Goal: Task Accomplishment & Management: Complete application form

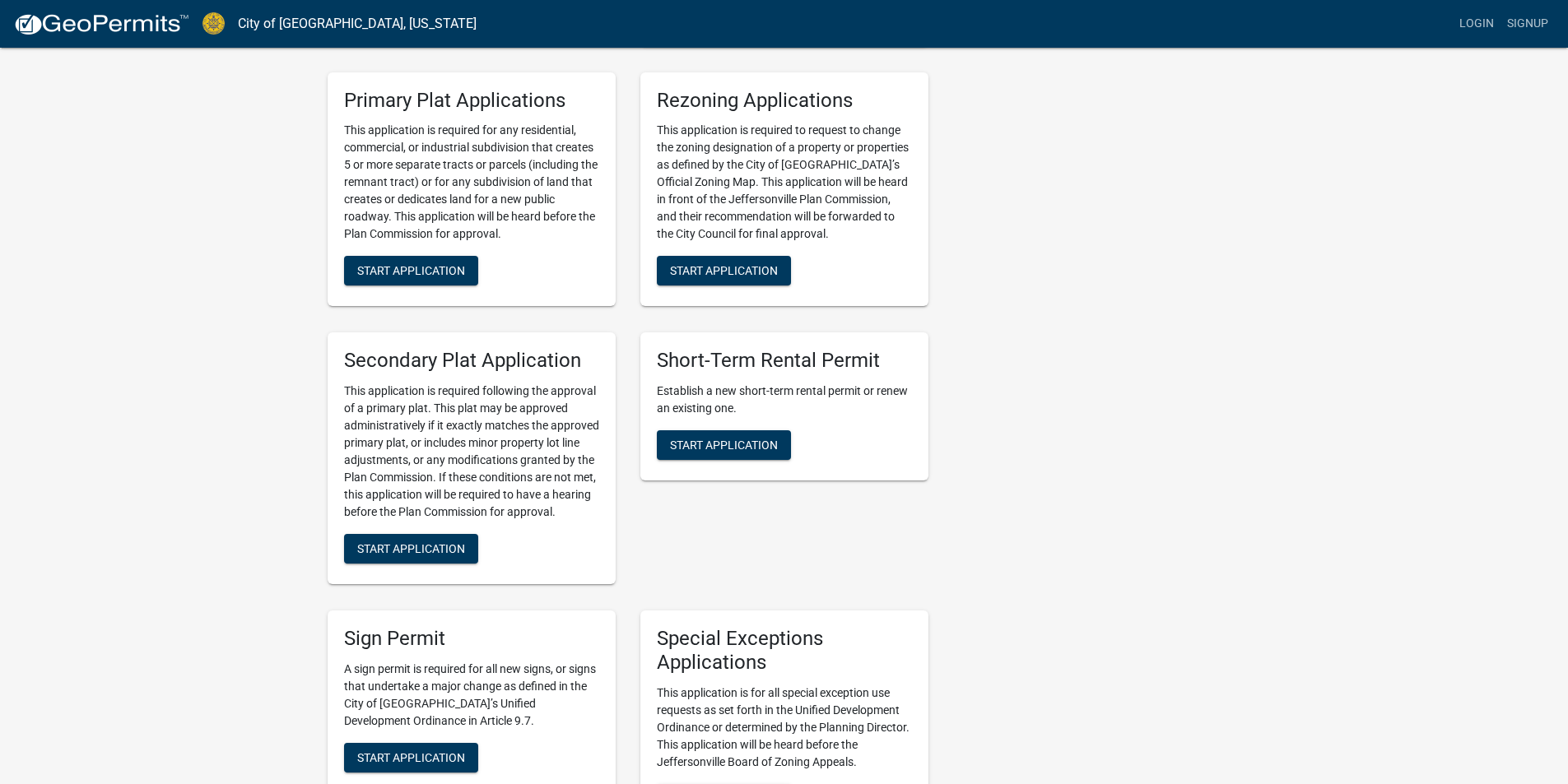
scroll to position [2467, 0]
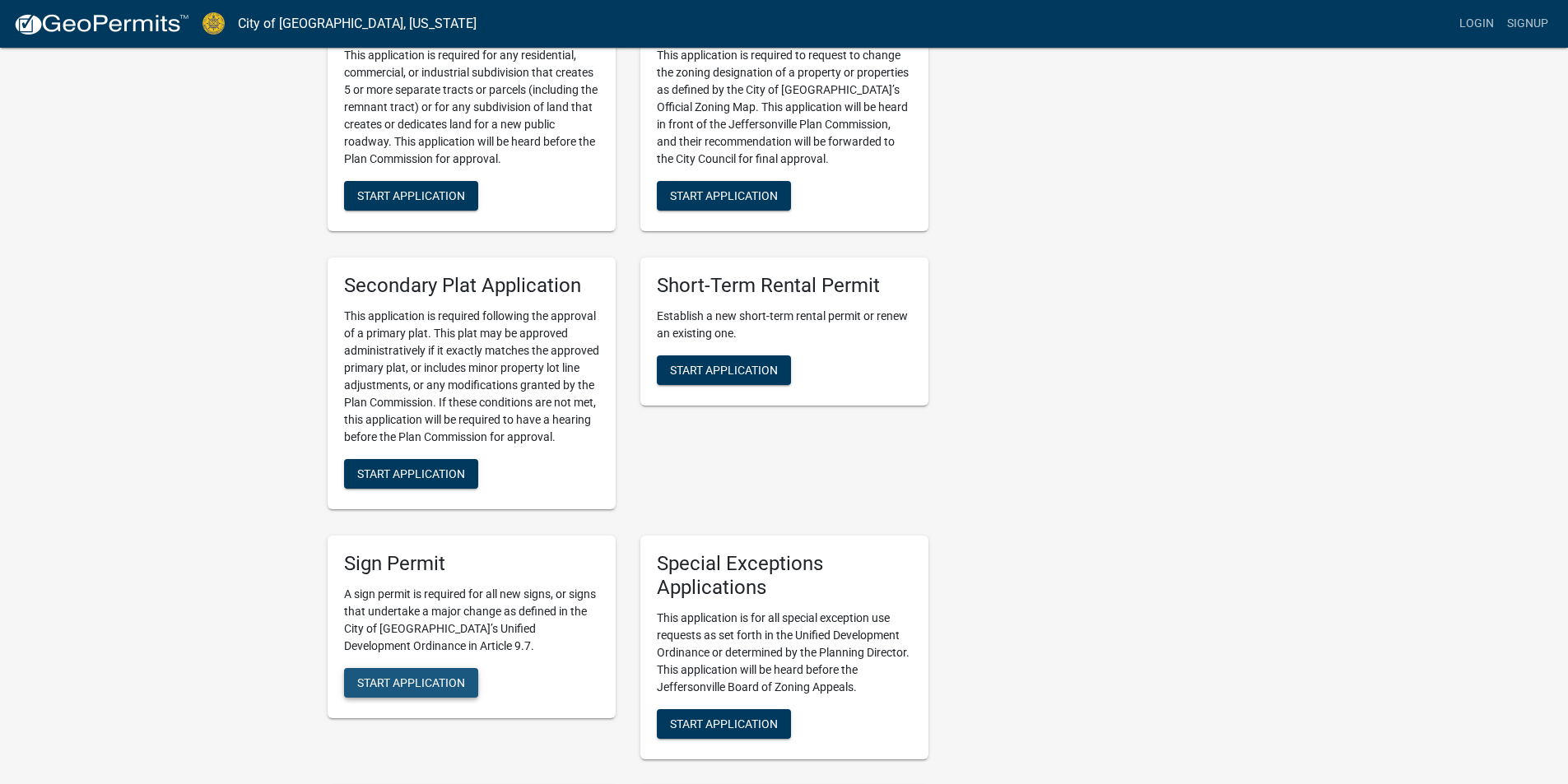
click at [398, 675] on span "Start Application" at bounding box center [411, 682] width 108 height 13
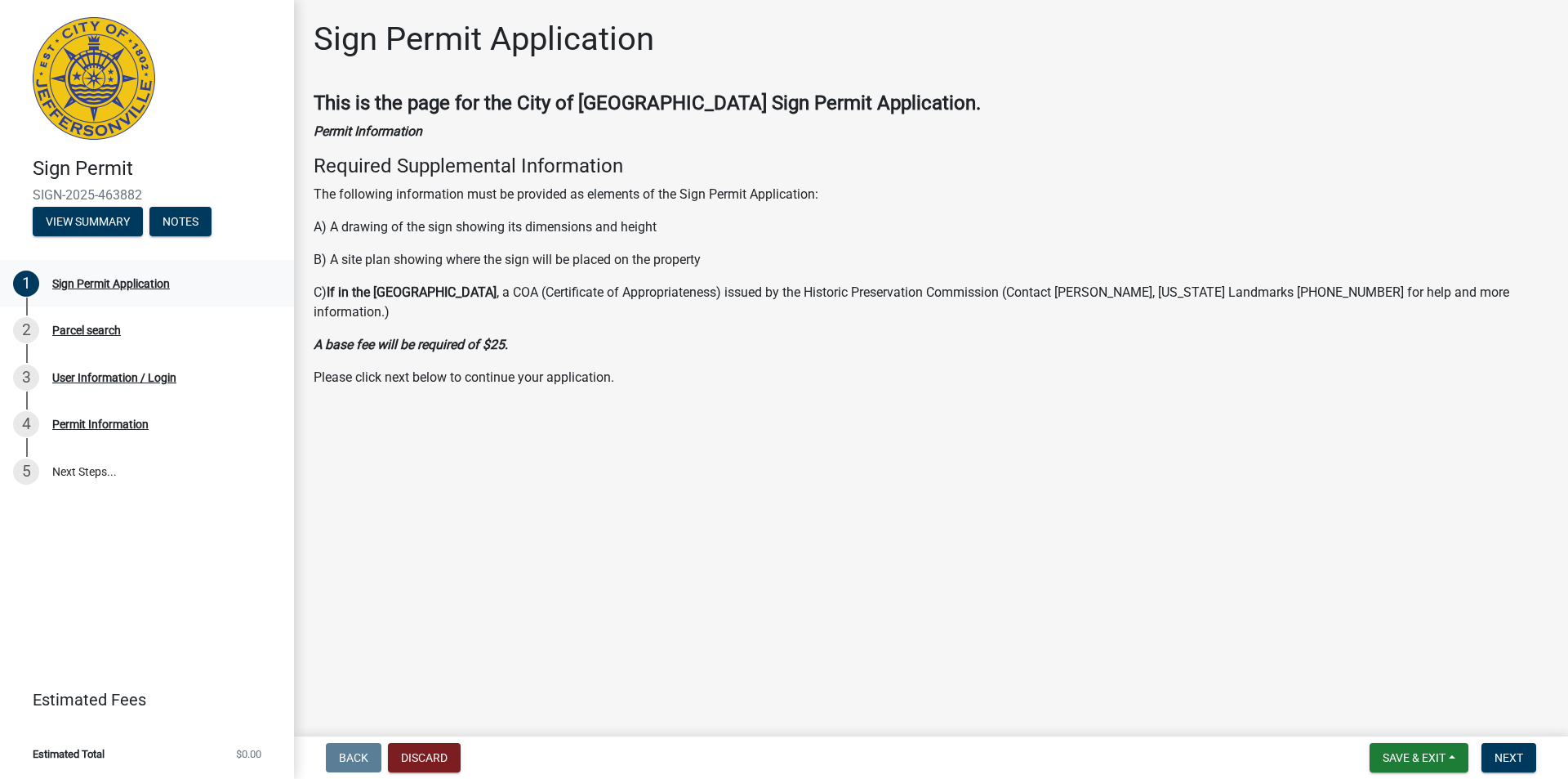
click at [127, 286] on div "Sign Permit Application" at bounding box center [112, 283] width 118 height 12
click at [1517, 756] on span "Next" at bounding box center [1509, 757] width 29 height 13
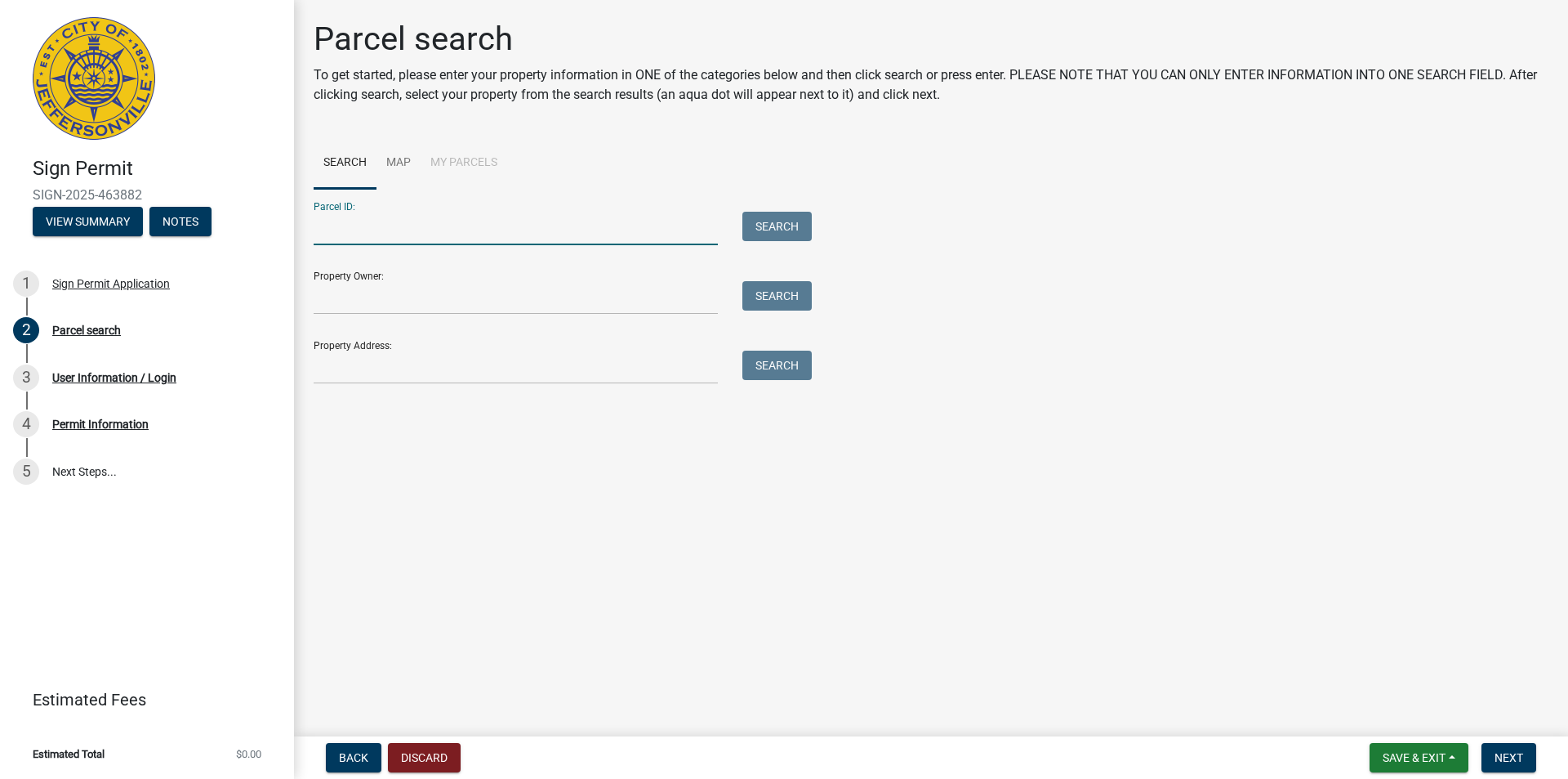
click at [405, 240] on input "Parcel ID:" at bounding box center [516, 228] width 405 height 34
click at [386, 372] on input "Property Address:" at bounding box center [516, 367] width 405 height 34
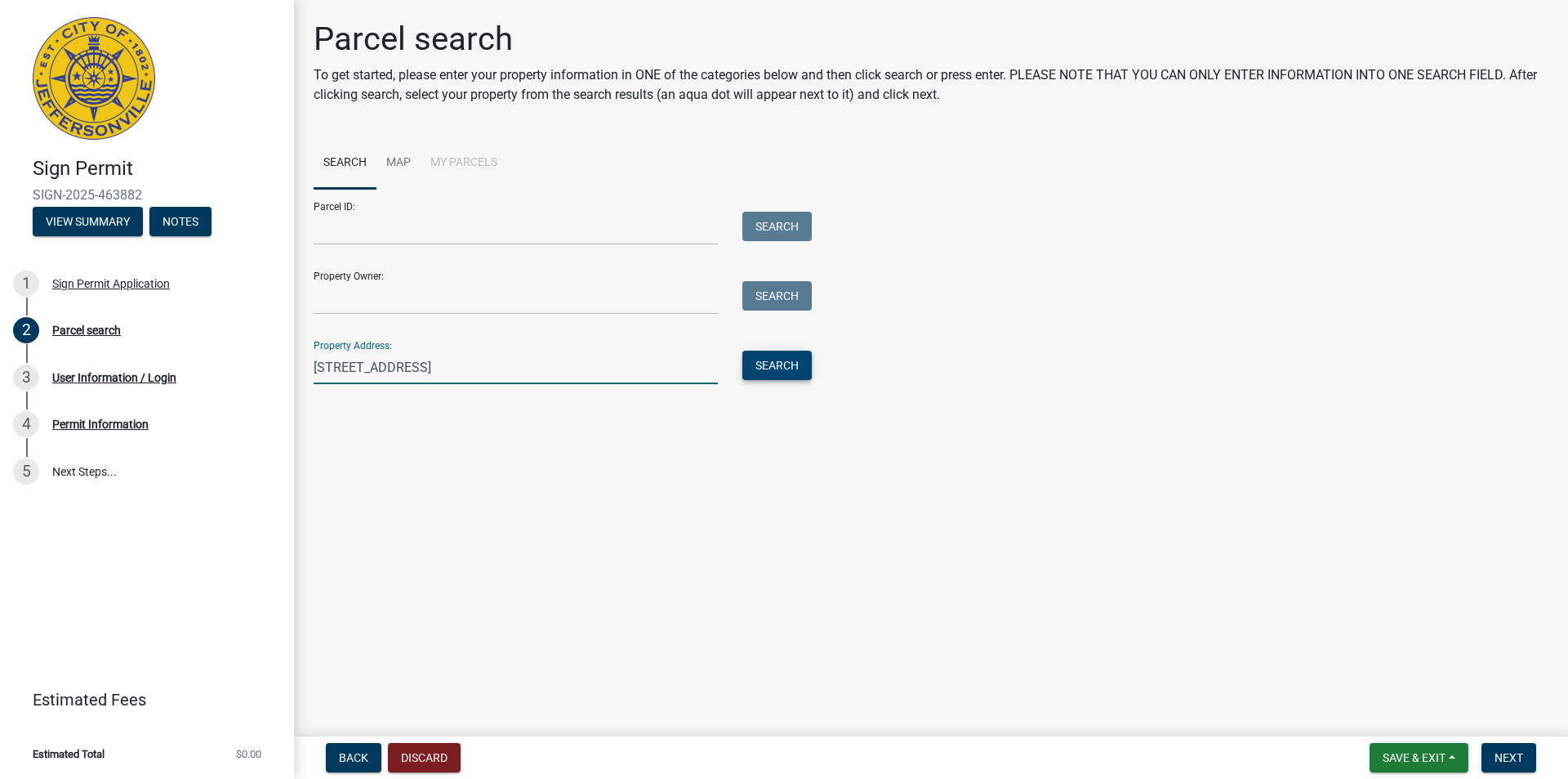
type input "[STREET_ADDRESS]"
click at [789, 360] on button "Search" at bounding box center [777, 365] width 70 height 29
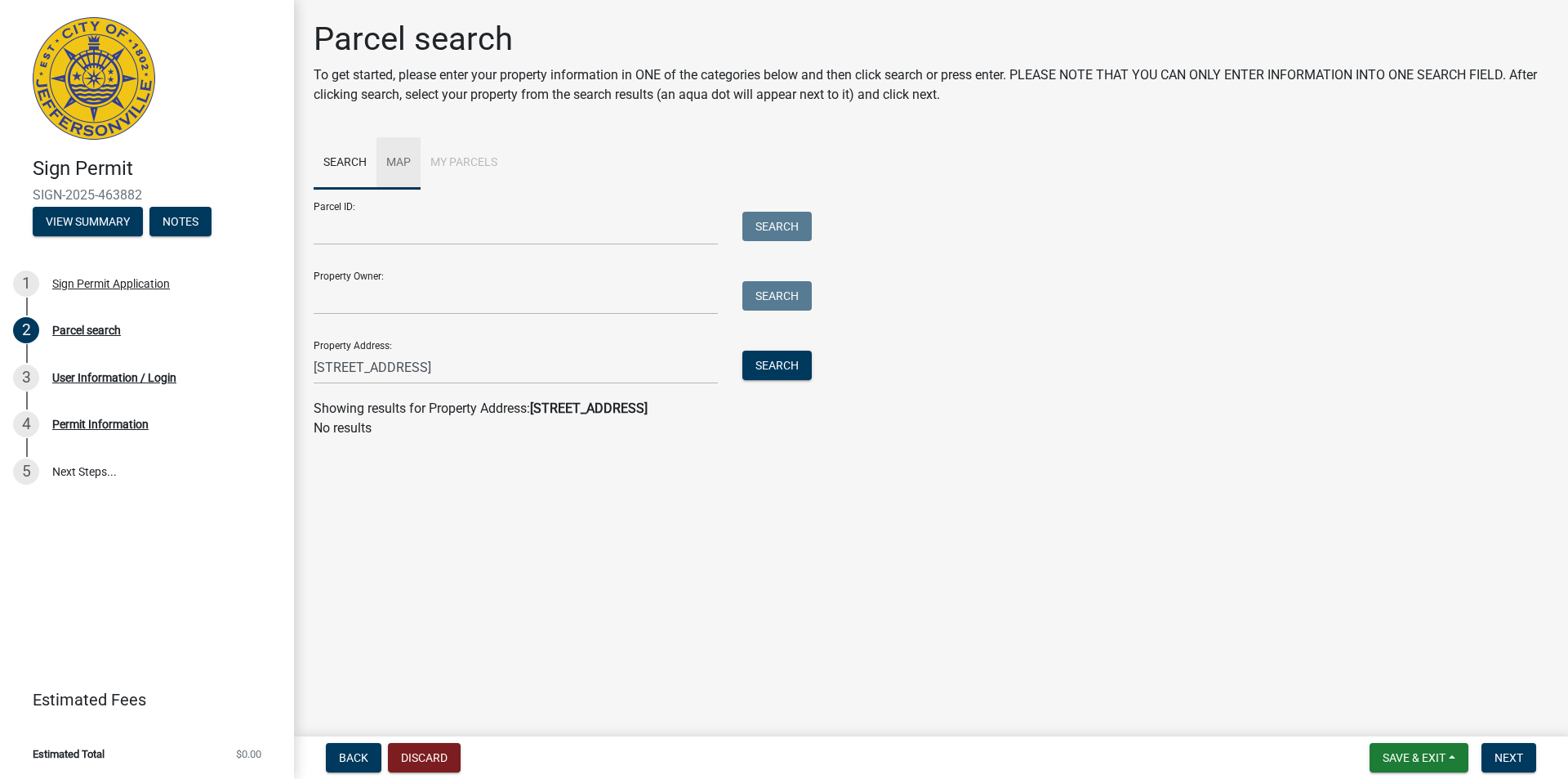
click at [397, 160] on link "Map" at bounding box center [398, 163] width 44 height 53
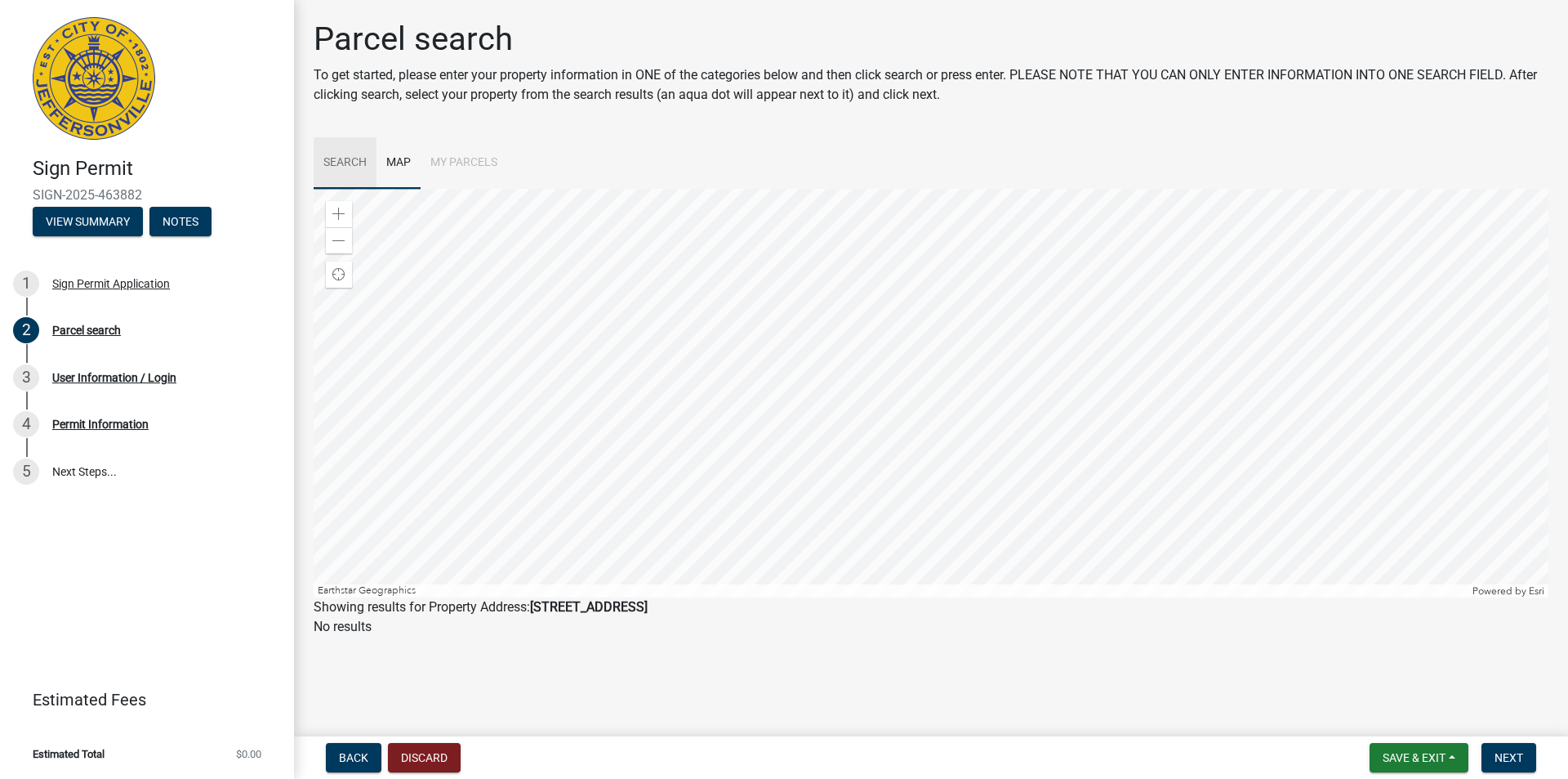
click at [343, 163] on link "Search" at bounding box center [345, 163] width 63 height 53
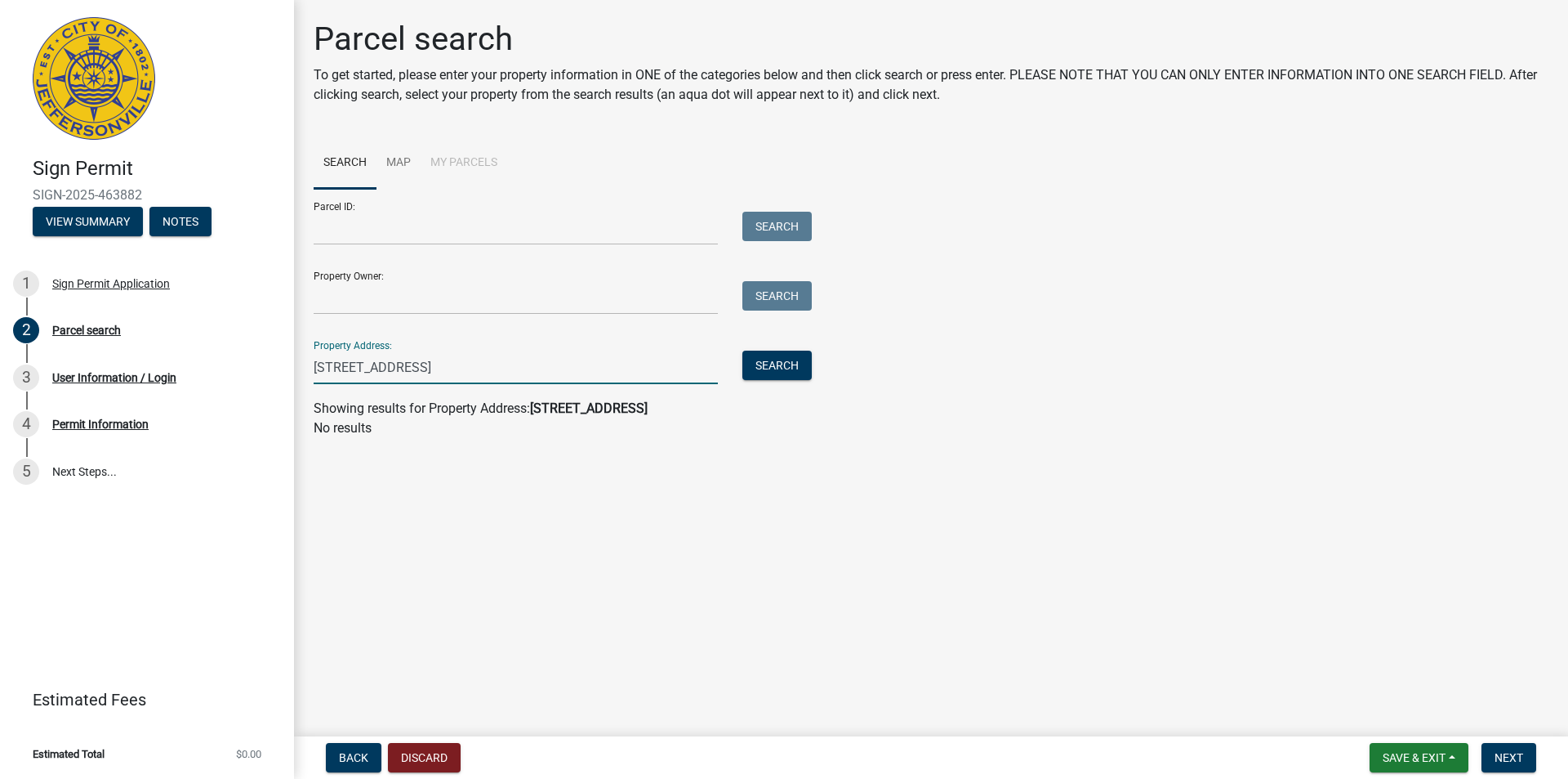
drag, startPoint x: 413, startPoint y: 370, endPoint x: 598, endPoint y: 361, distance: 185.2
click at [598, 366] on input "[STREET_ADDRESS]" at bounding box center [516, 367] width 405 height 34
type input "[STREET_ADDRESS]"
click at [788, 366] on button "Search" at bounding box center [777, 365] width 70 height 29
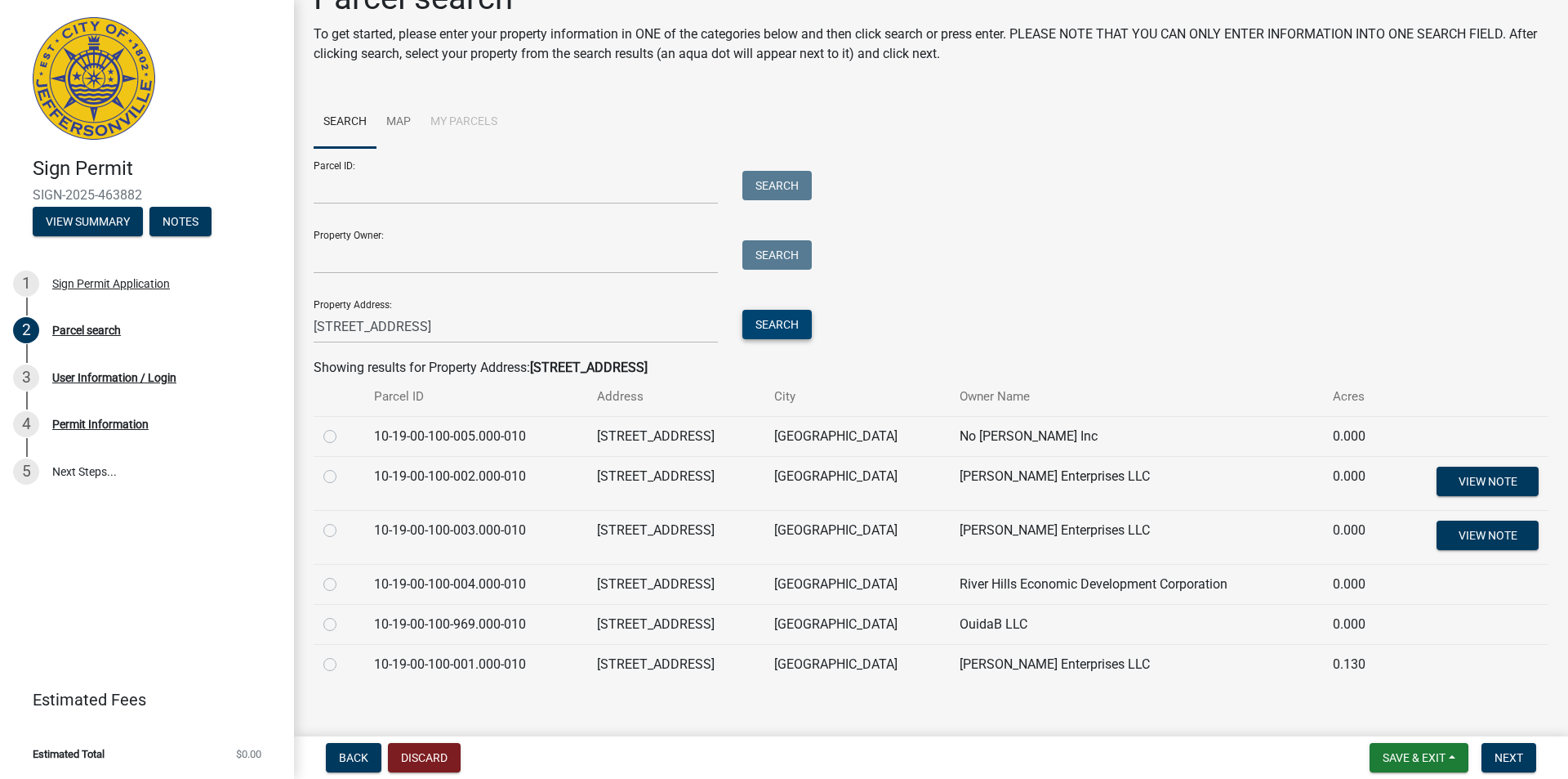
scroll to position [59, 0]
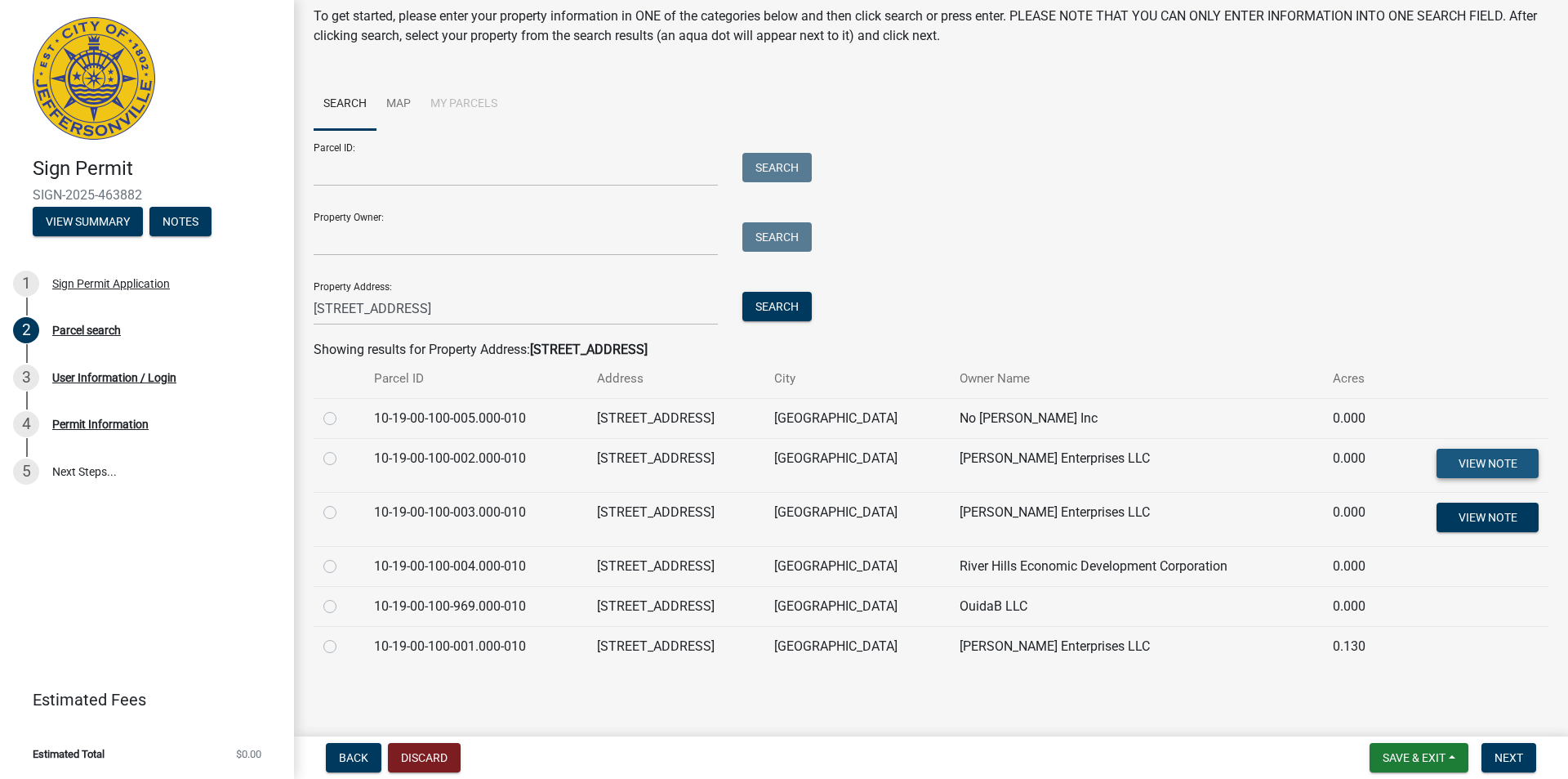
click at [1463, 463] on span "View Note" at bounding box center [1487, 462] width 59 height 13
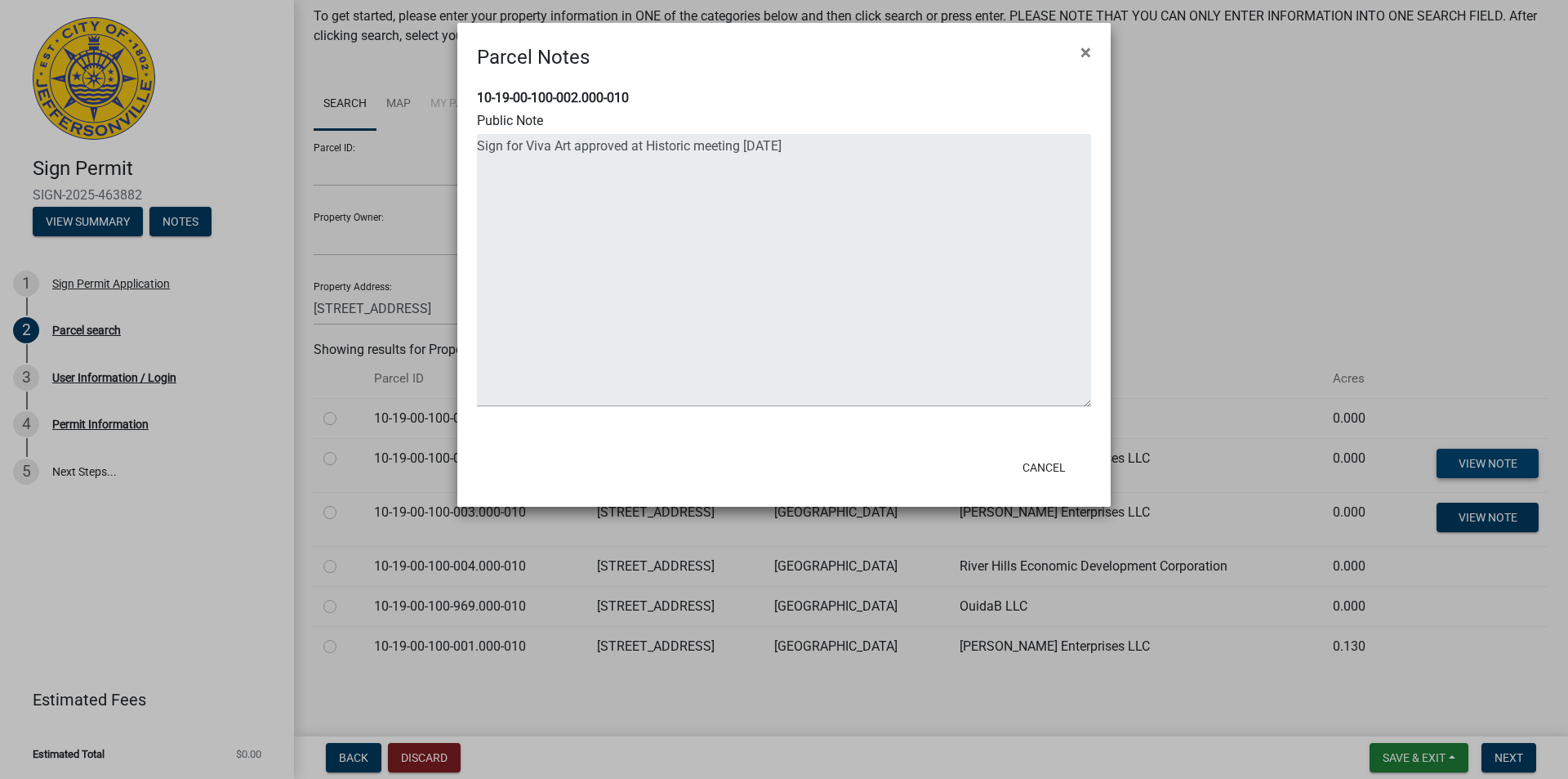
click at [1463, 463] on ngb-modal-window "Parcel Notes × 10-19-00-100-002.000-010 Public Note Cancel" at bounding box center [784, 390] width 1568 height 779
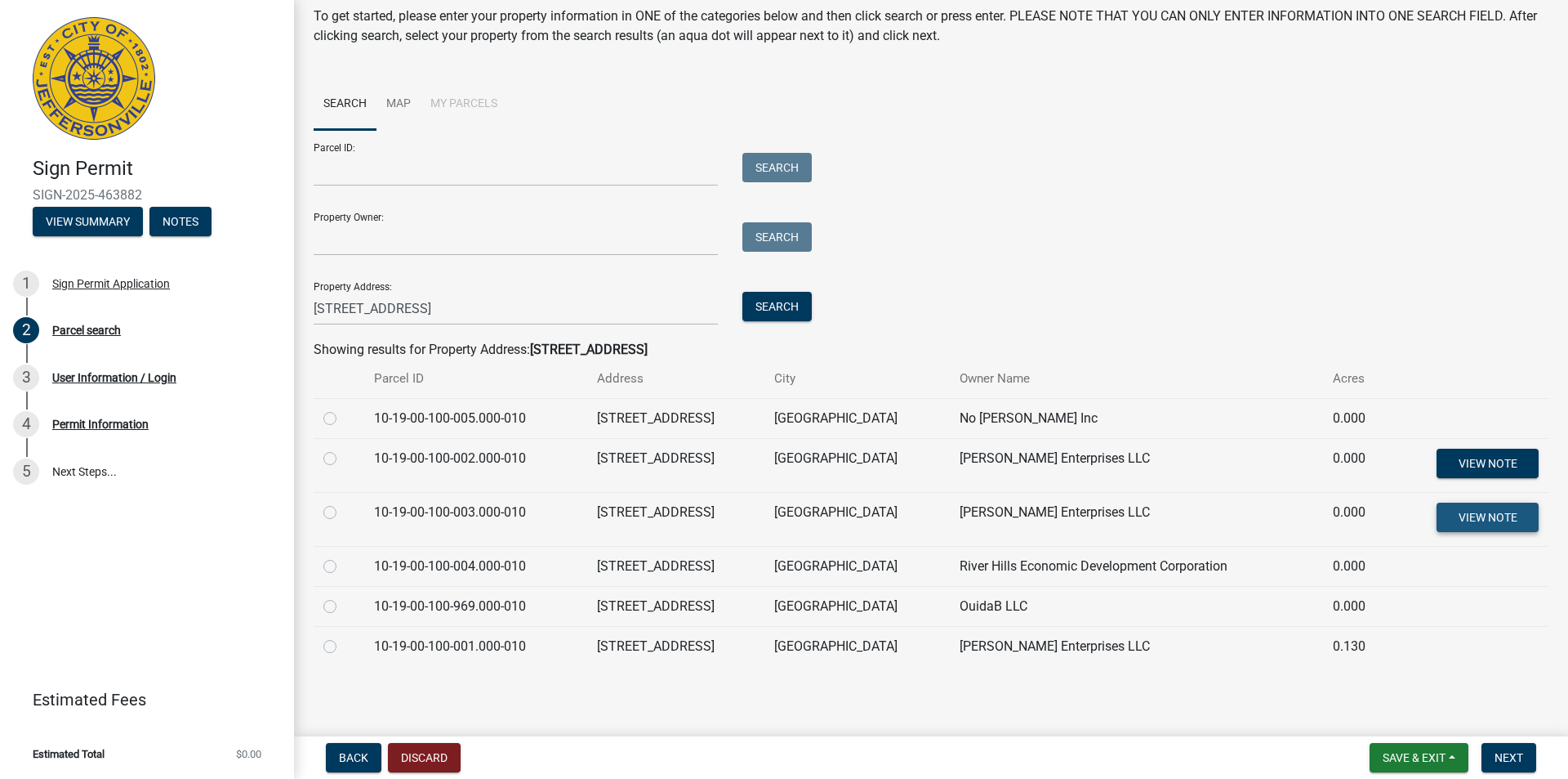
click at [1476, 518] on span "View Note" at bounding box center [1487, 517] width 59 height 13
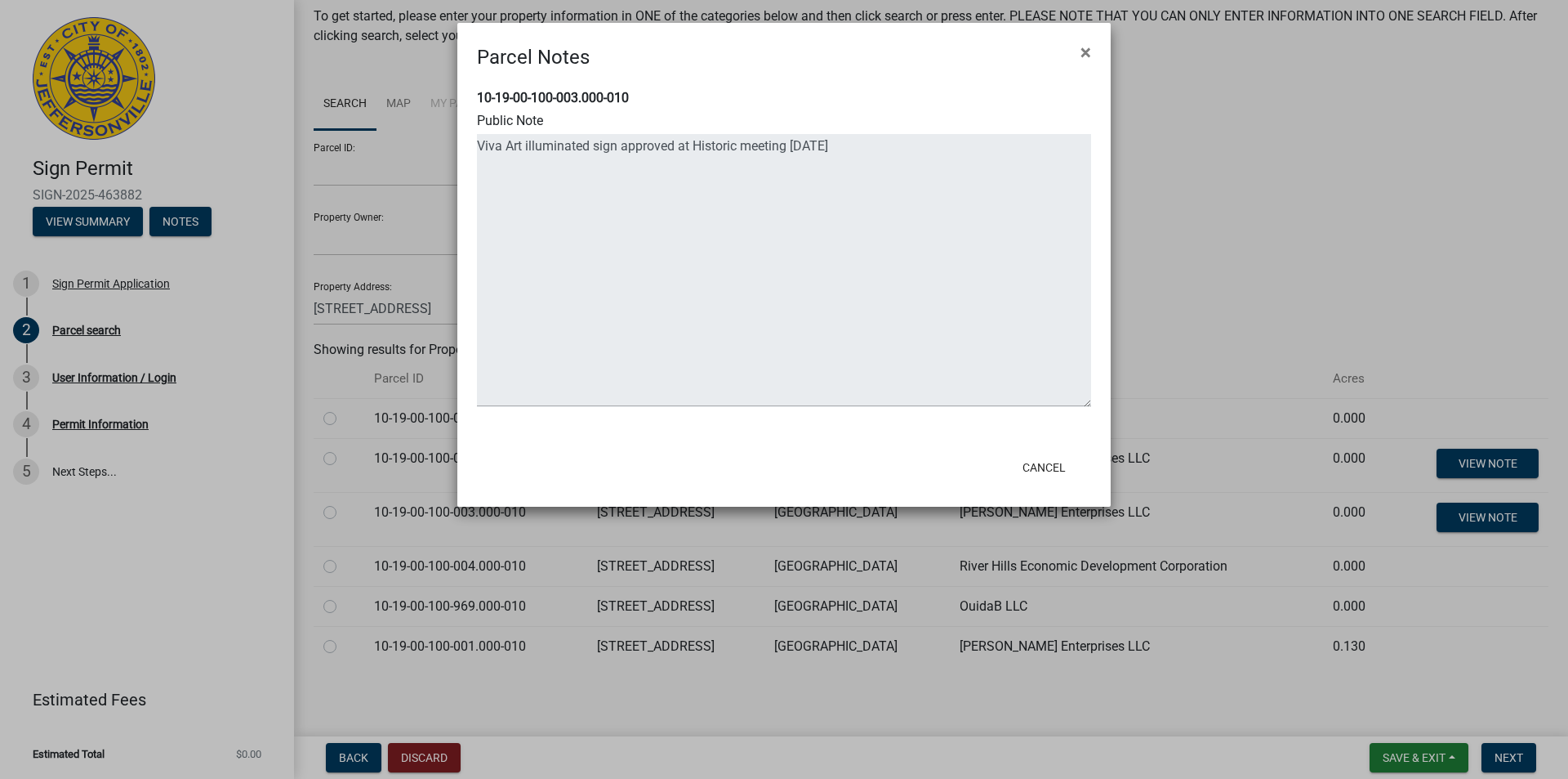
click at [1476, 518] on ngb-modal-window "Parcel Notes × 10-19-00-100-003.000-010 Public Note Cancel" at bounding box center [784, 390] width 1568 height 779
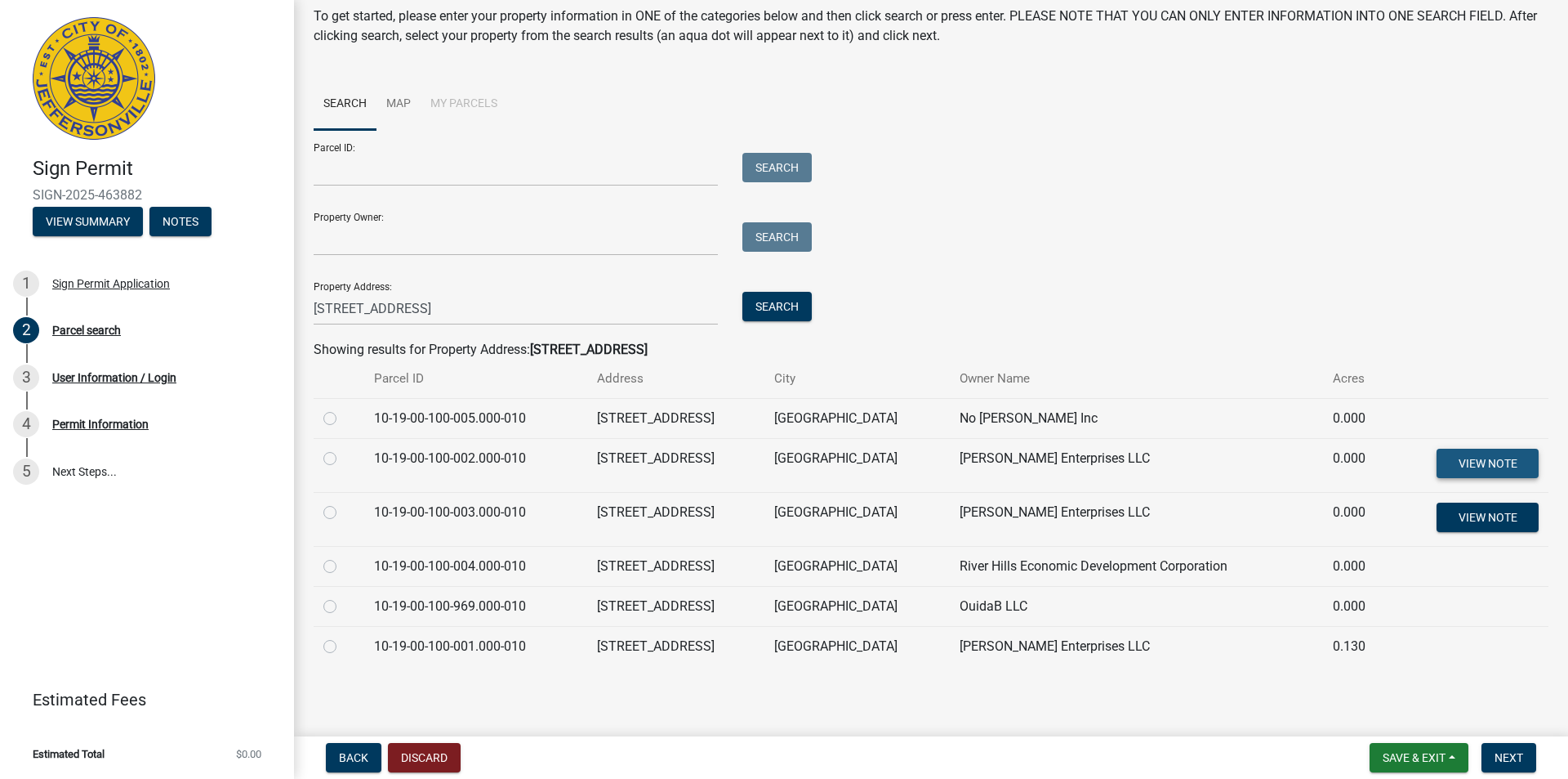
click at [1485, 463] on span "View Note" at bounding box center [1487, 462] width 59 height 13
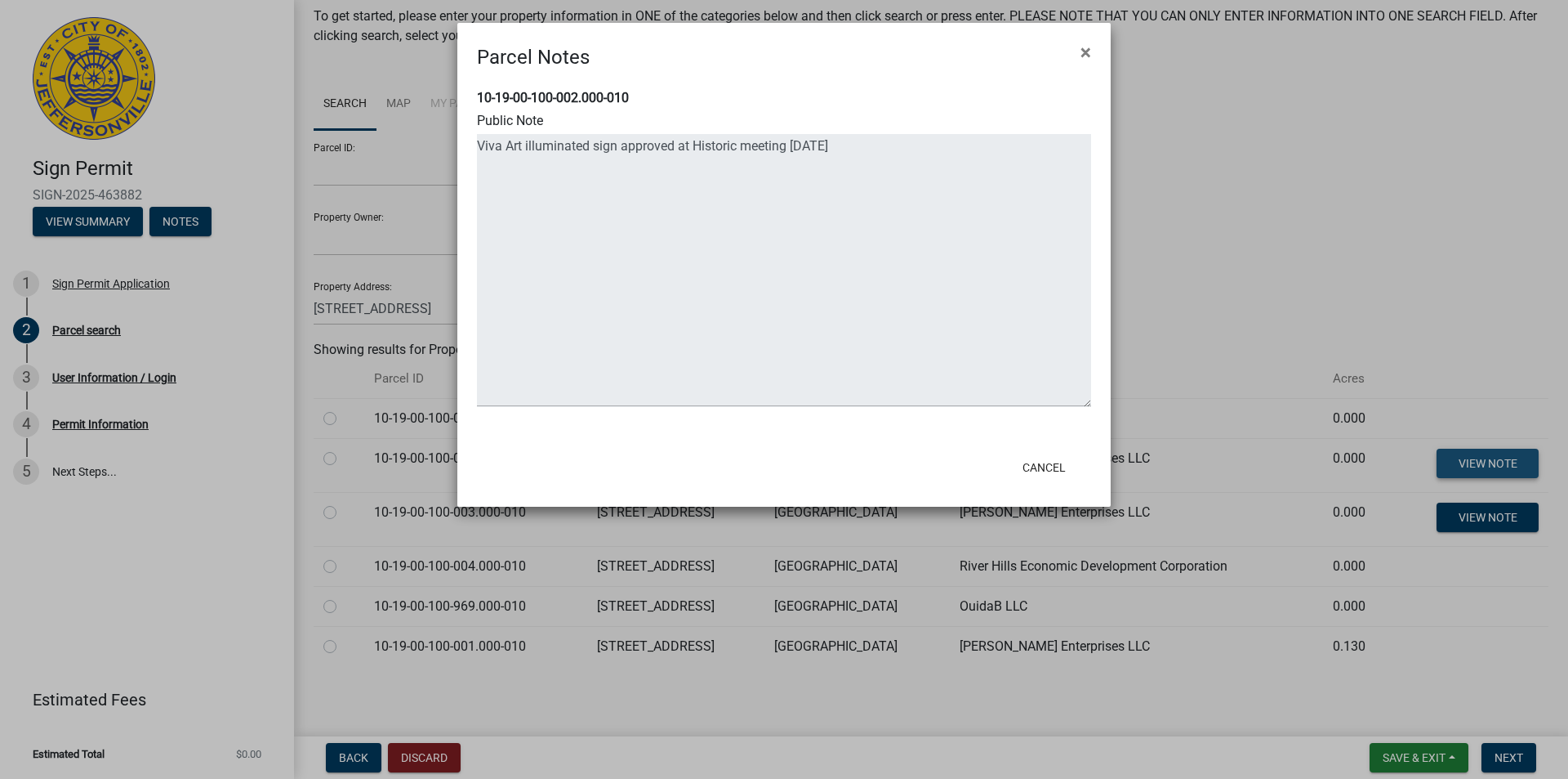
type textarea "Sign for Viva Art approved at Historic meeting [DATE]"
click at [1485, 463] on ngb-modal-window "Parcel Notes × 10-19-00-100-002.000-010 Public Note Cancel" at bounding box center [784, 390] width 1568 height 779
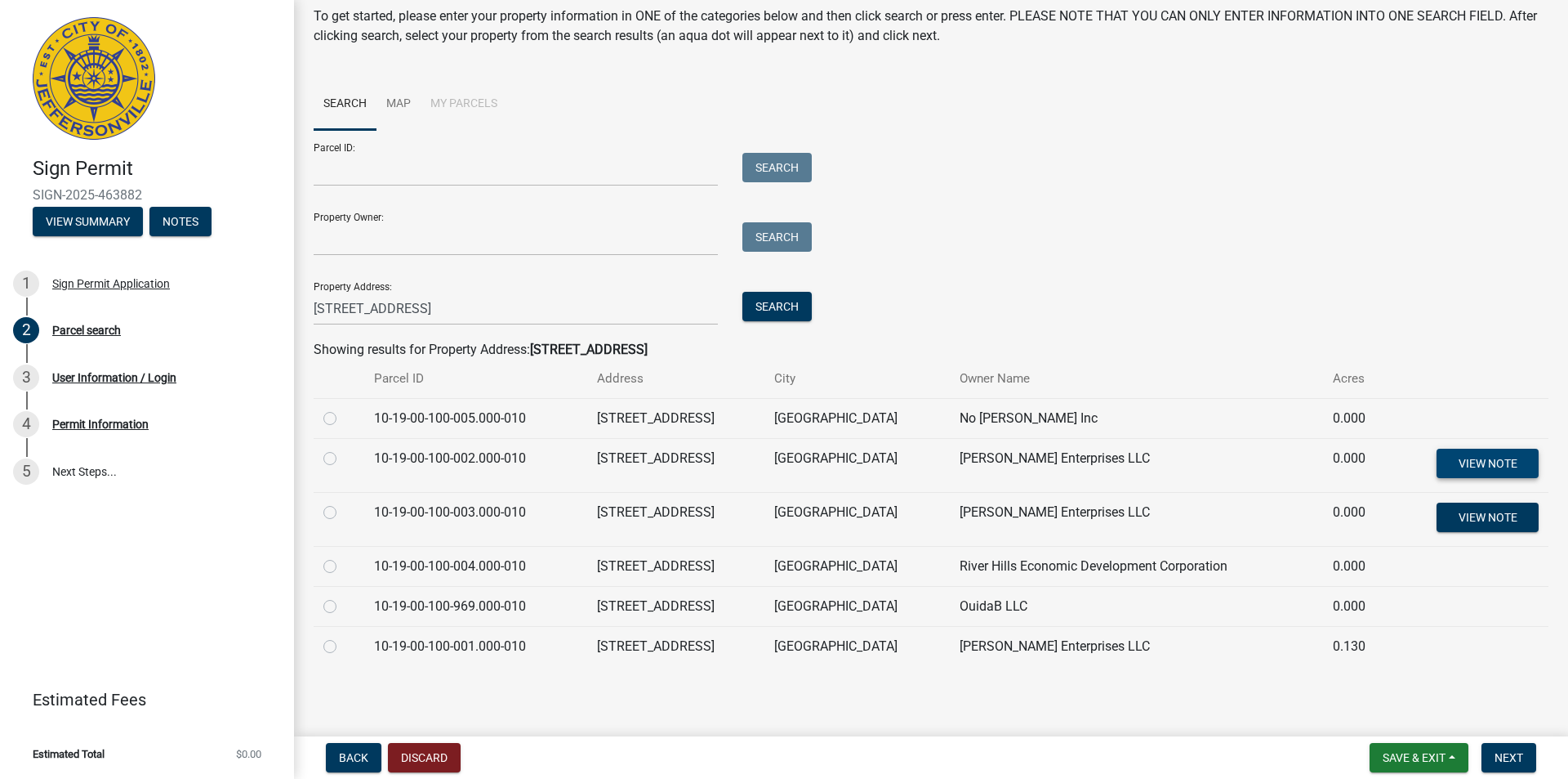
click at [1466, 460] on span "View Note" at bounding box center [1487, 462] width 59 height 13
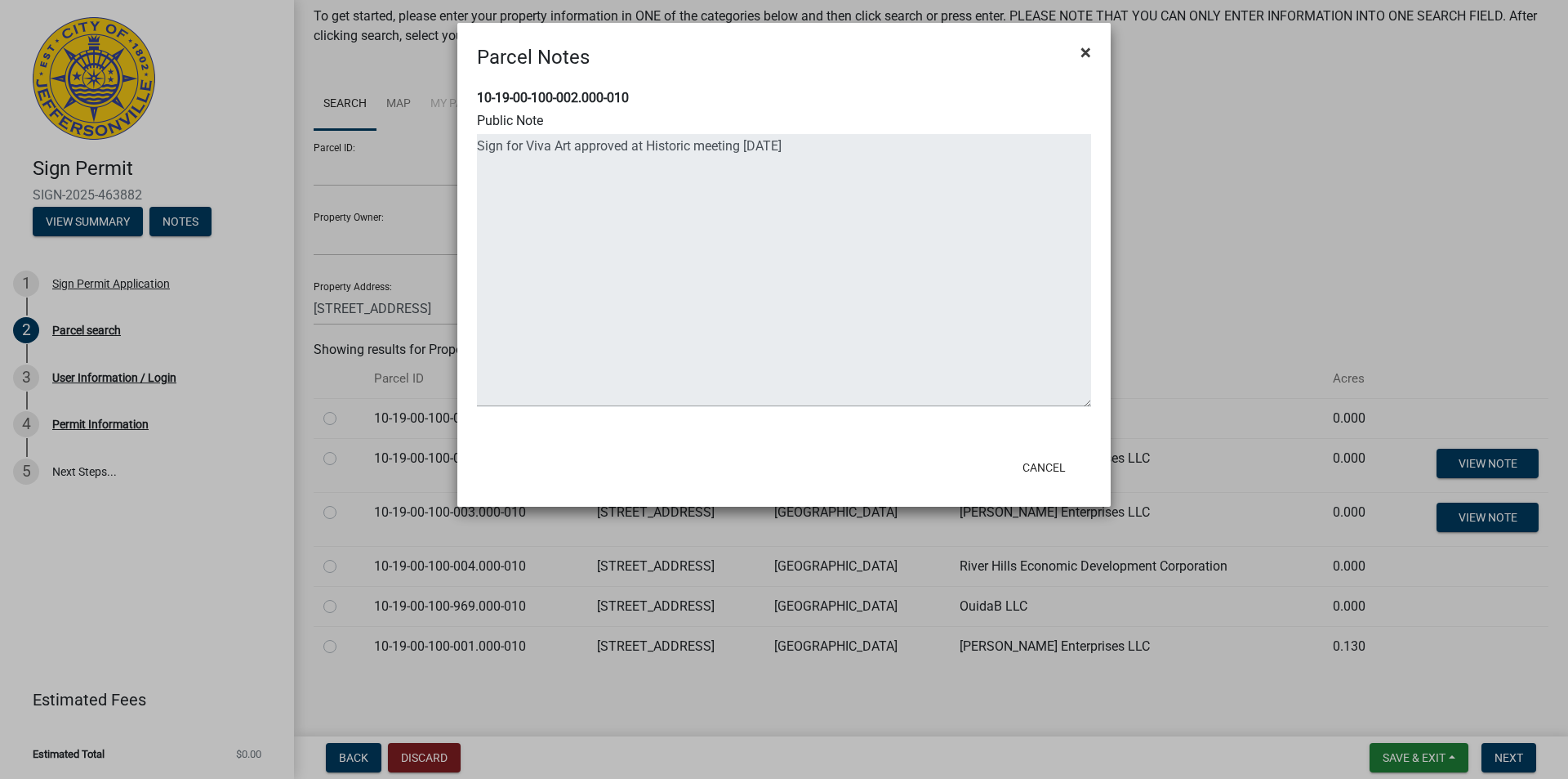
click at [1087, 53] on span "×" at bounding box center [1086, 52] width 11 height 23
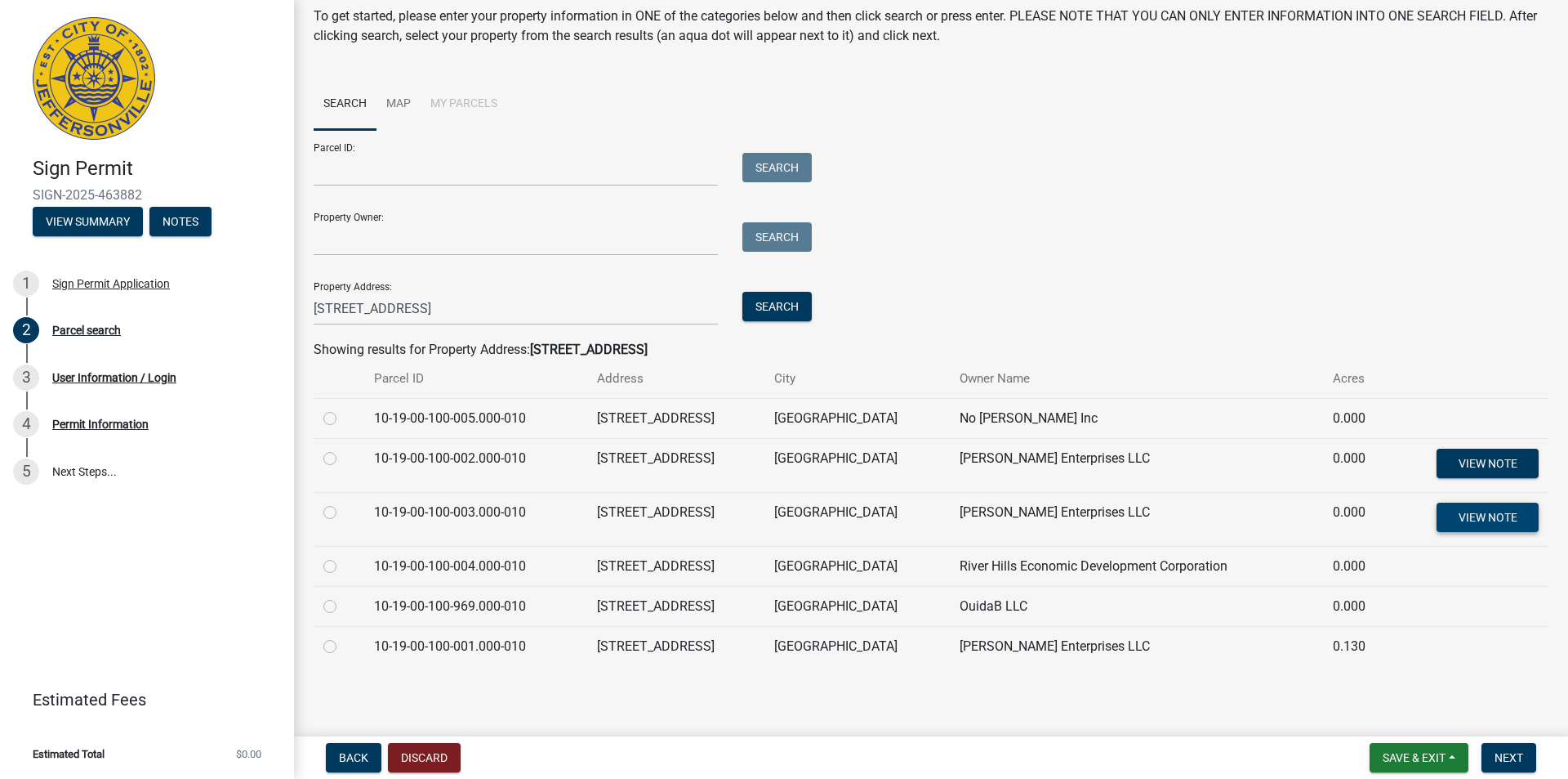
click at [1465, 521] on span "View Note" at bounding box center [1487, 517] width 59 height 13
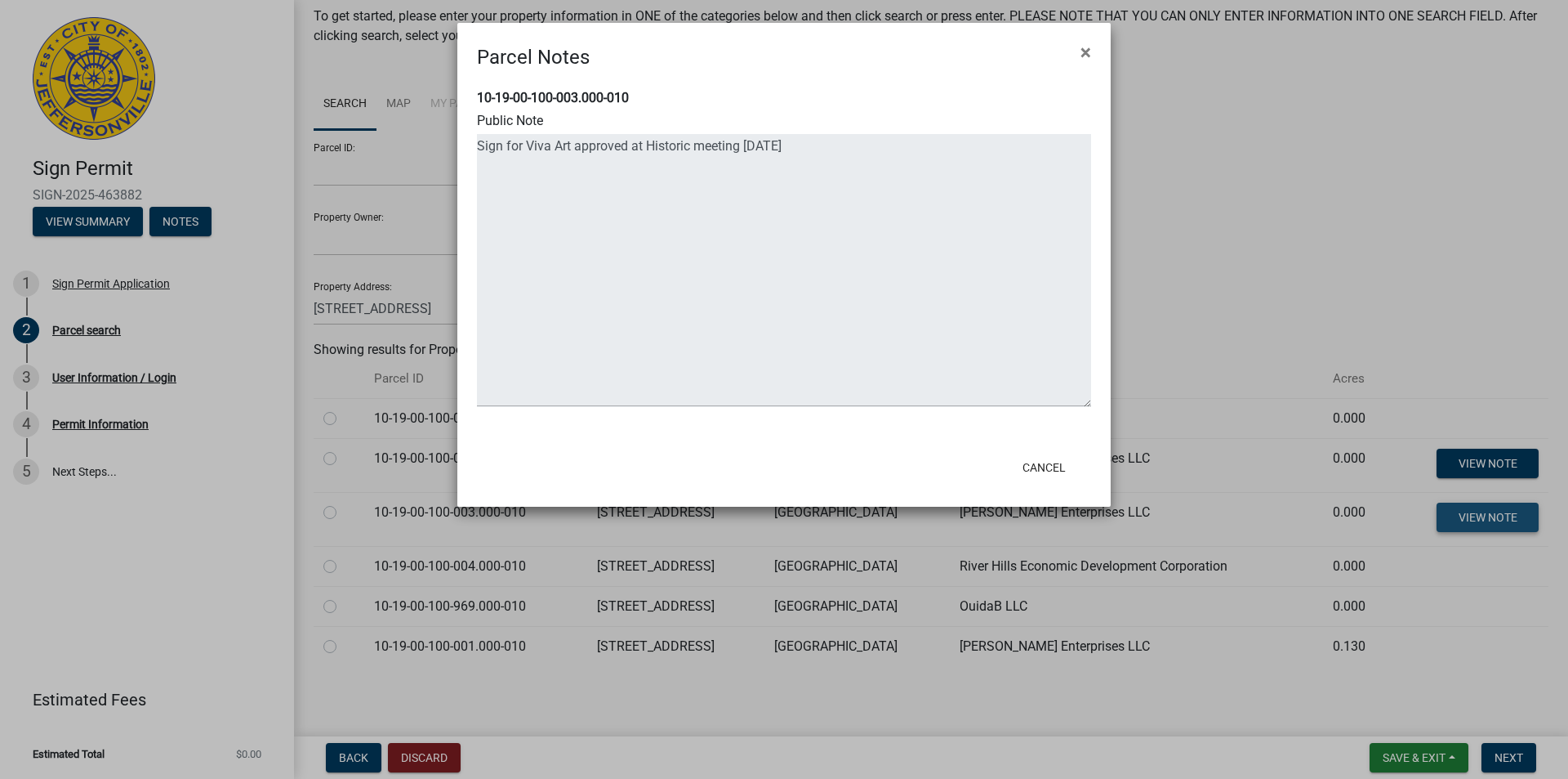
type textarea "Viva Art illuminated sign approved at Historic meeting [DATE]"
click at [1083, 54] on span "×" at bounding box center [1086, 52] width 11 height 23
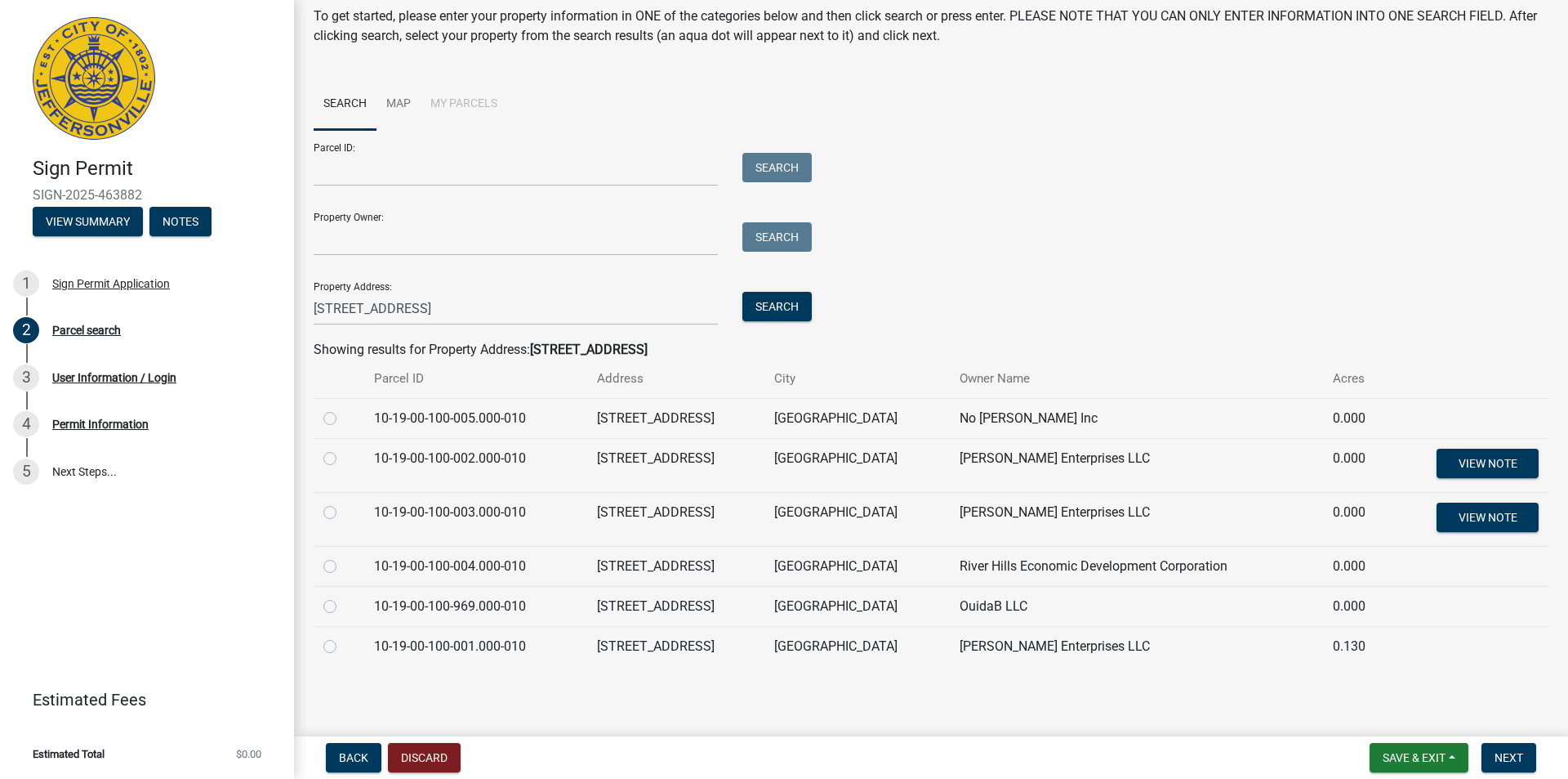
click at [343, 636] on label at bounding box center [343, 636] width 0 height 0
click at [343, 646] on input "radio" at bounding box center [348, 642] width 11 height 11
radio input "true"
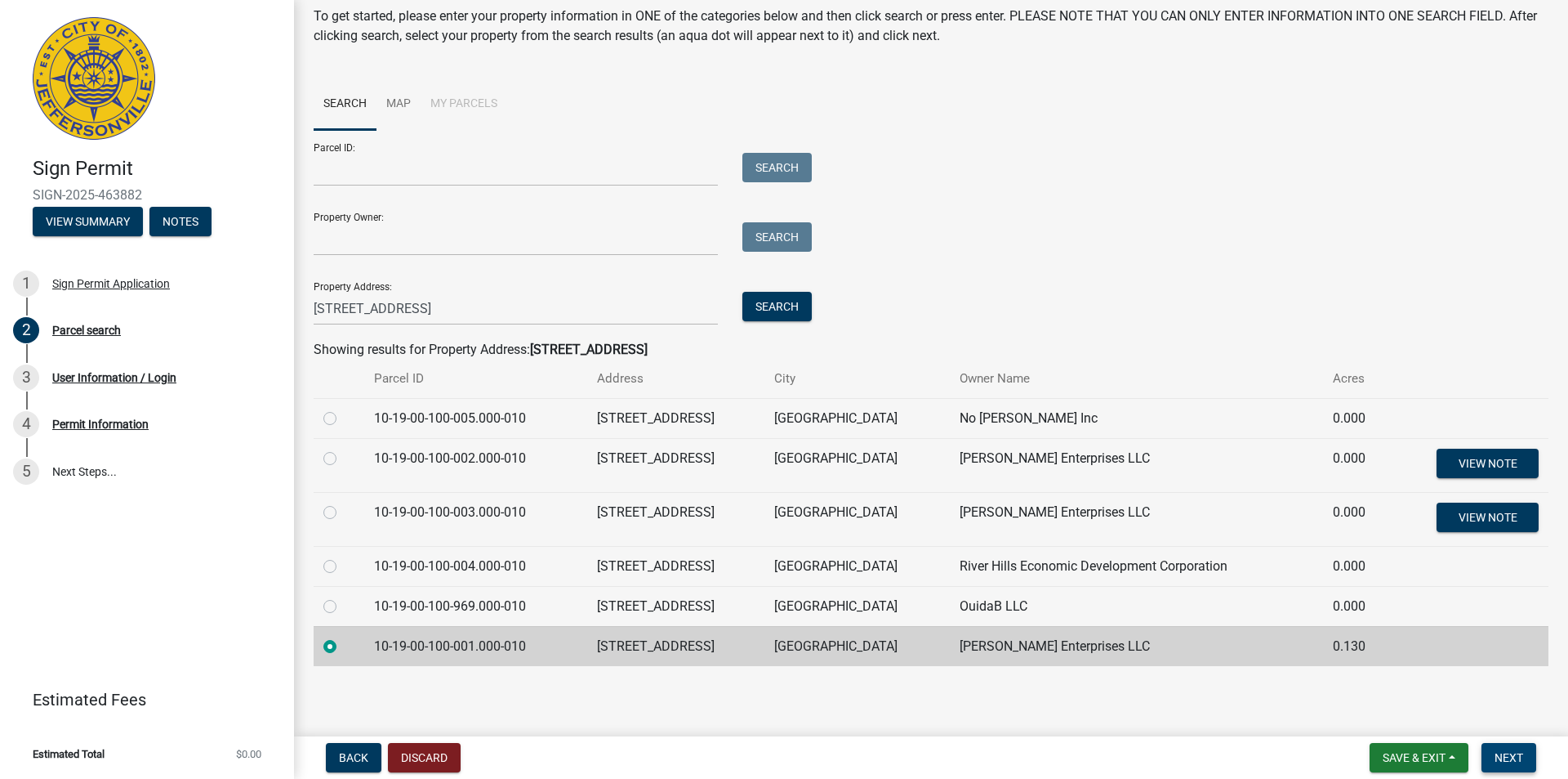
click at [1504, 762] on span "Next" at bounding box center [1509, 757] width 29 height 13
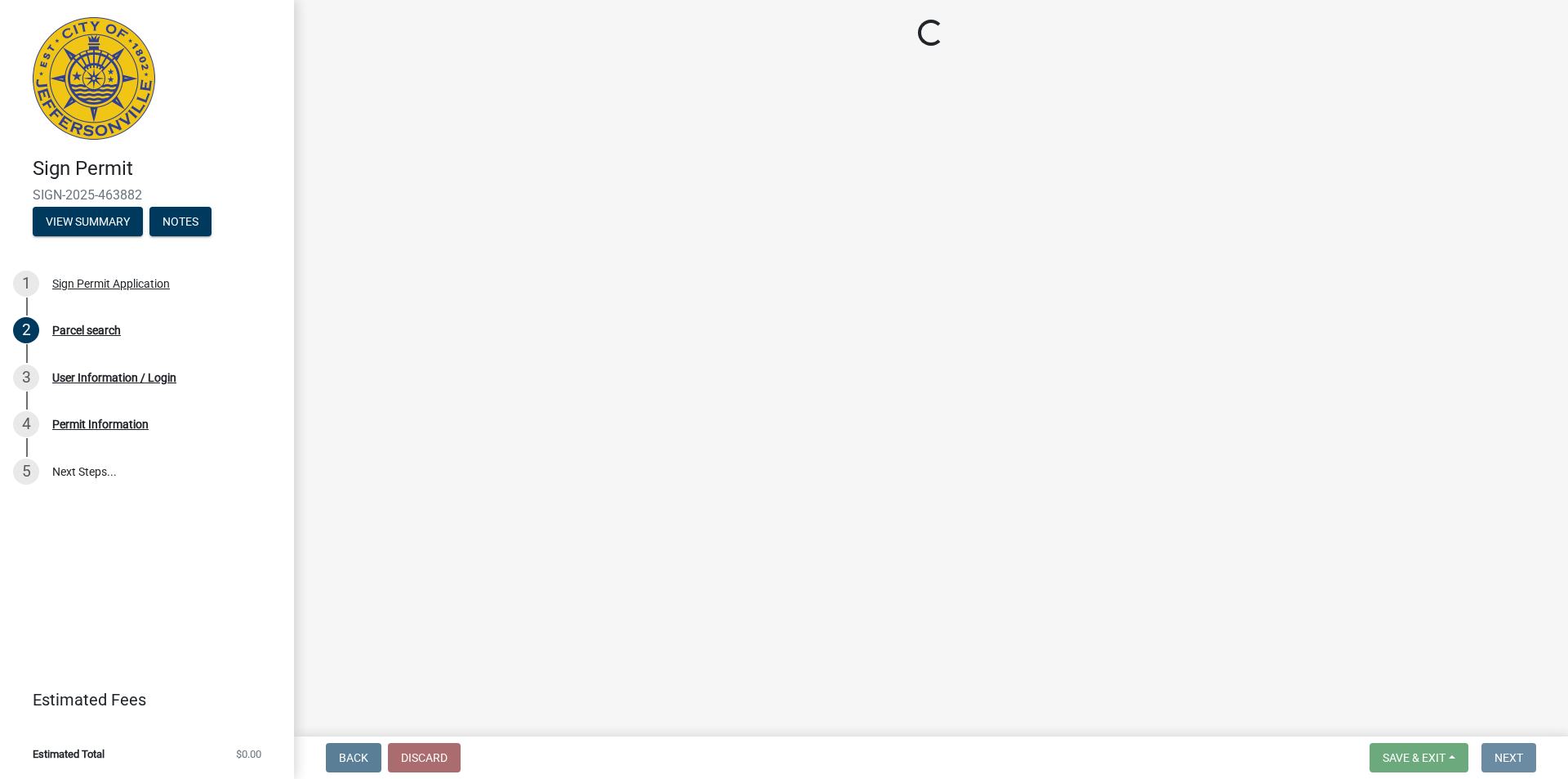
scroll to position [0, 0]
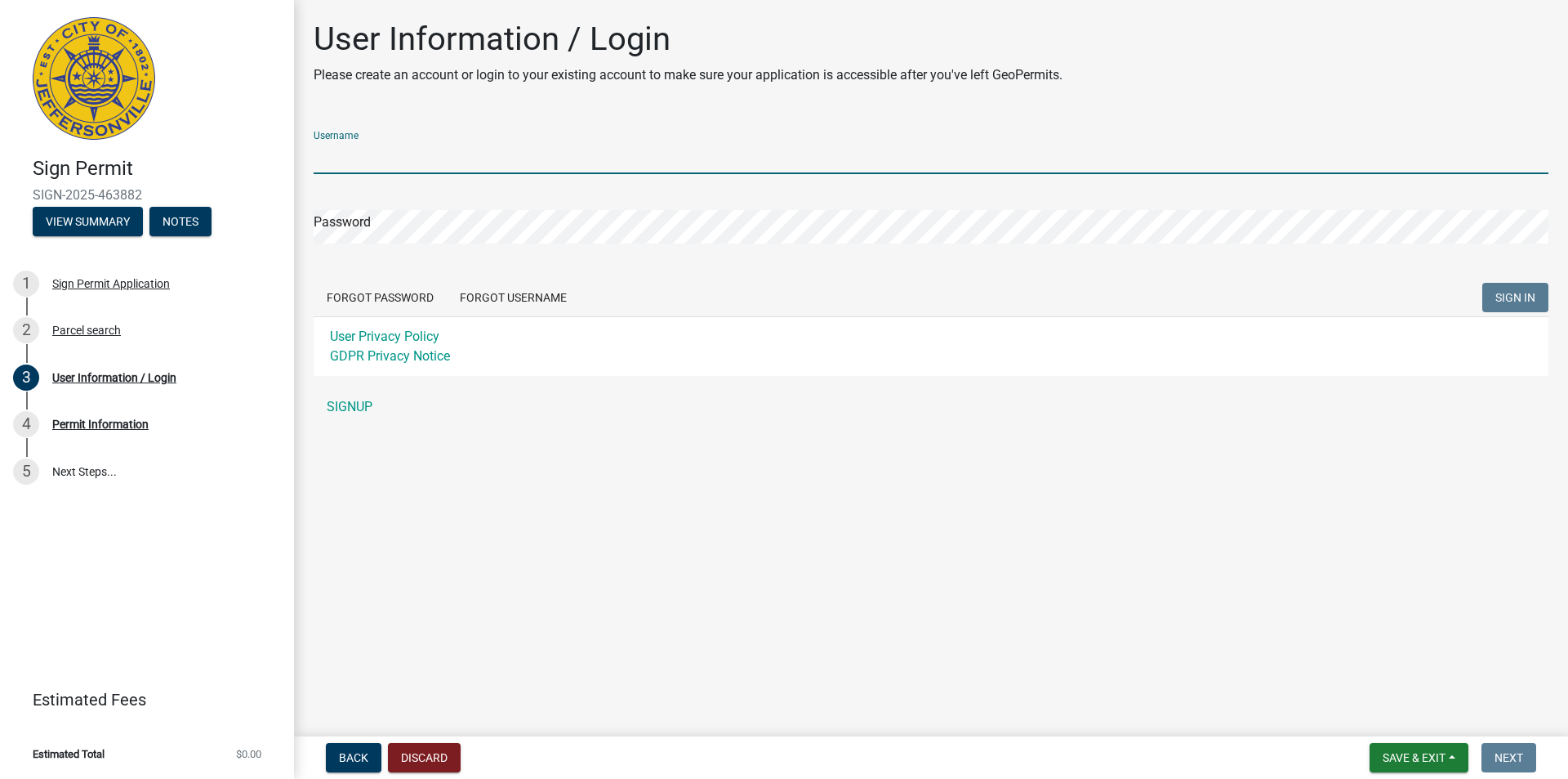
click at [442, 159] on input "Username" at bounding box center [931, 157] width 1235 height 34
type input "[PERSON_NAME][EMAIL_ADDRESS][DOMAIN_NAME]"
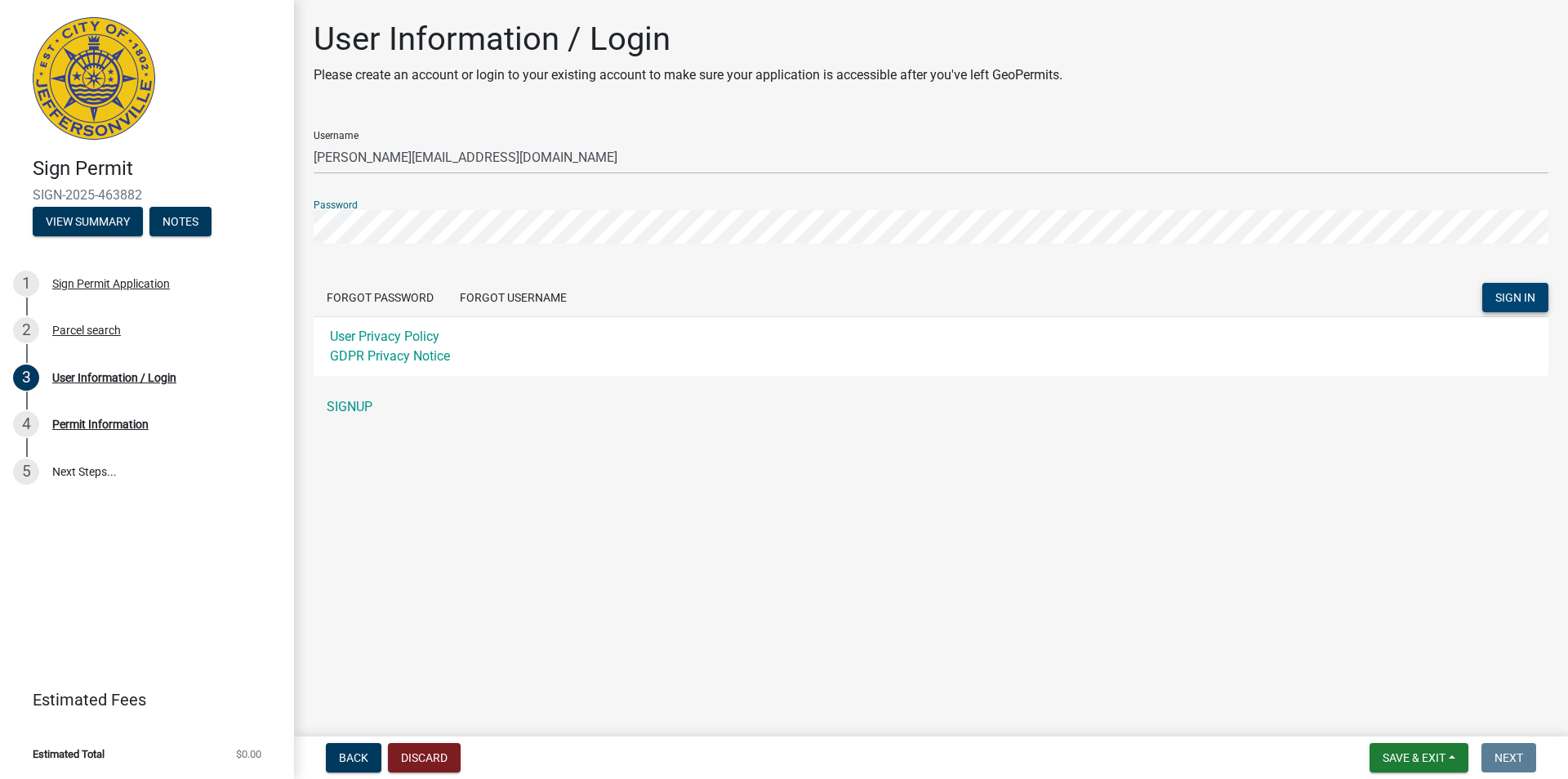
click at [1507, 304] on span "SIGN IN" at bounding box center [1515, 297] width 40 height 13
click at [239, 228] on div "Sign Permit SIGN-2025-463882 View Summary Notes 1 Sign Permit Application 2 Par…" at bounding box center [784, 390] width 1568 height 779
click at [1510, 298] on span "SIGN IN" at bounding box center [1515, 297] width 40 height 13
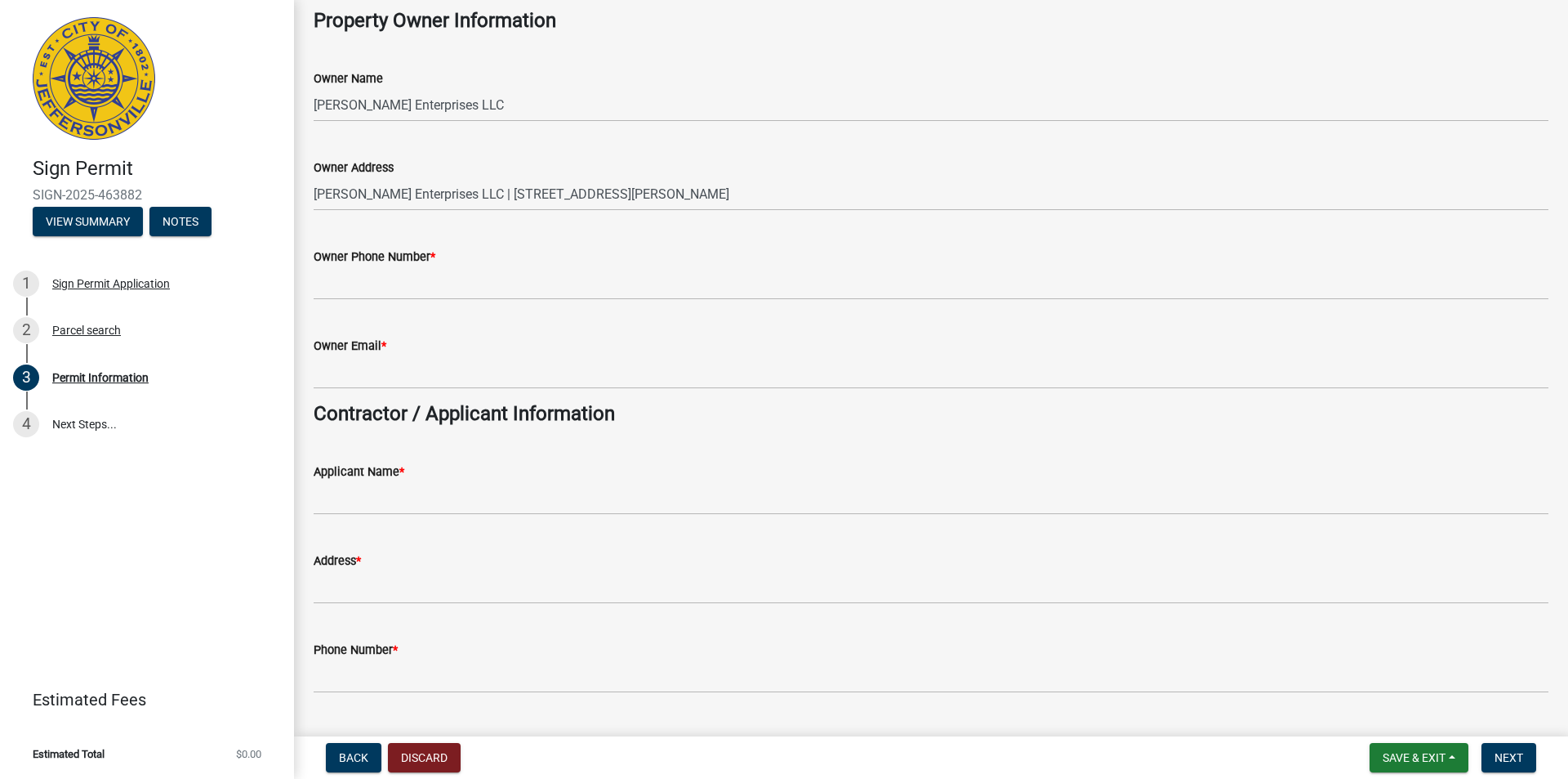
scroll to position [82, 0]
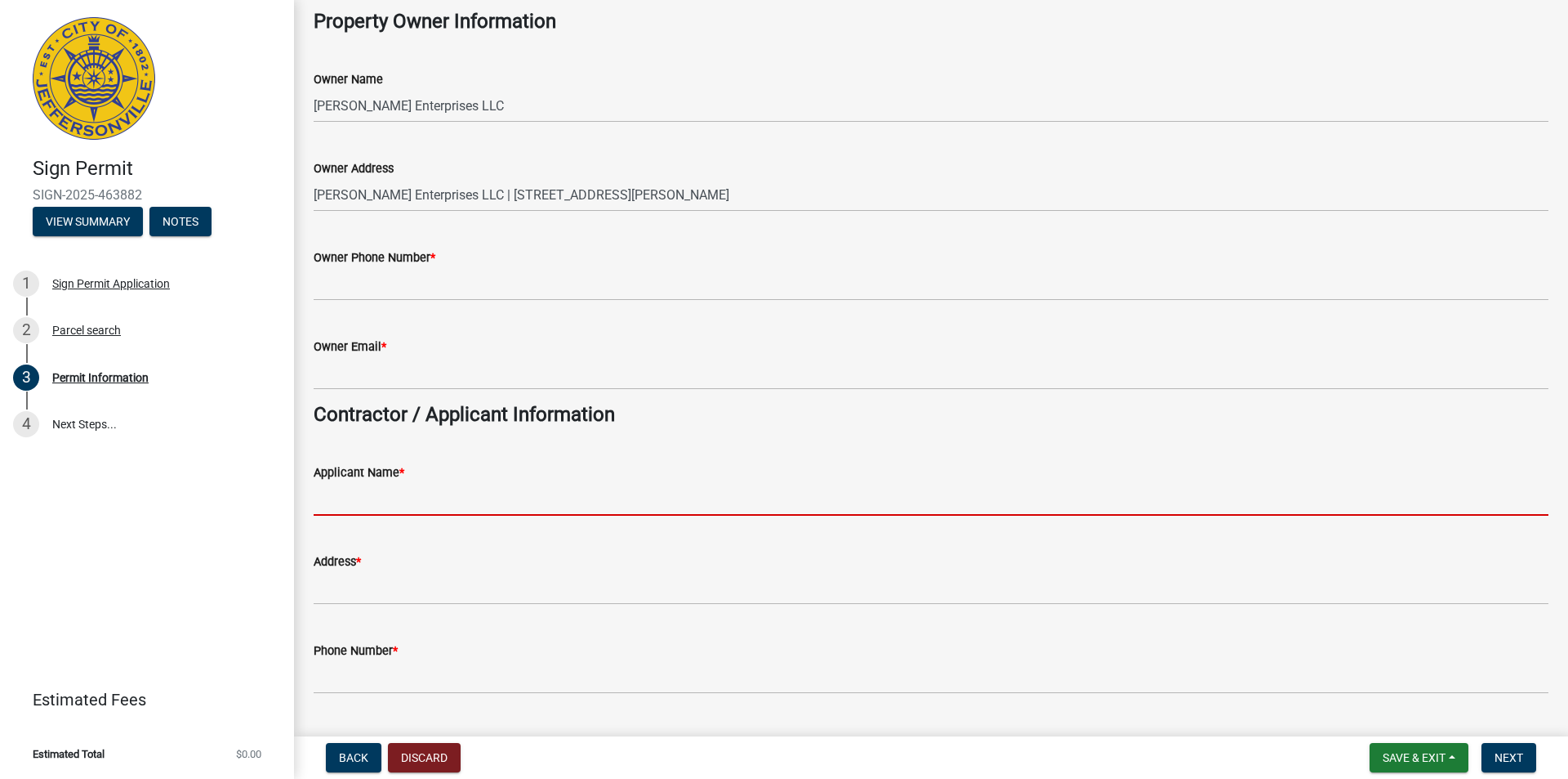
click at [477, 503] on input "Applicant Name *" at bounding box center [931, 498] width 1235 height 34
type input "Signarama [PERSON_NAME]"
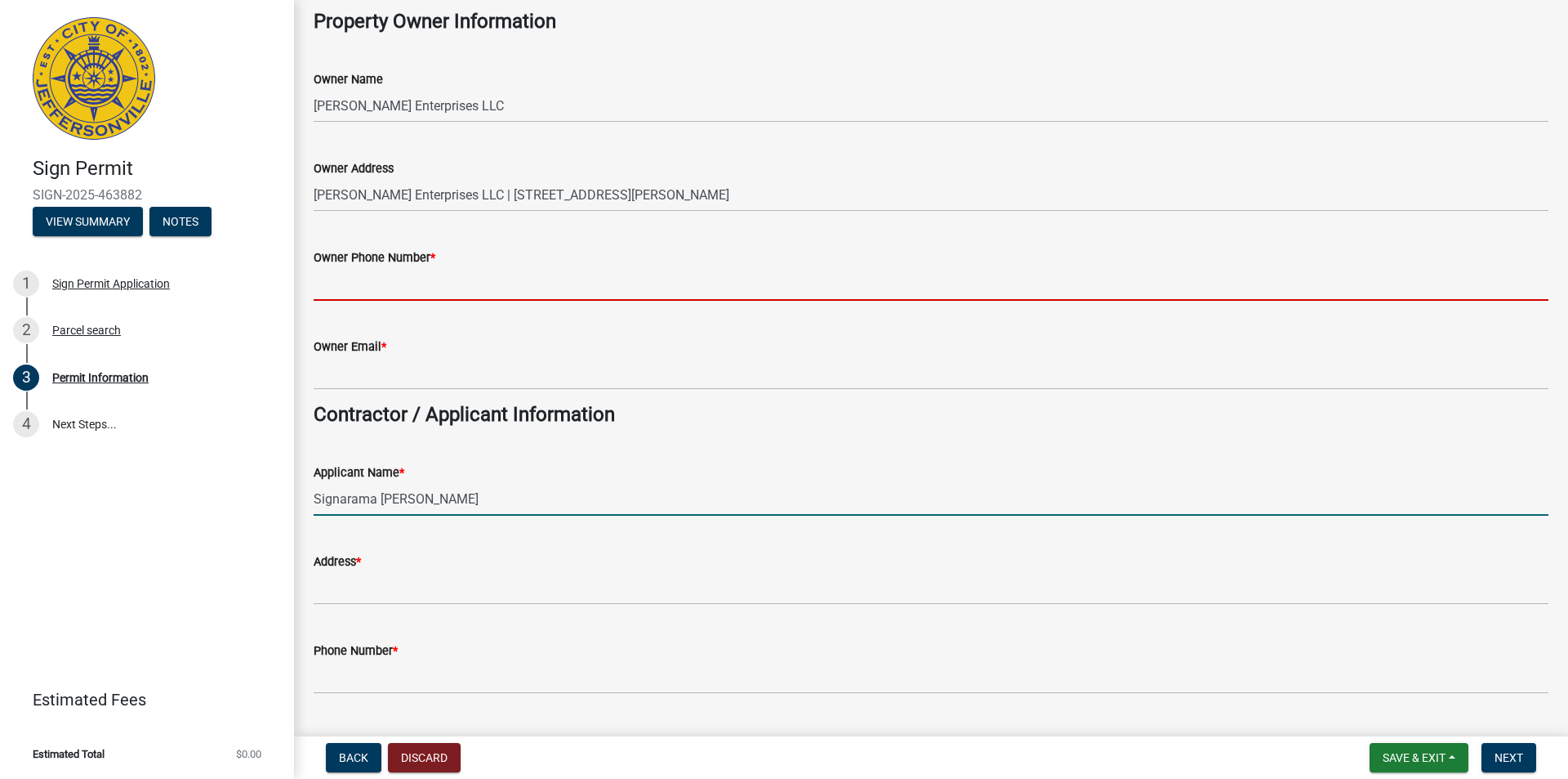
type input "5024482134"
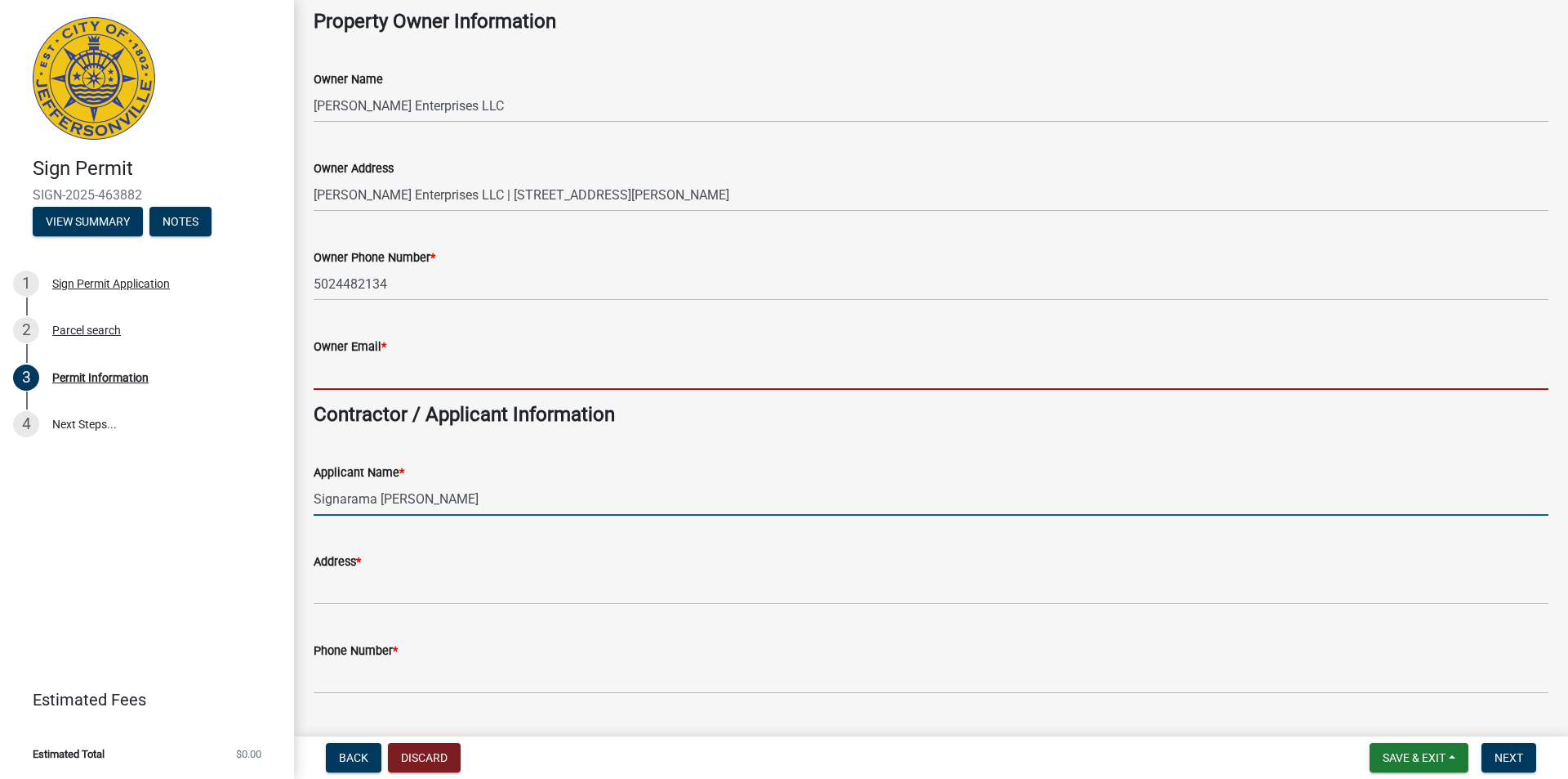
type input "[EMAIL_ADDRESS][DOMAIN_NAME]"
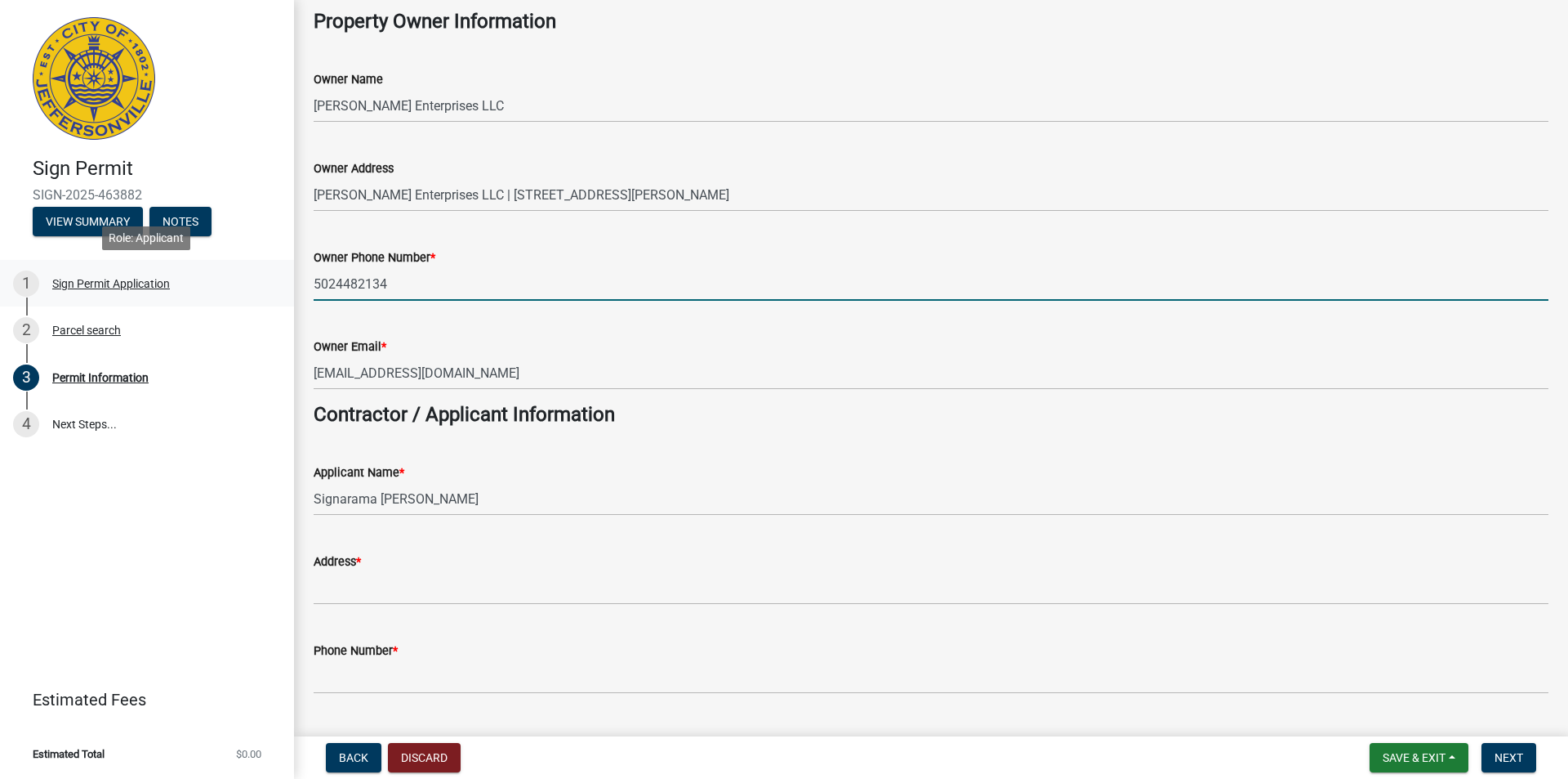
drag, startPoint x: 413, startPoint y: 285, endPoint x: 280, endPoint y: 280, distance: 133.1
click at [280, 280] on div "Sign Permit SIGN-2025-463882 View Summary Notes 1 Sign Permit Application 2 Par…" at bounding box center [784, 390] width 1568 height 779
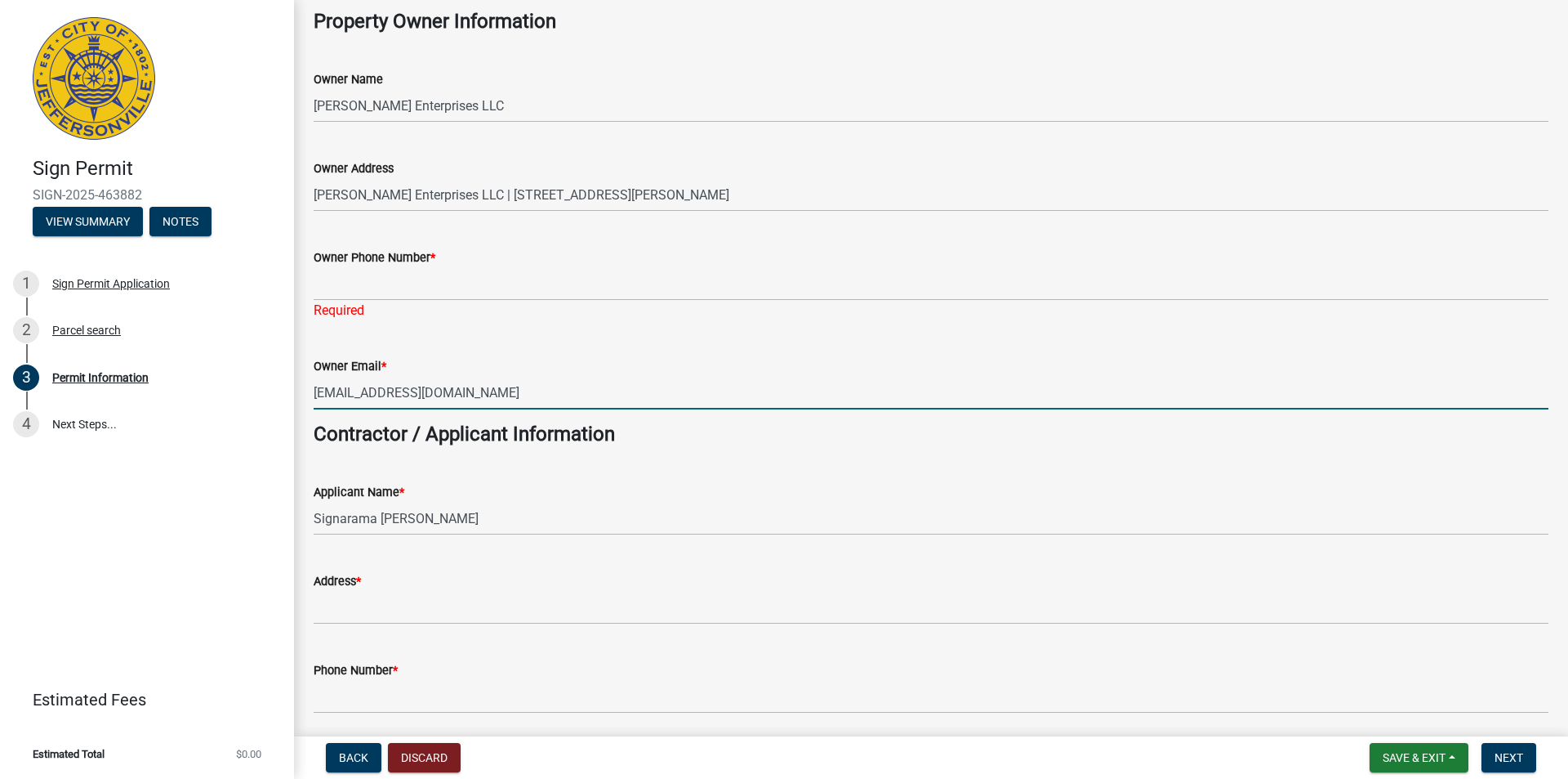
drag, startPoint x: 516, startPoint y: 373, endPoint x: 308, endPoint y: 364, distance: 208.2
click at [308, 364] on div "Owner Email * [EMAIL_ADDRESS][DOMAIN_NAME]" at bounding box center [931, 371] width 1259 height 76
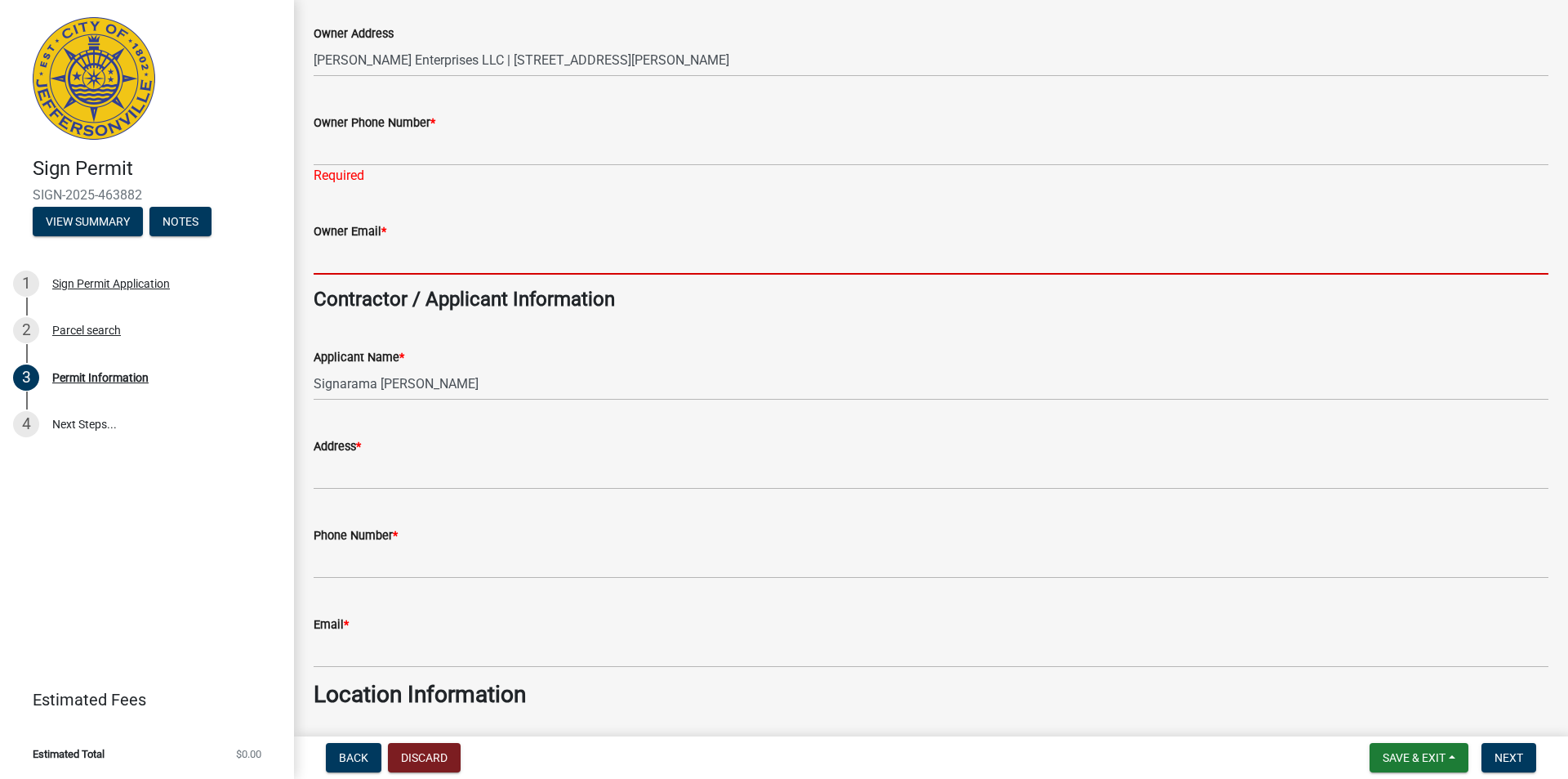
scroll to position [245, 0]
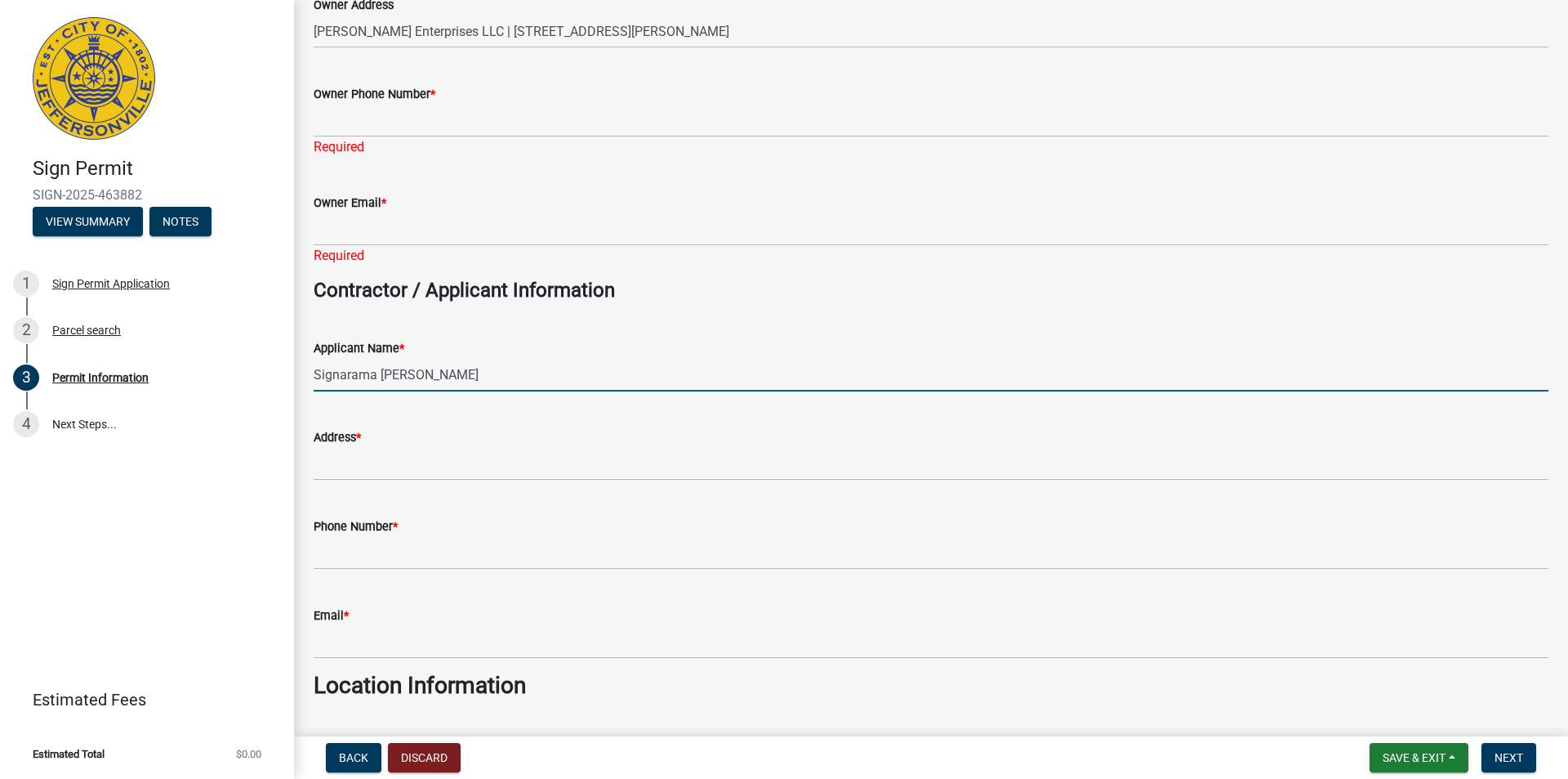
drag, startPoint x: 421, startPoint y: 355, endPoint x: 421, endPoint y: 383, distance: 28.0
click at [421, 355] on form "Applicant Name * Signarama [PERSON_NAME]" at bounding box center [931, 365] width 1235 height 54
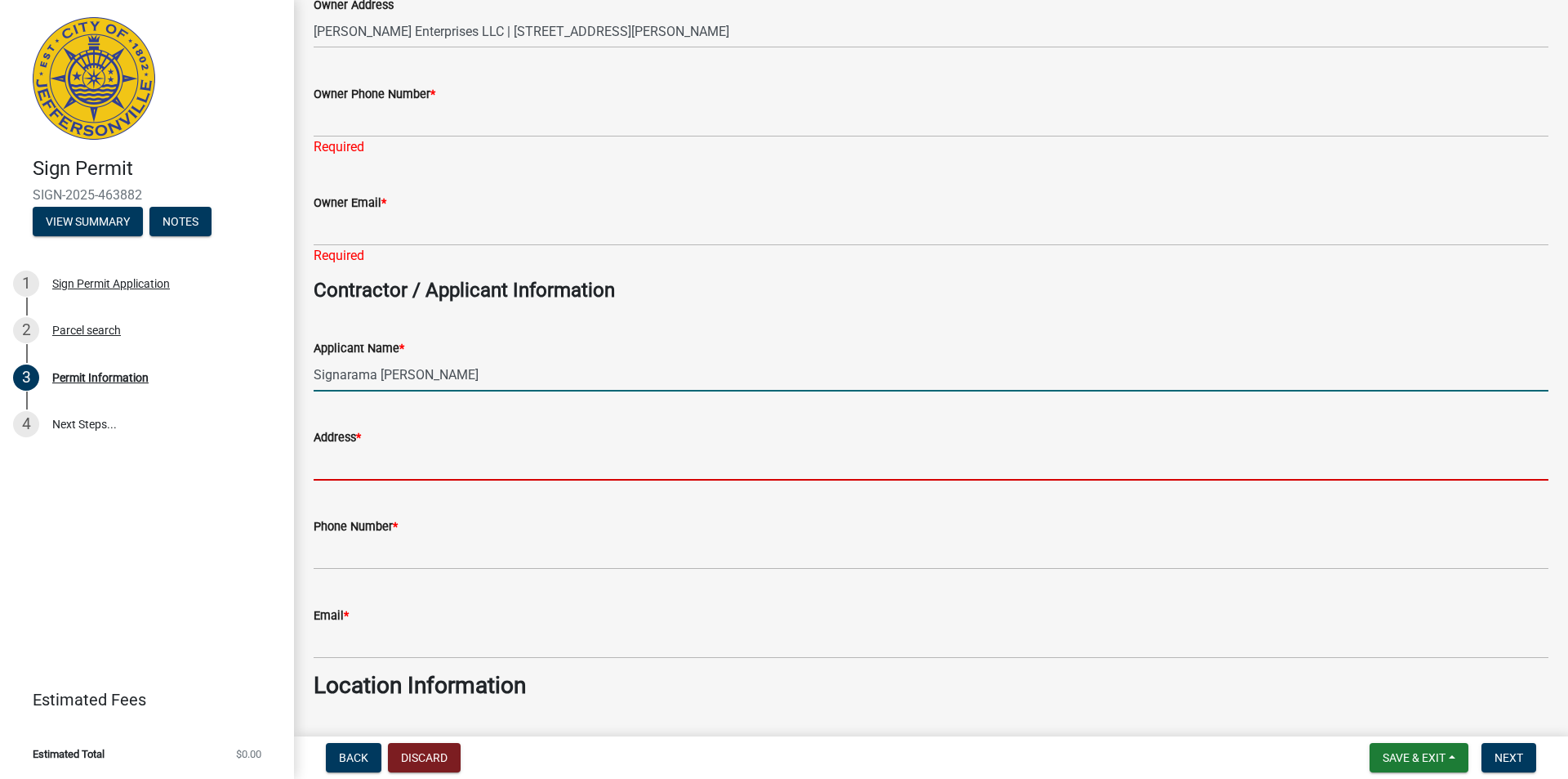
click at [363, 472] on input "Address *" at bounding box center [931, 463] width 1235 height 34
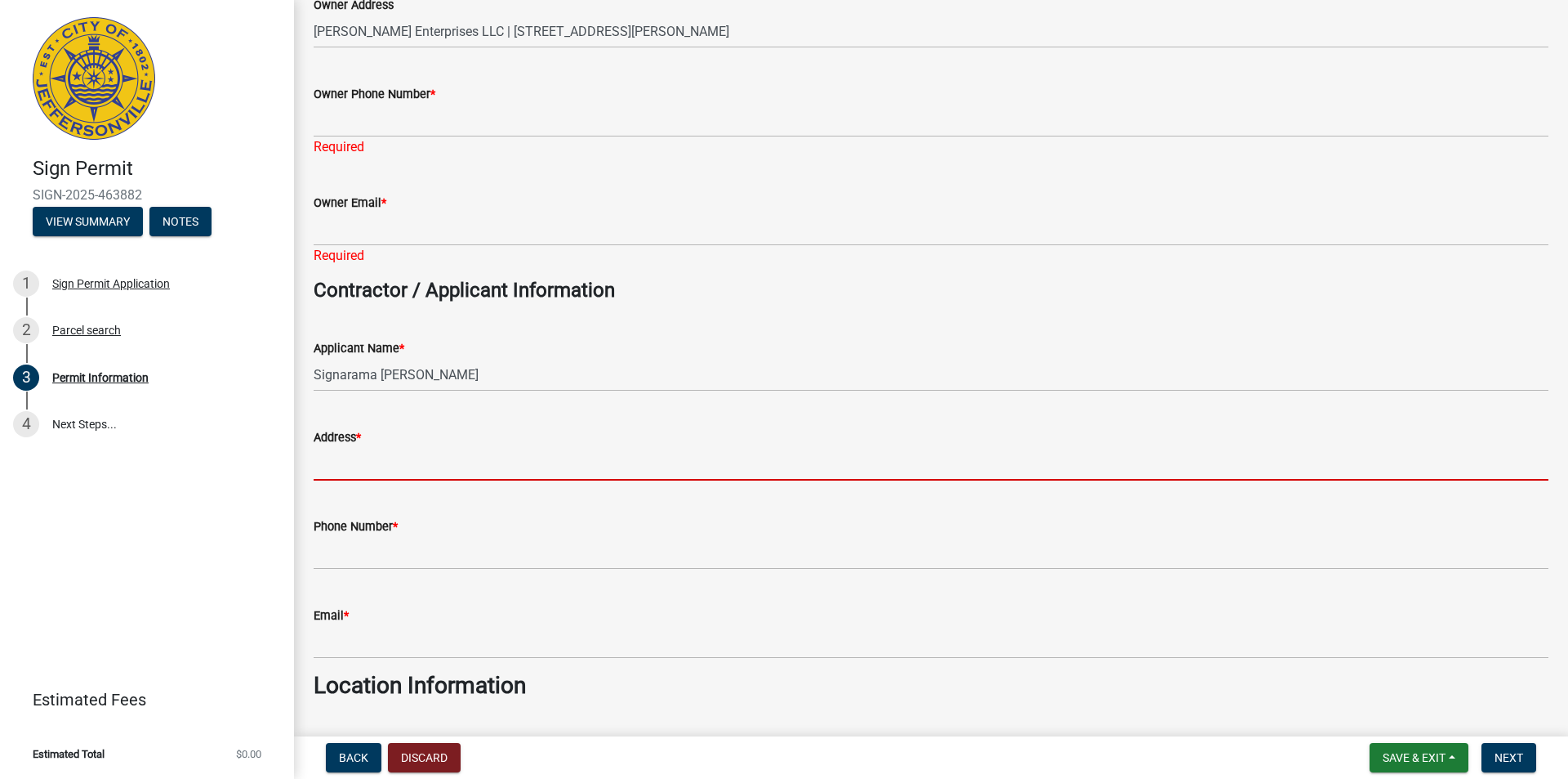
type input "[STREET_ADDRESS][PERSON_NAME]"
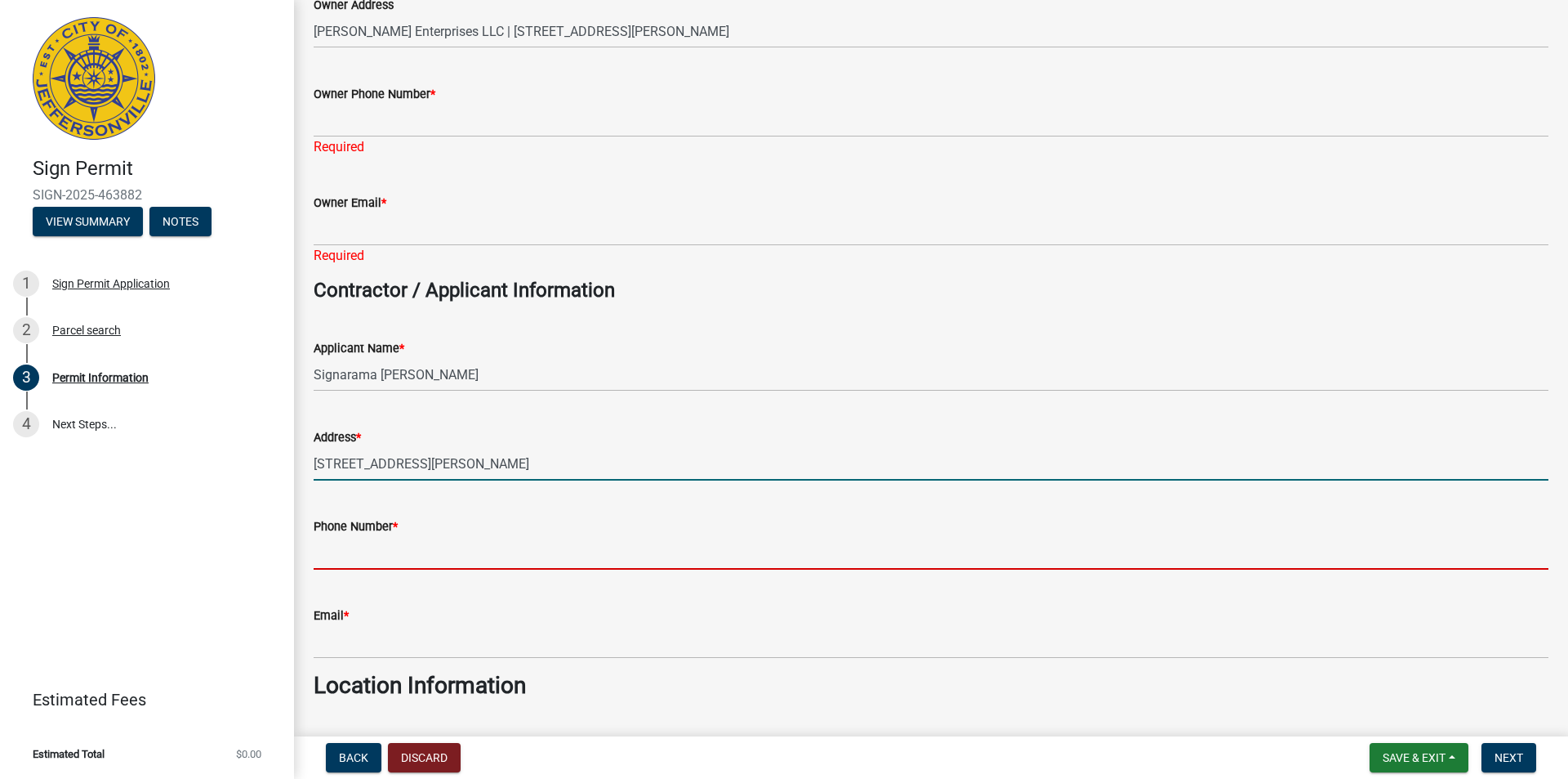
type input "5024482134"
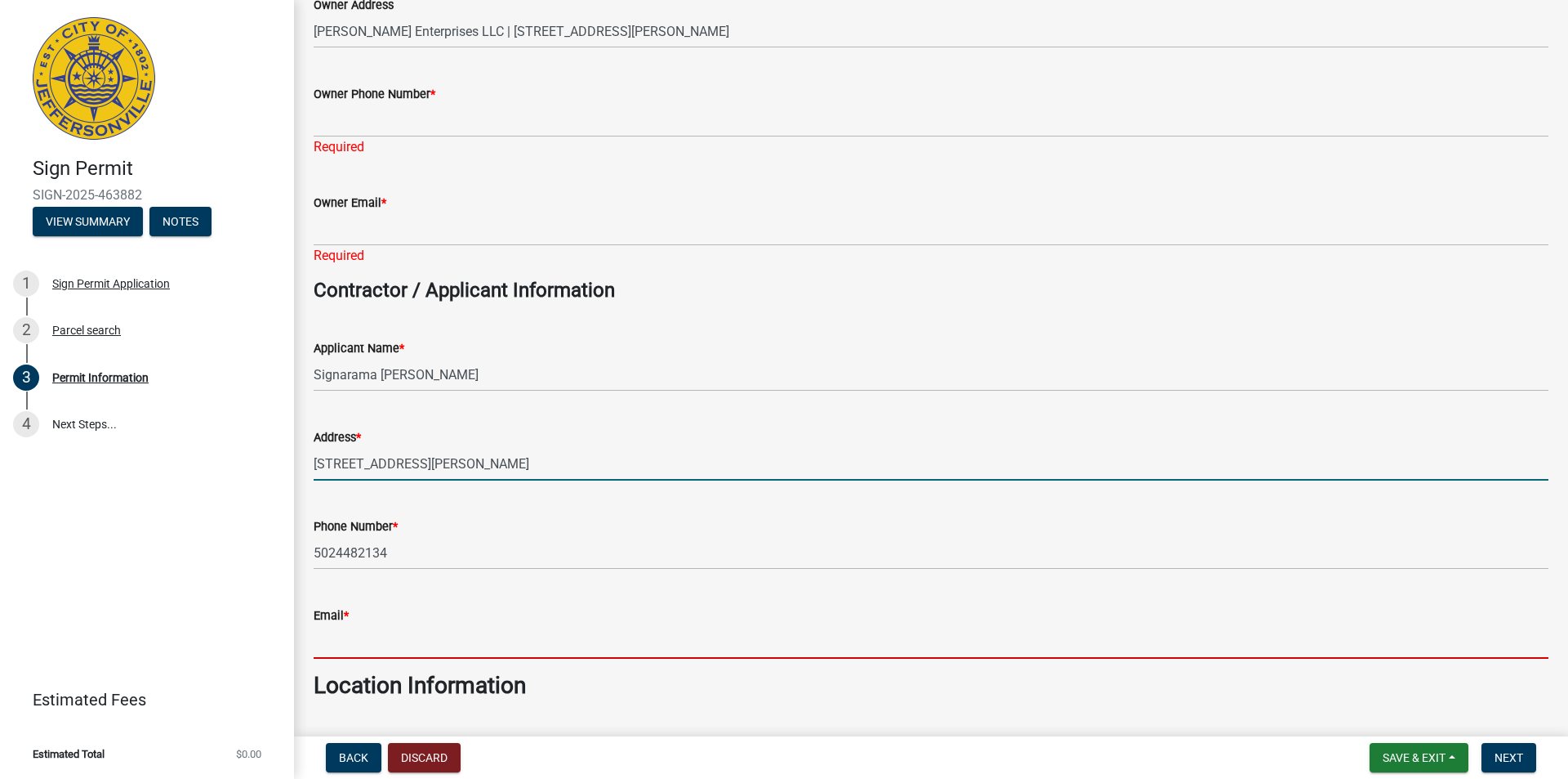
type input "[EMAIL_ADDRESS][DOMAIN_NAME]"
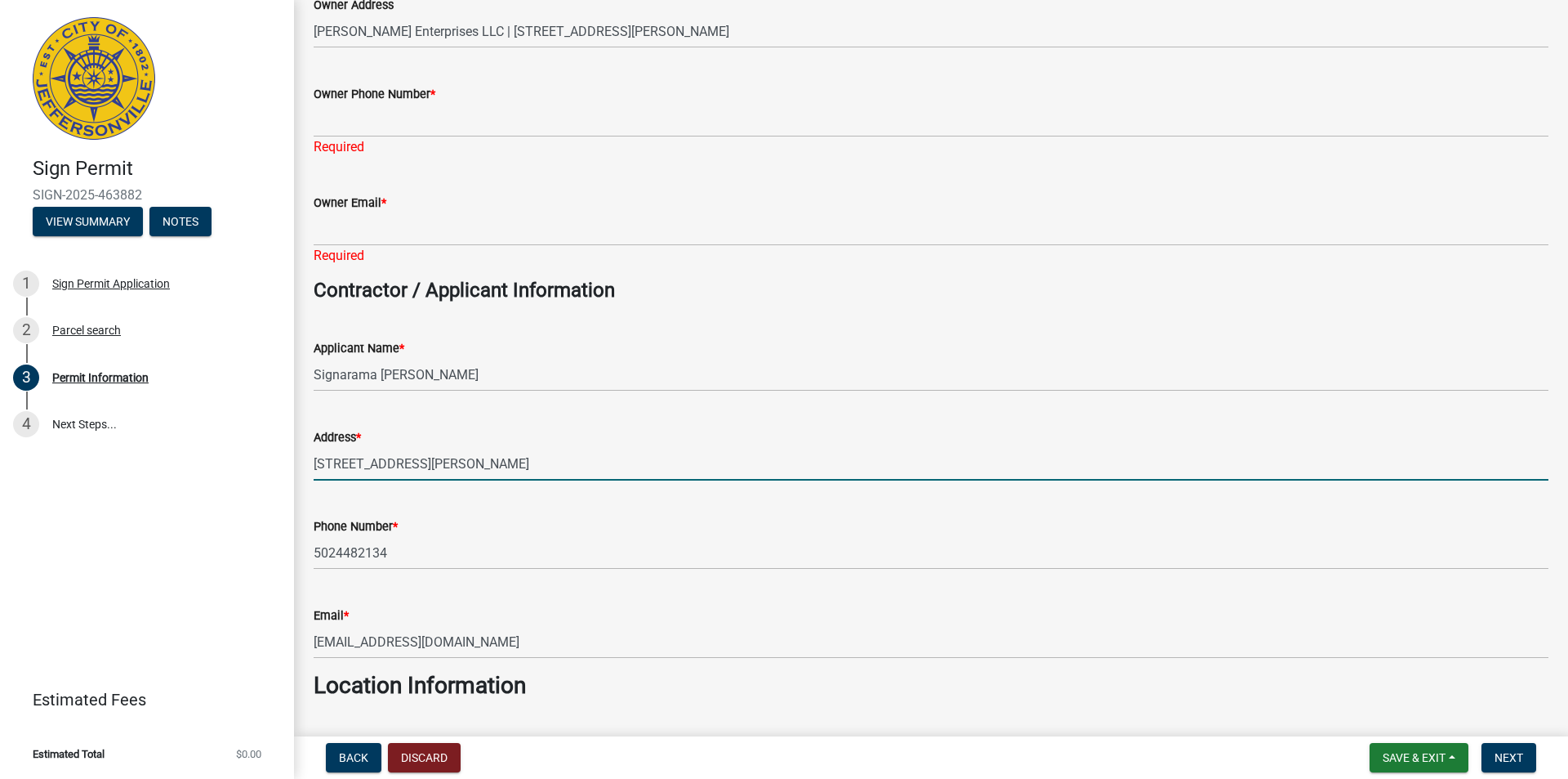
type input "Signarama [PERSON_NAME]"
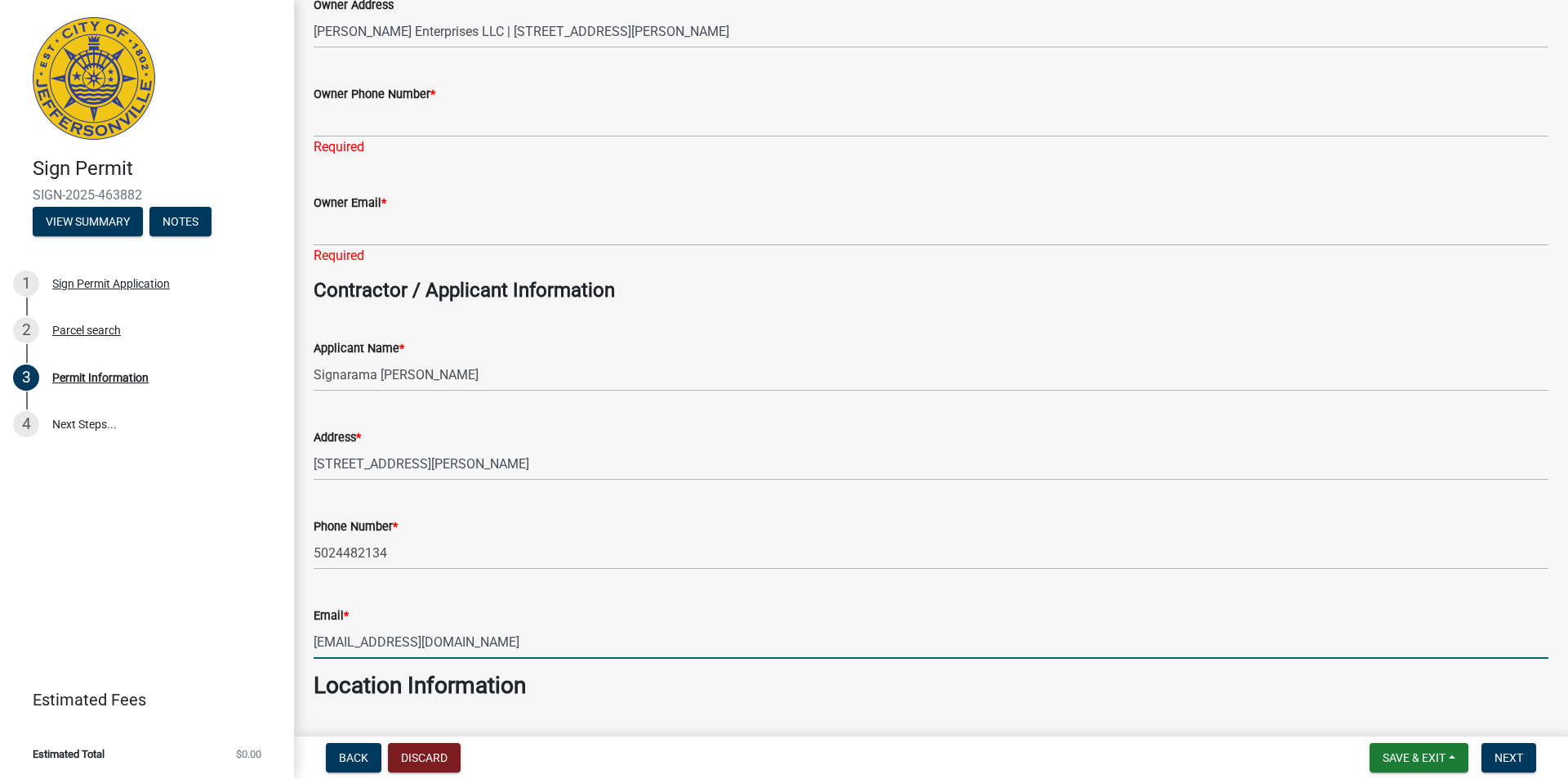
drag, startPoint x: 541, startPoint y: 645, endPoint x: 217, endPoint y: 634, distance: 324.2
click at [217, 634] on div "Sign Permit SIGN-2025-463882 View Summary Notes 1 Sign Permit Application 2 Par…" at bounding box center [784, 390] width 1568 height 779
type input "[PERSON_NAME][EMAIL_ADDRESS][DOMAIN_NAME]"
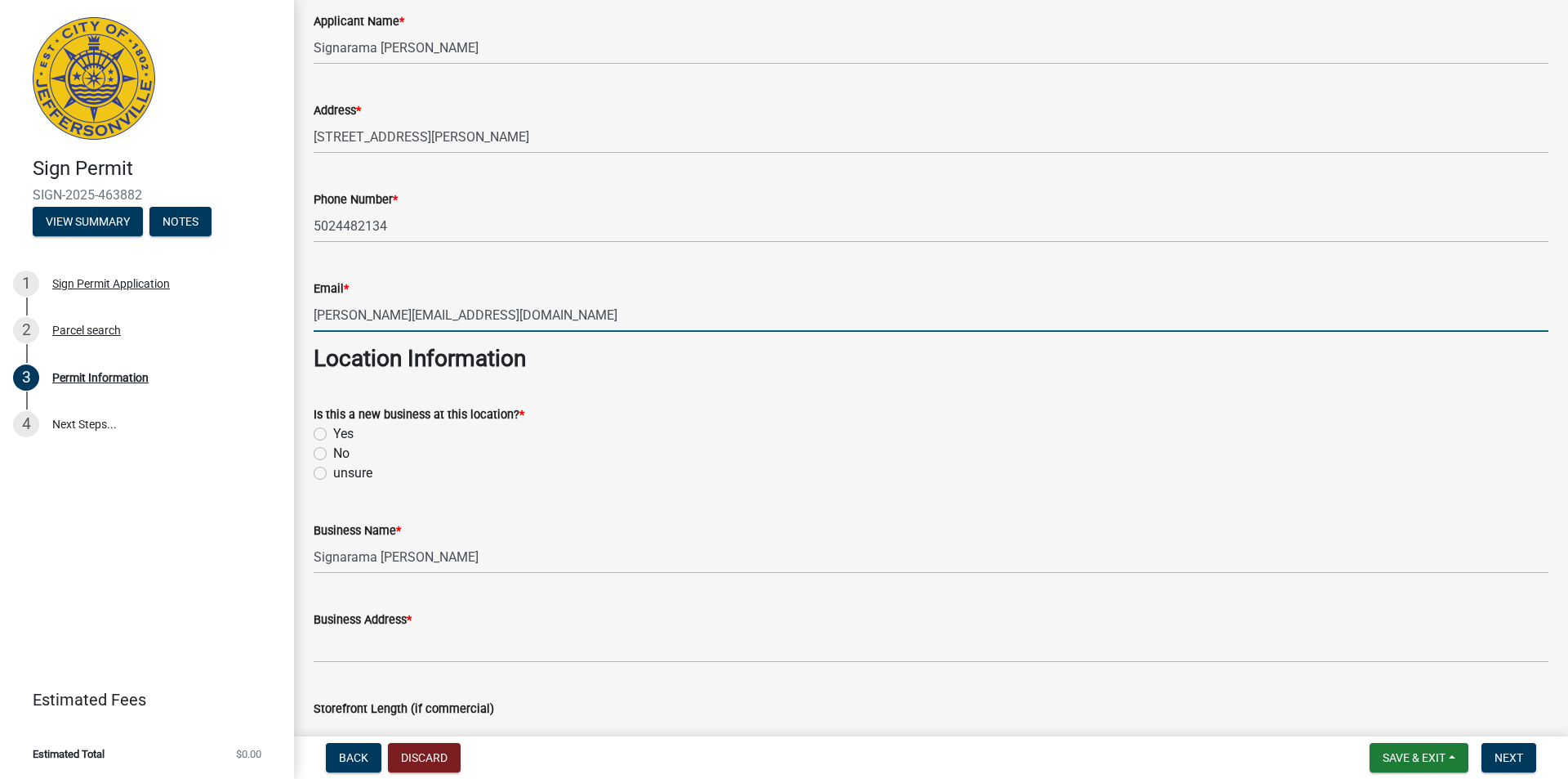
scroll to position [735, 0]
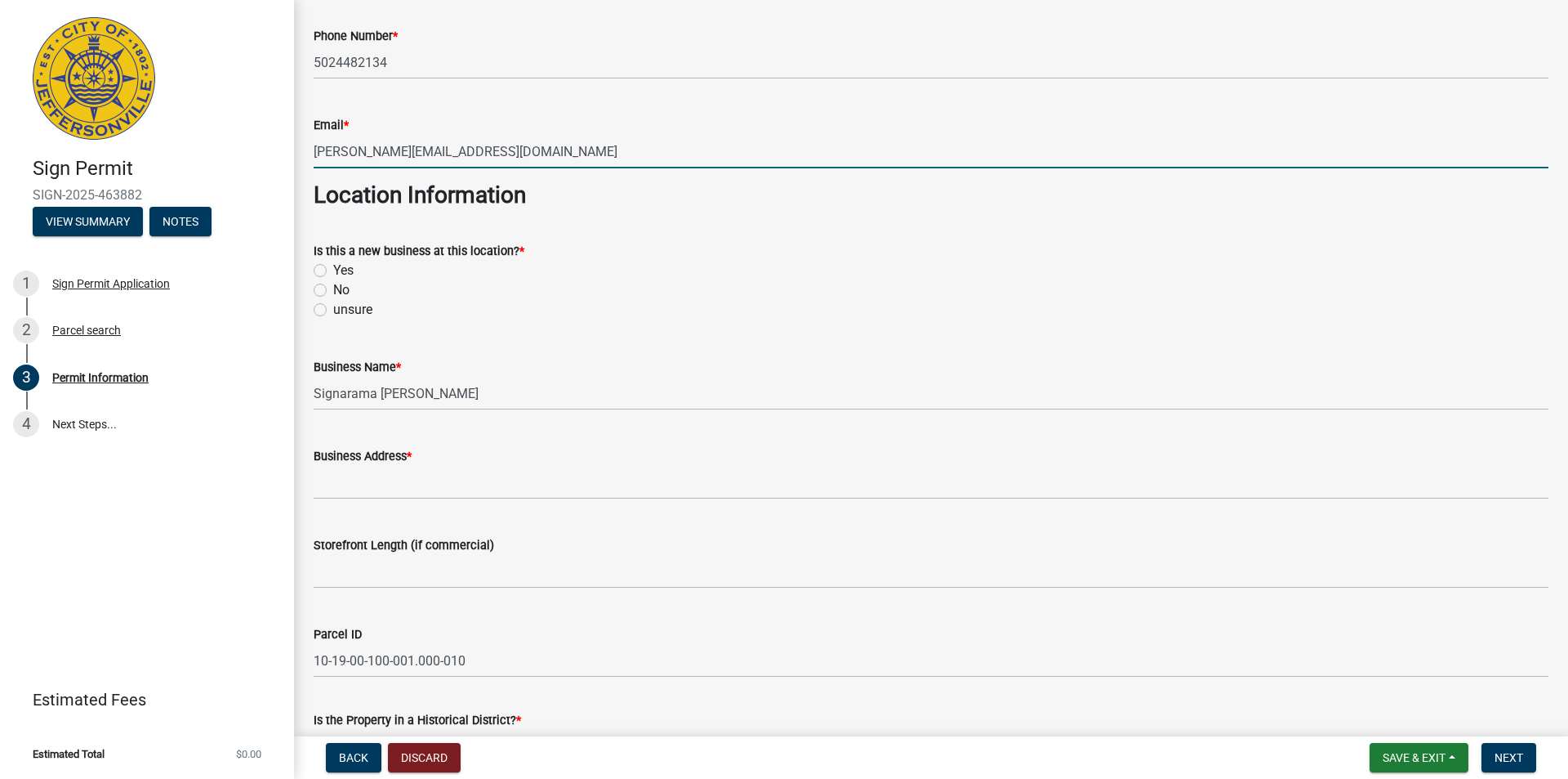
click at [333, 272] on label "Yes" at bounding box center [343, 271] width 21 height 20
click at [333, 271] on input "Yes" at bounding box center [338, 266] width 11 height 11
radio input "true"
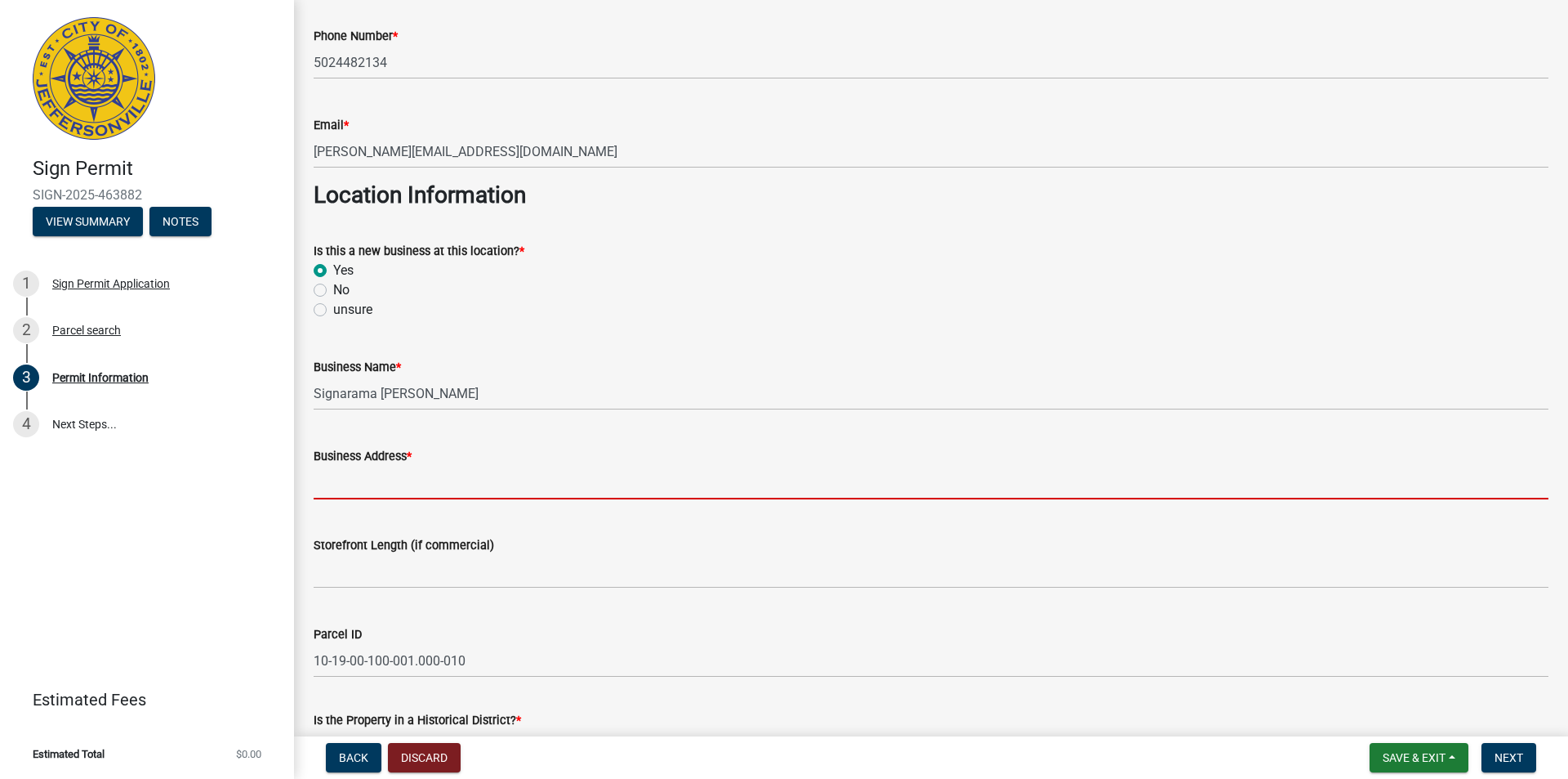
click at [460, 487] on input "Business Address *" at bounding box center [931, 482] width 1235 height 34
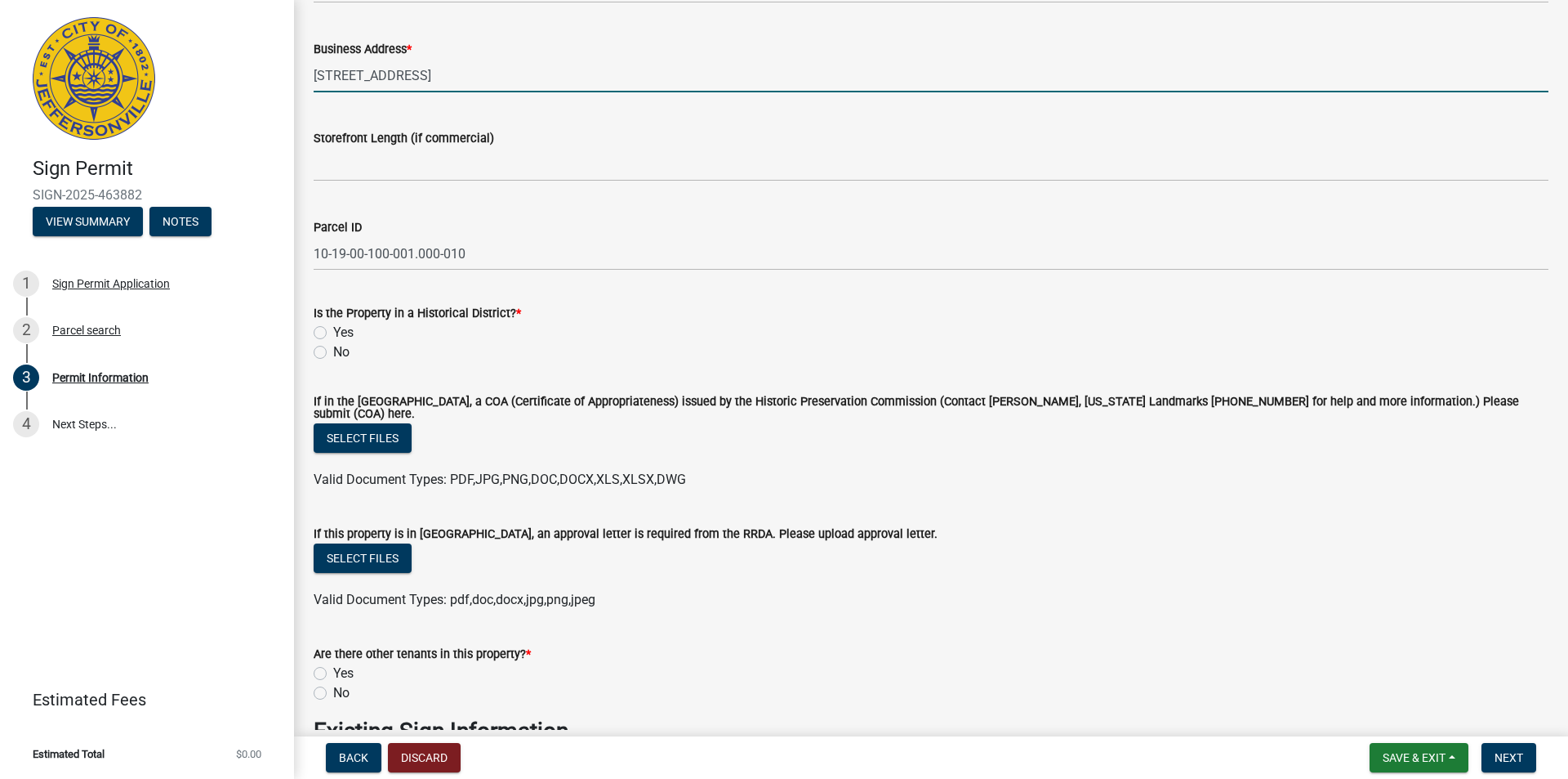
scroll to position [1144, 0]
type input "[STREET_ADDRESS]"
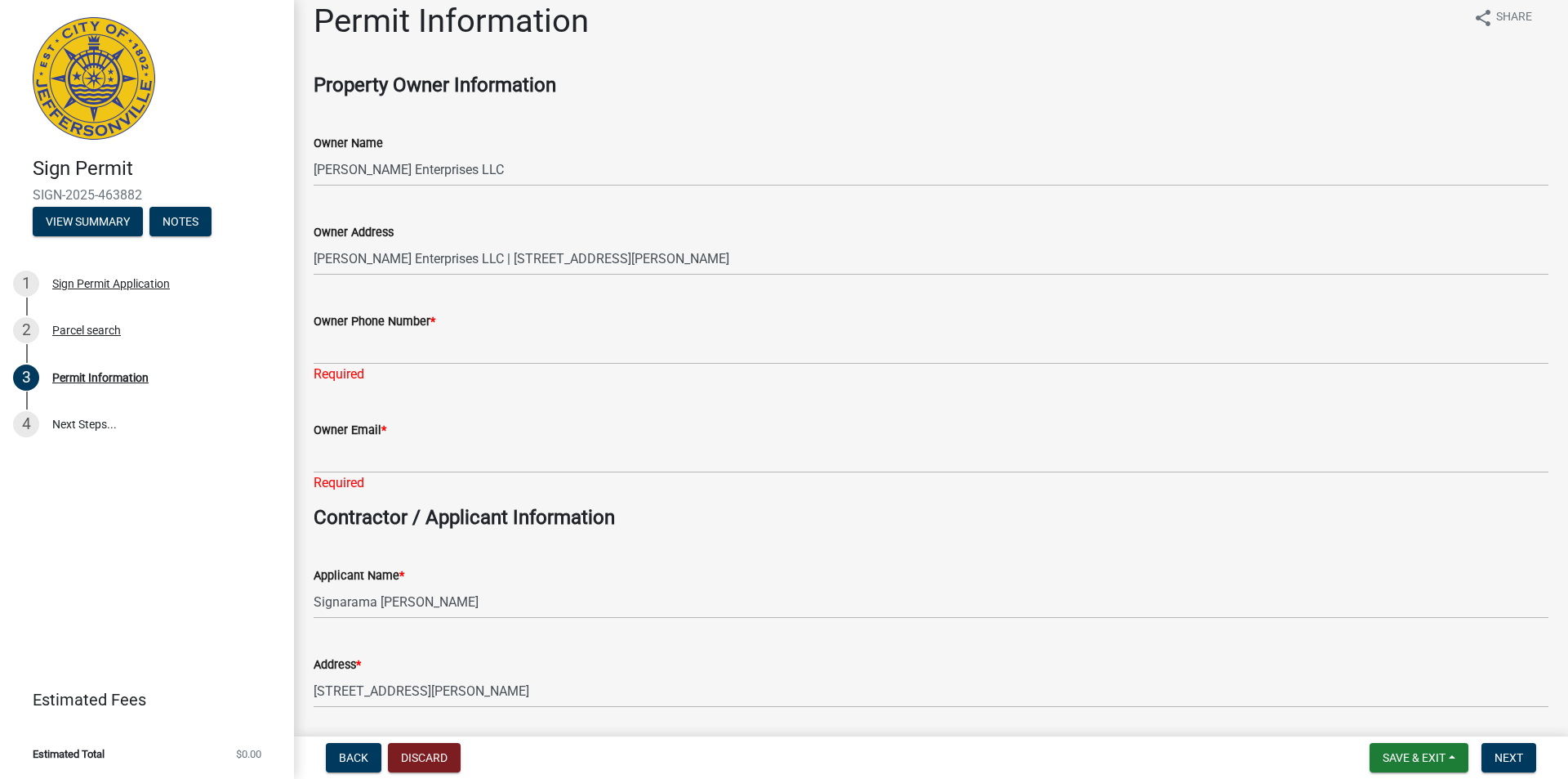
scroll to position [0, 0]
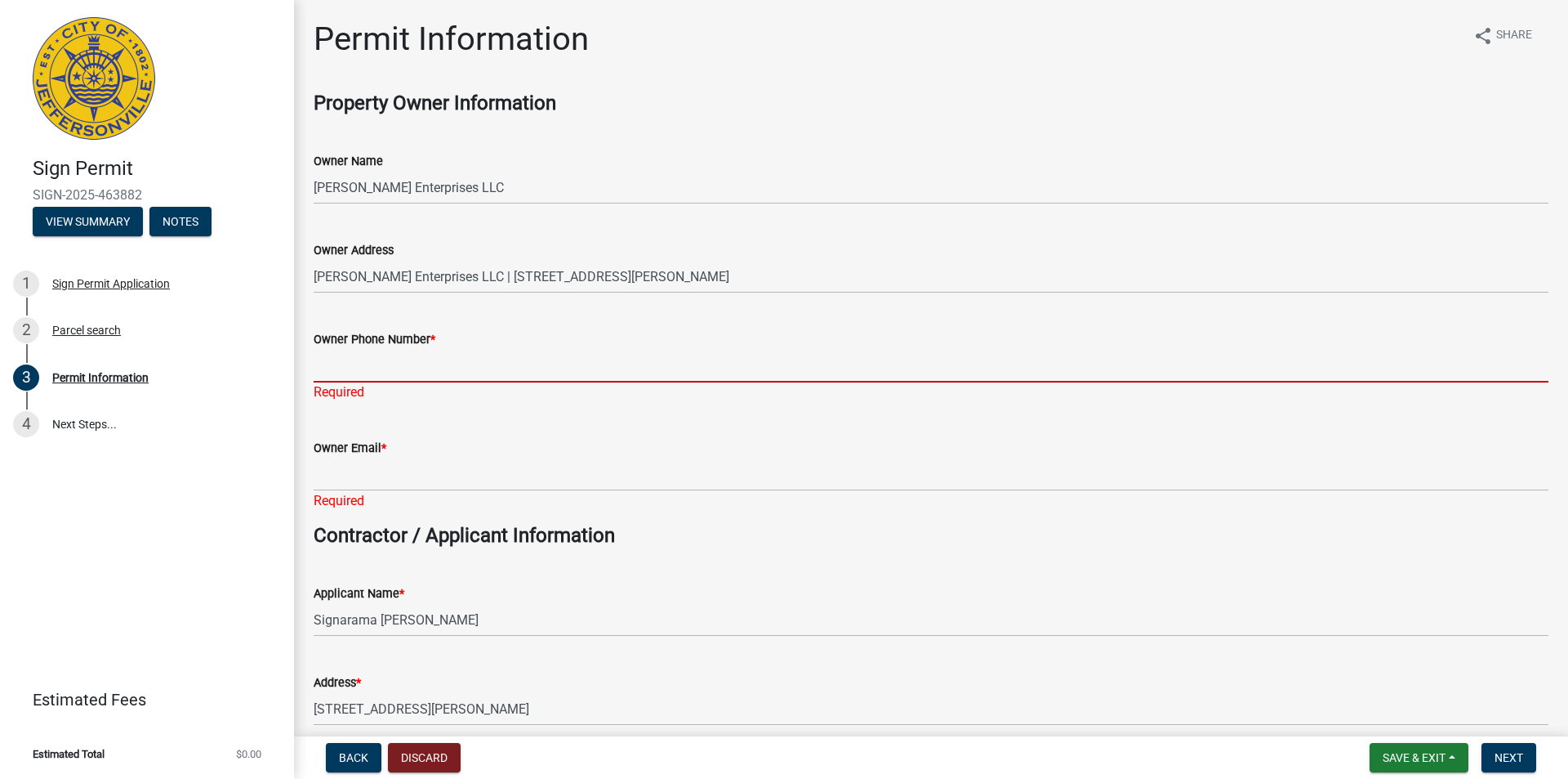
click at [321, 370] on input "Owner Phone Number *" at bounding box center [931, 365] width 1235 height 34
paste input "[PHONE_NUMBER]"
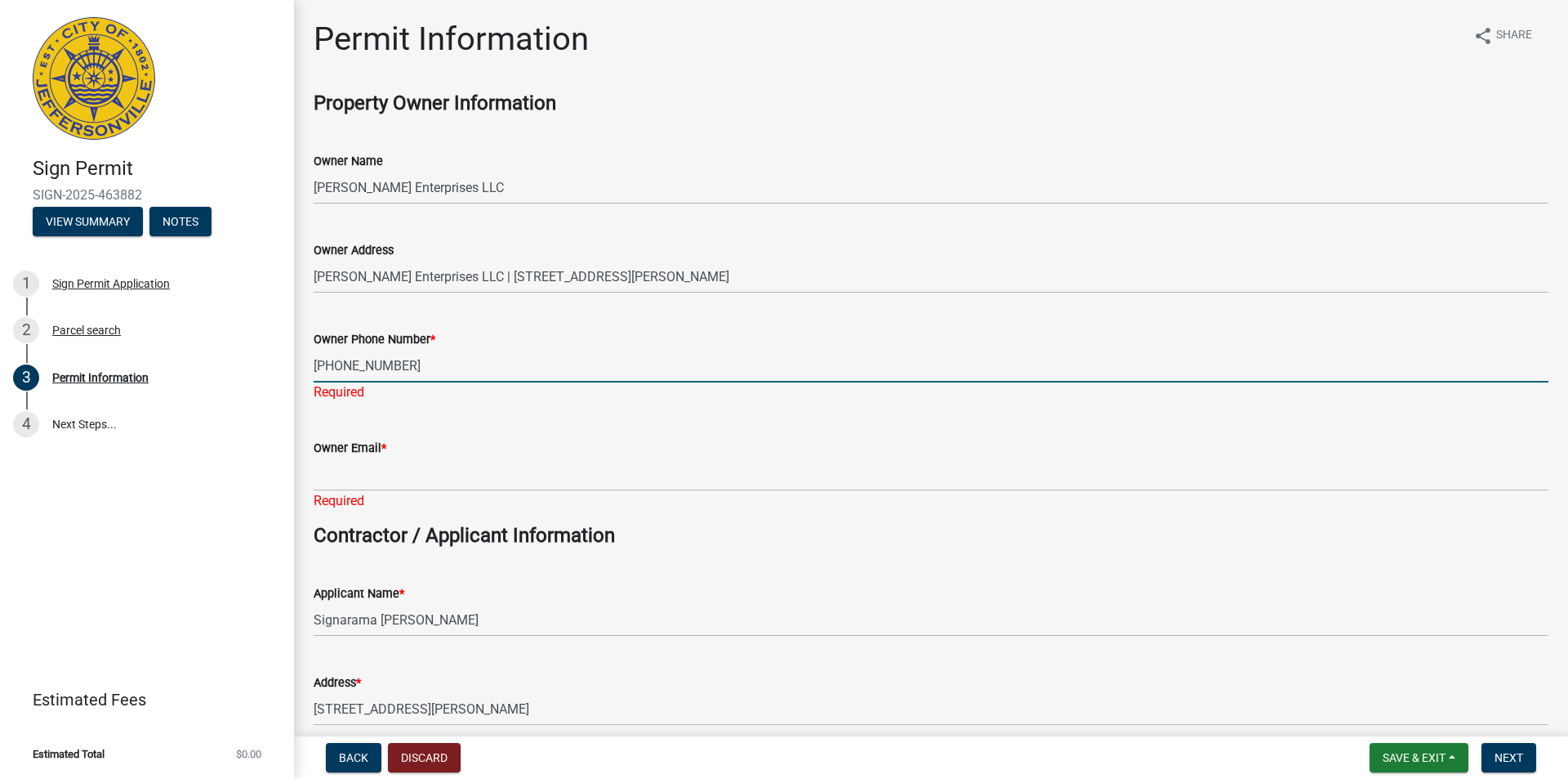
click at [338, 365] on input "[PHONE_NUMBER]" at bounding box center [931, 365] width 1235 height 34
type input "[PHONE_NUMBER]"
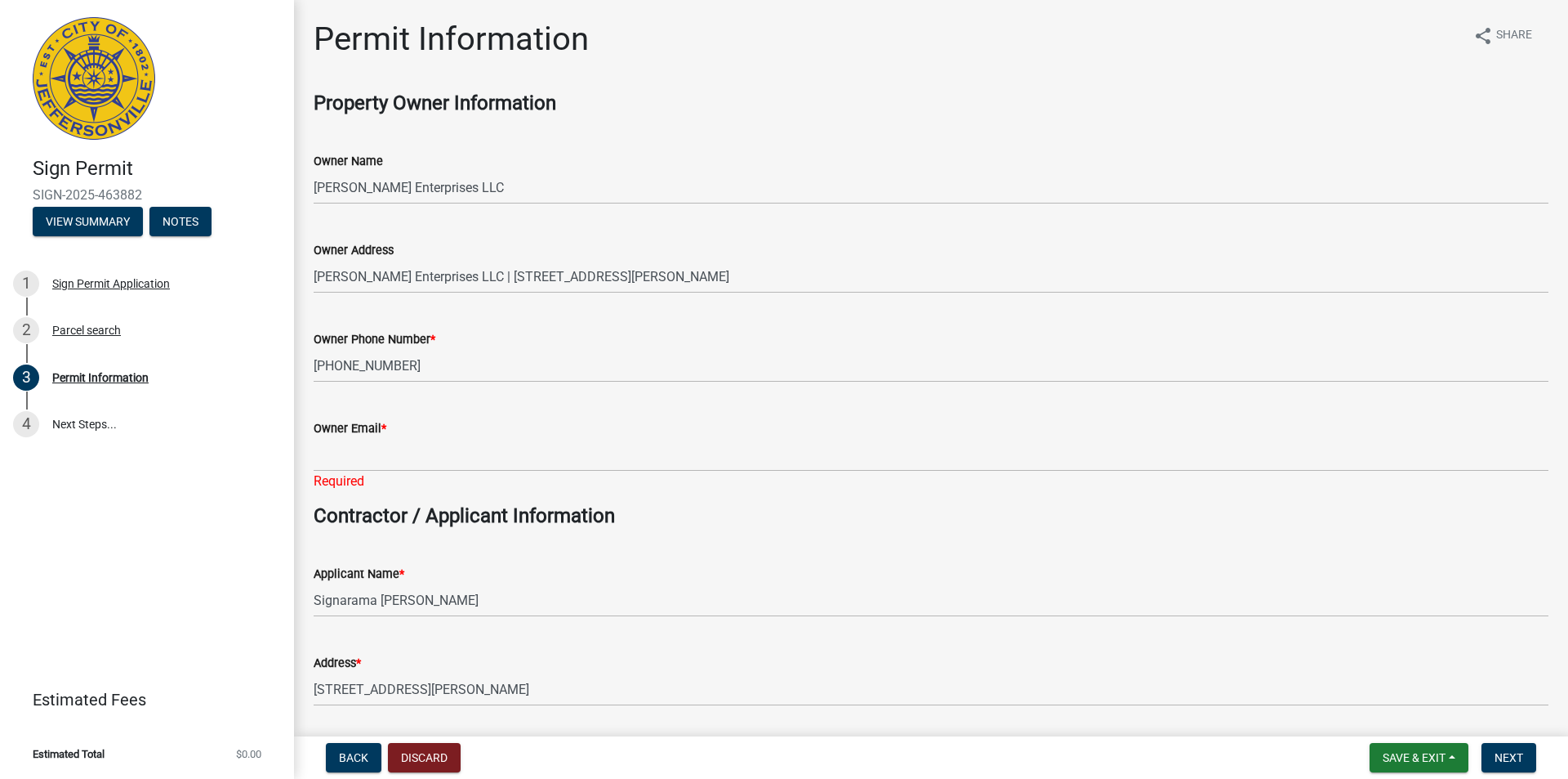
click at [539, 449] on form "Owner Email *" at bounding box center [931, 445] width 1235 height 54
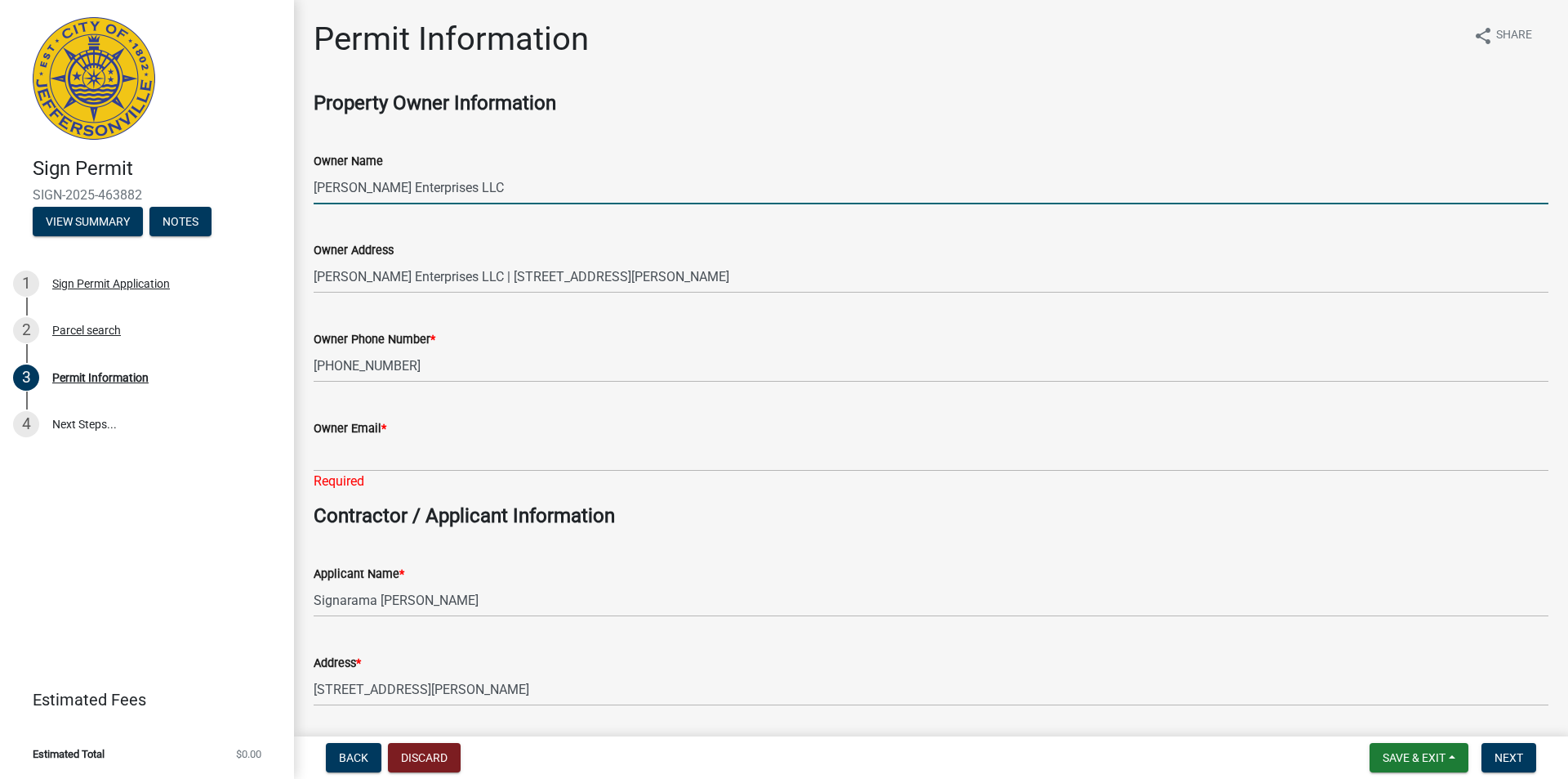
click at [511, 191] on input "[PERSON_NAME] Enterprises LLC" at bounding box center [931, 187] width 1235 height 34
type input "[PERSON_NAME] Enterprises LLC"
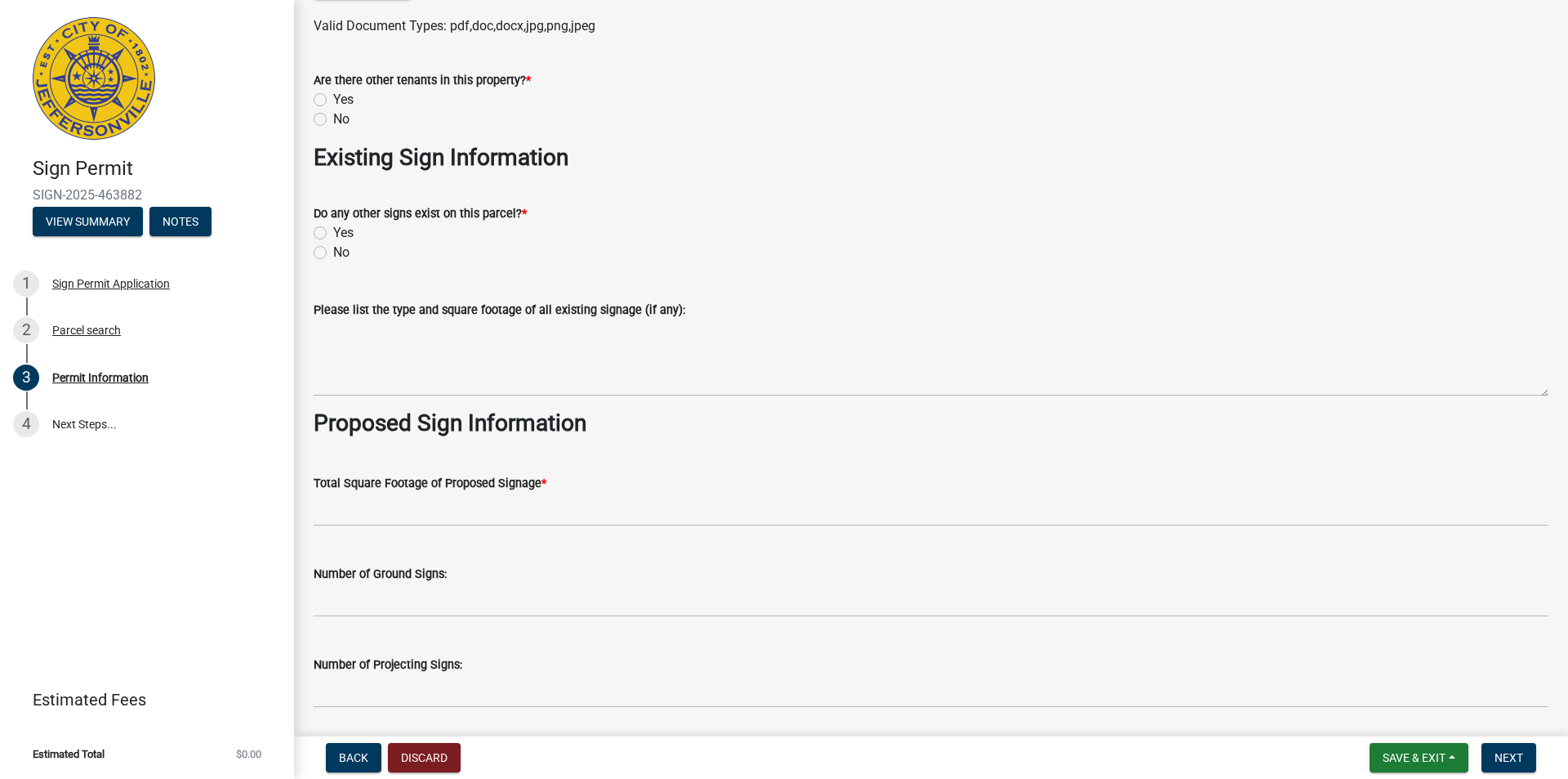
scroll to position [1716, 0]
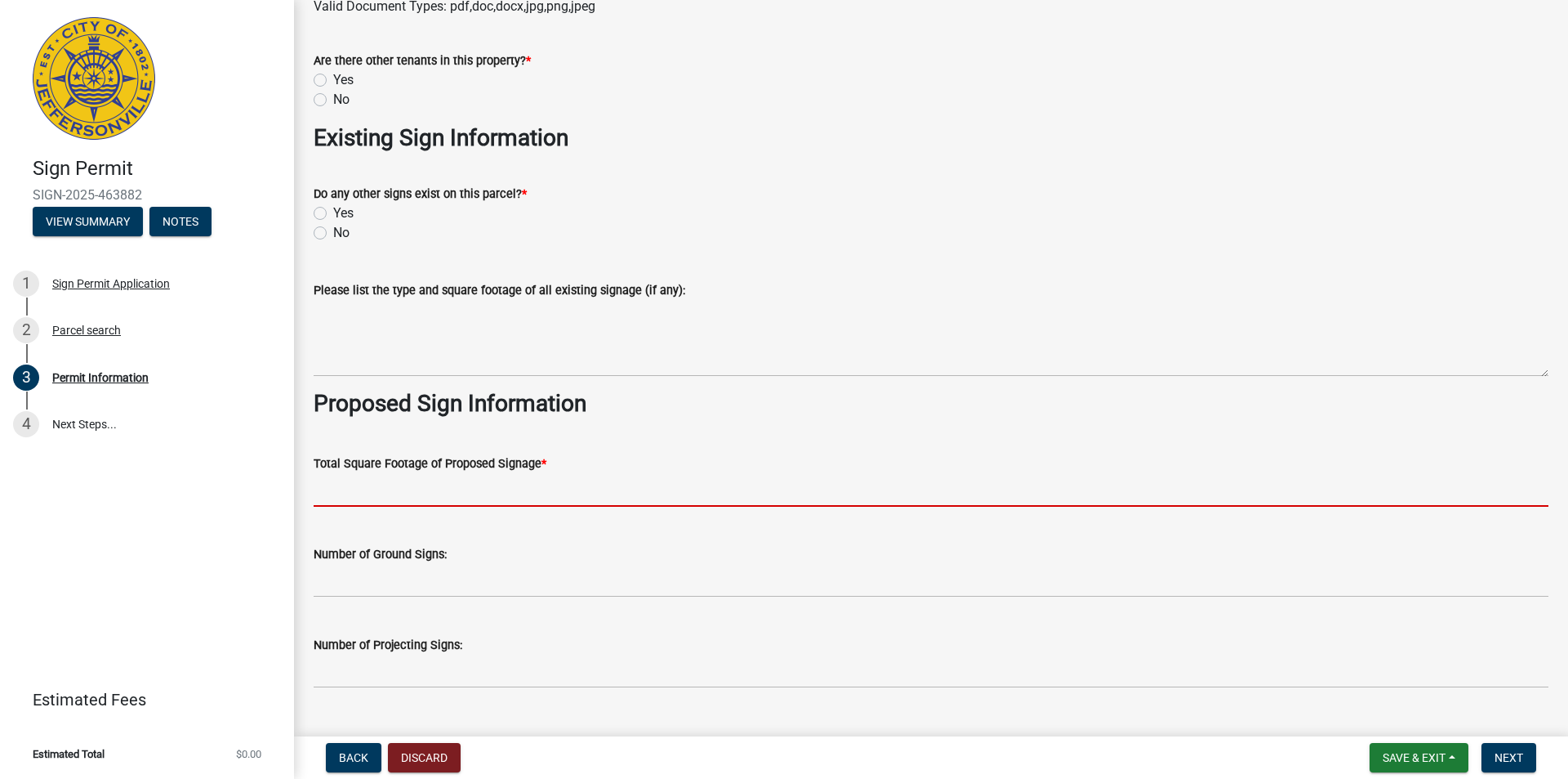
click at [401, 486] on input "text" at bounding box center [931, 489] width 1235 height 34
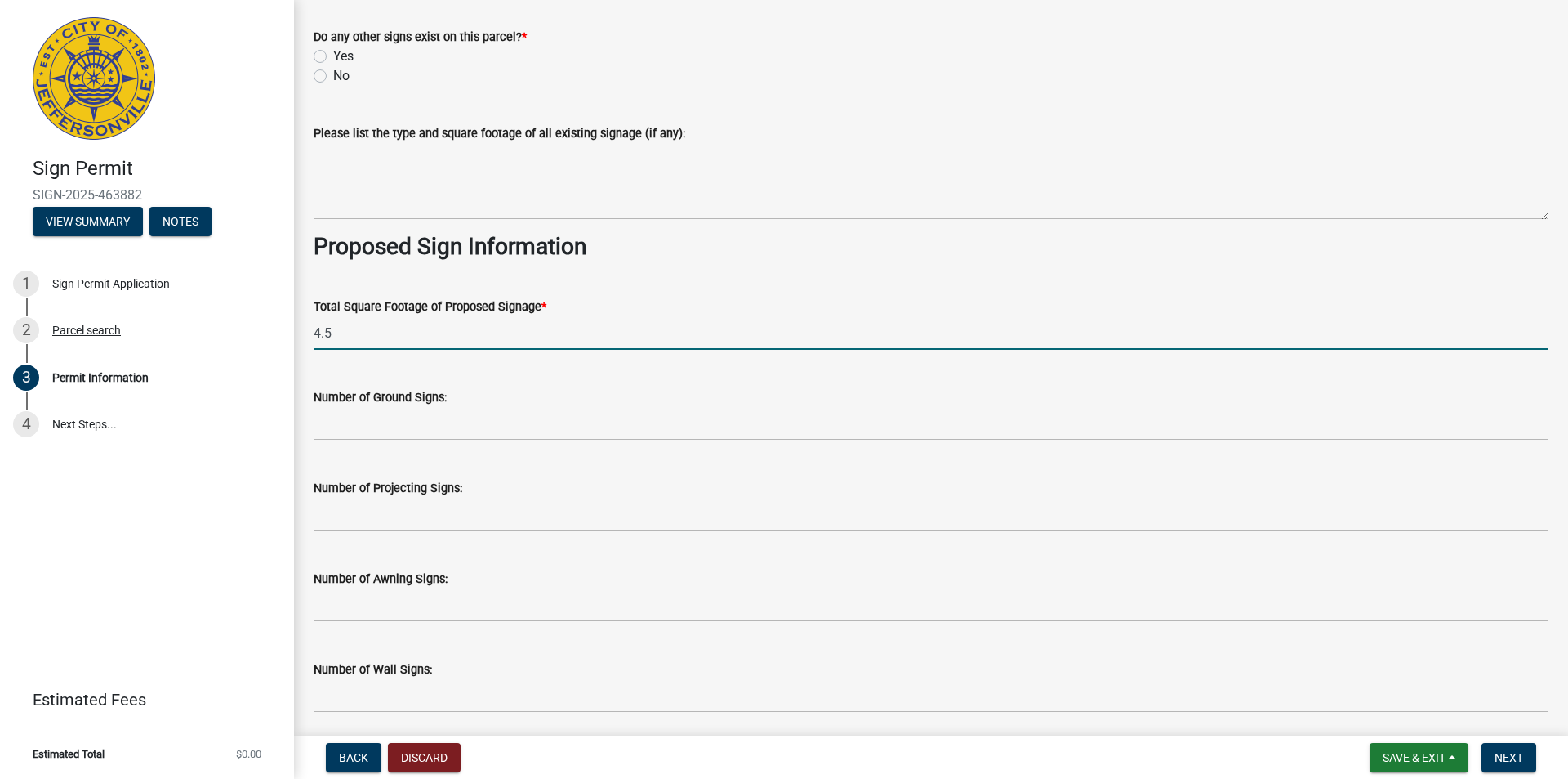
scroll to position [1879, 0]
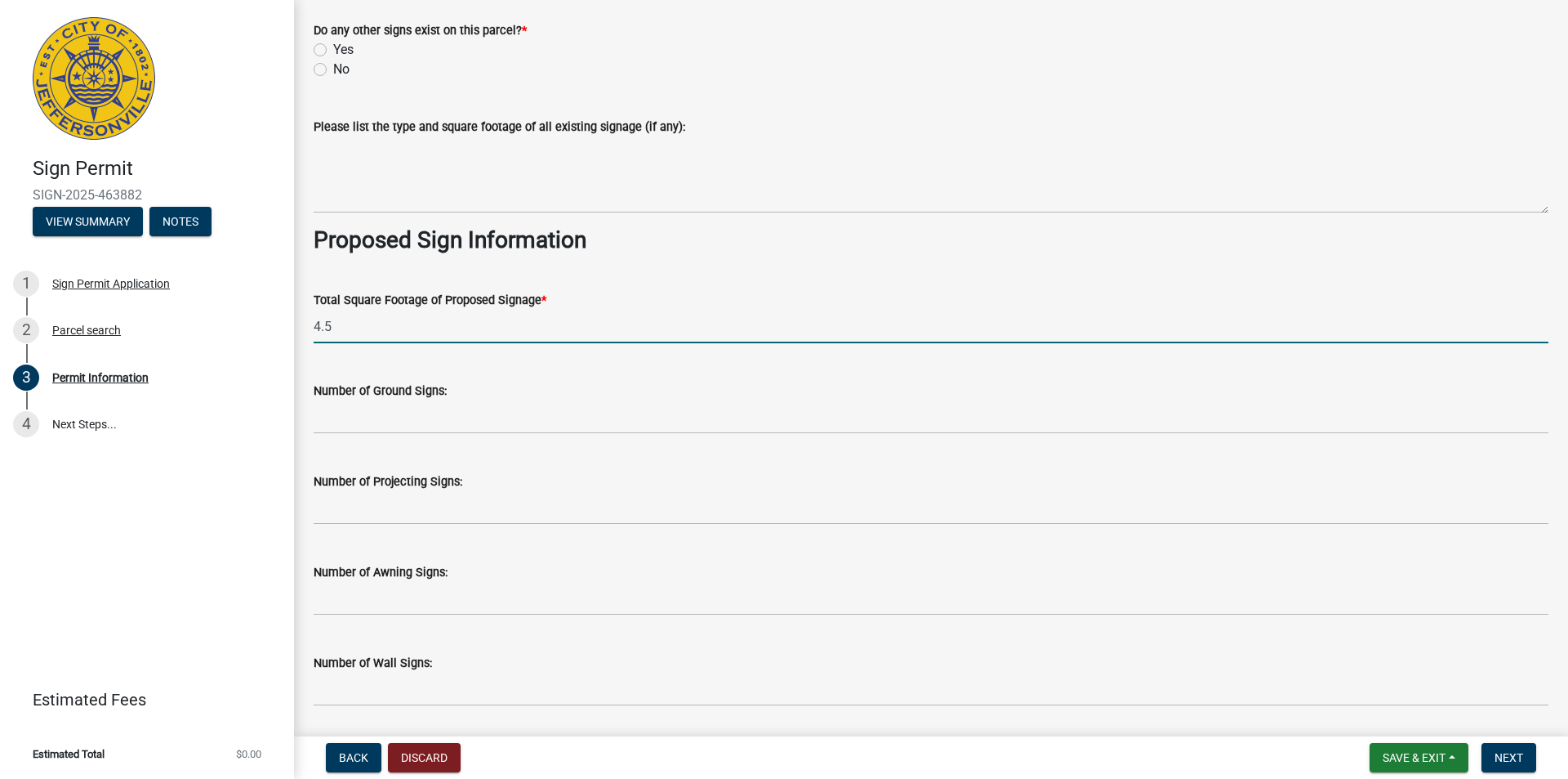
type input "4.5"
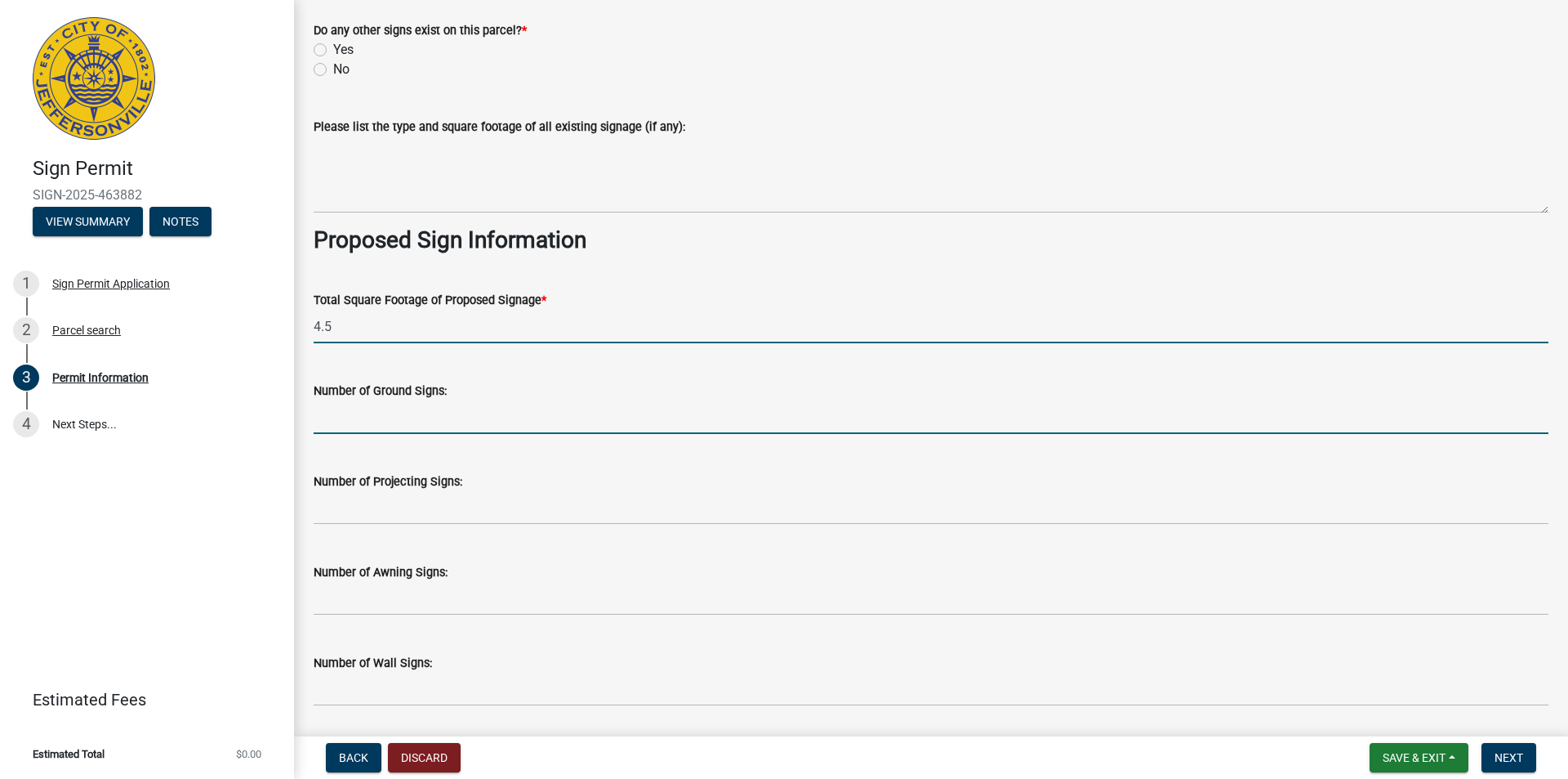
click at [419, 413] on input "text" at bounding box center [931, 417] width 1235 height 34
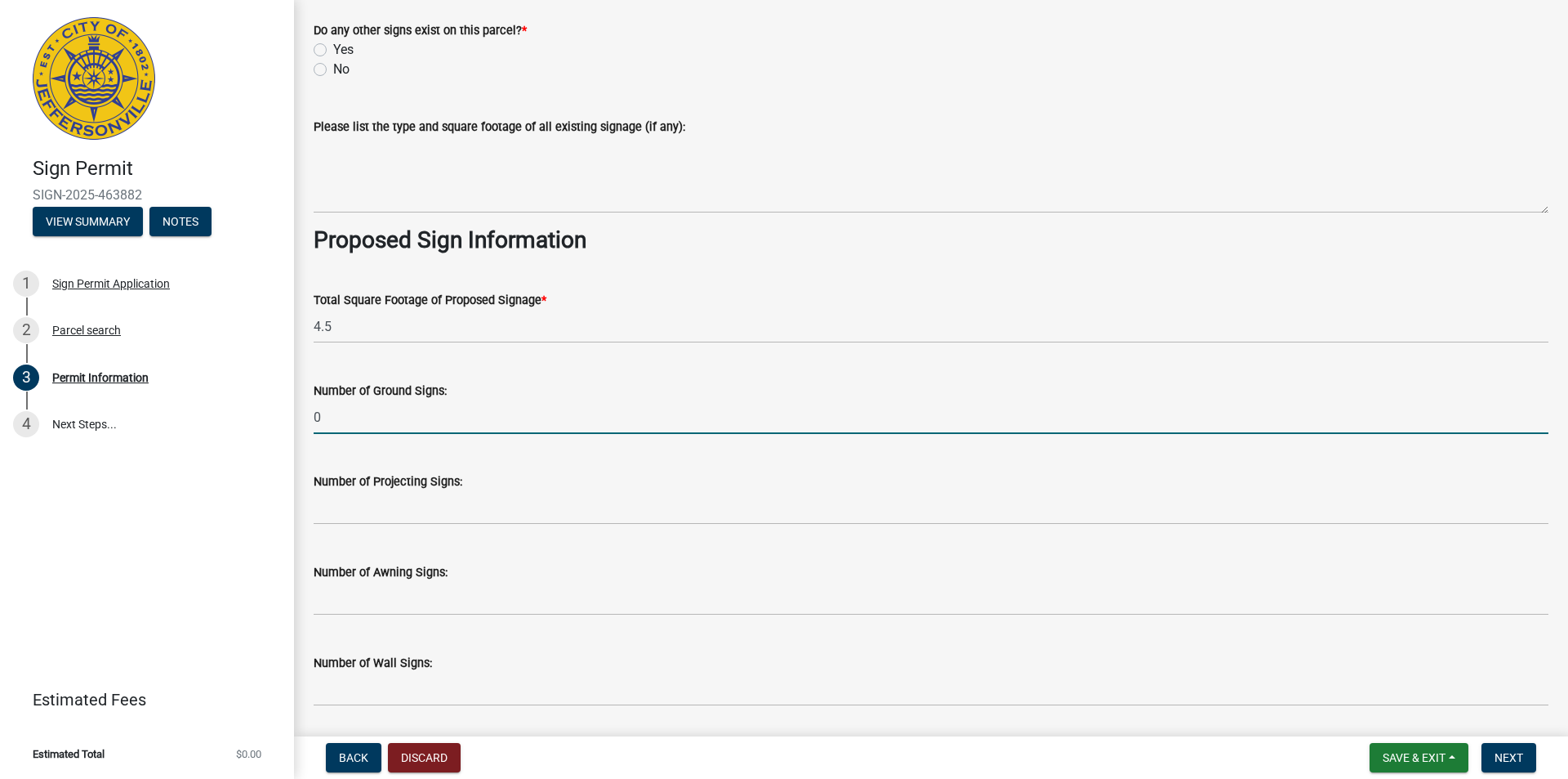
type input "0"
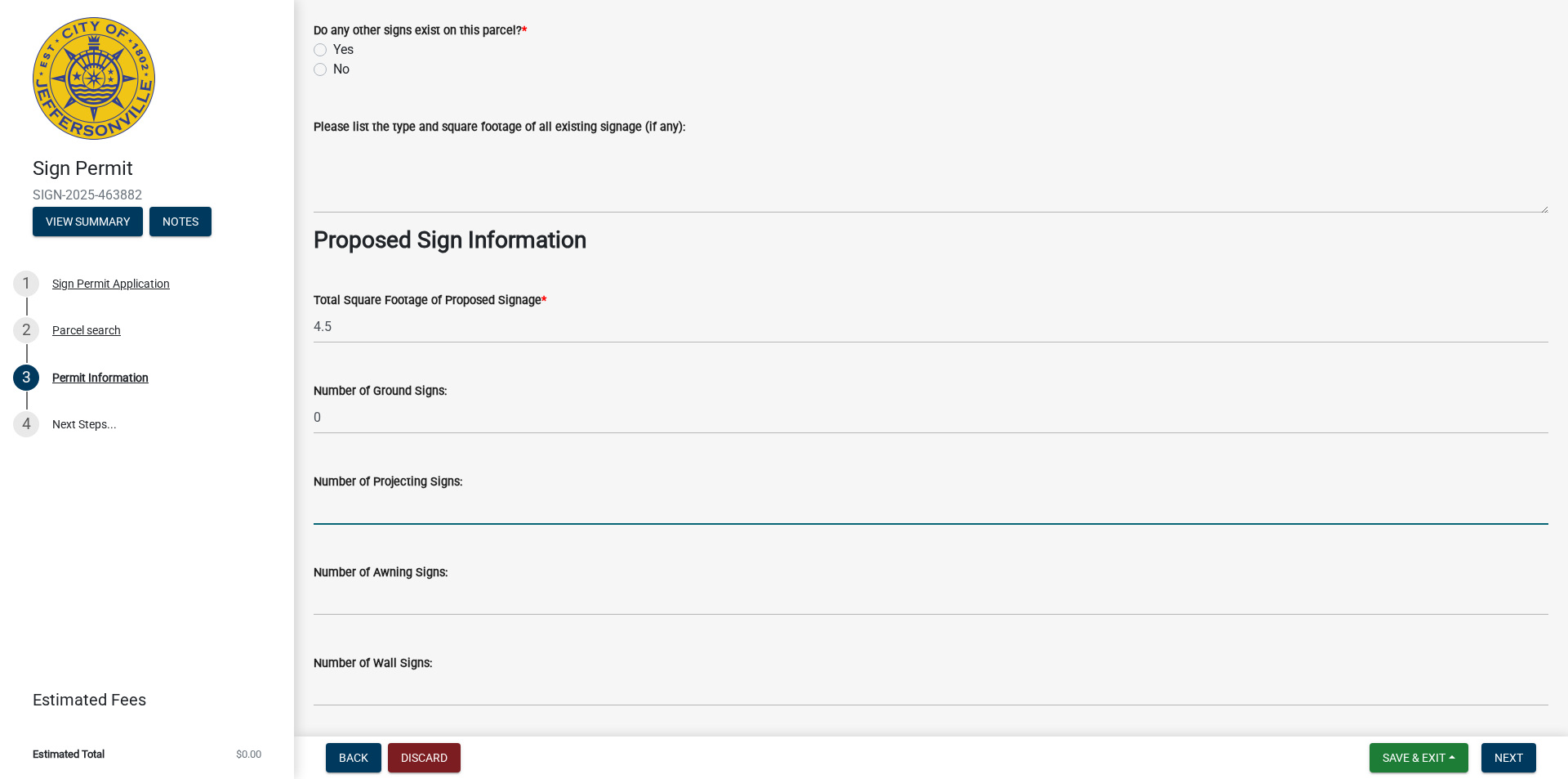
click at [436, 505] on input "text" at bounding box center [931, 508] width 1235 height 34
type input "0"
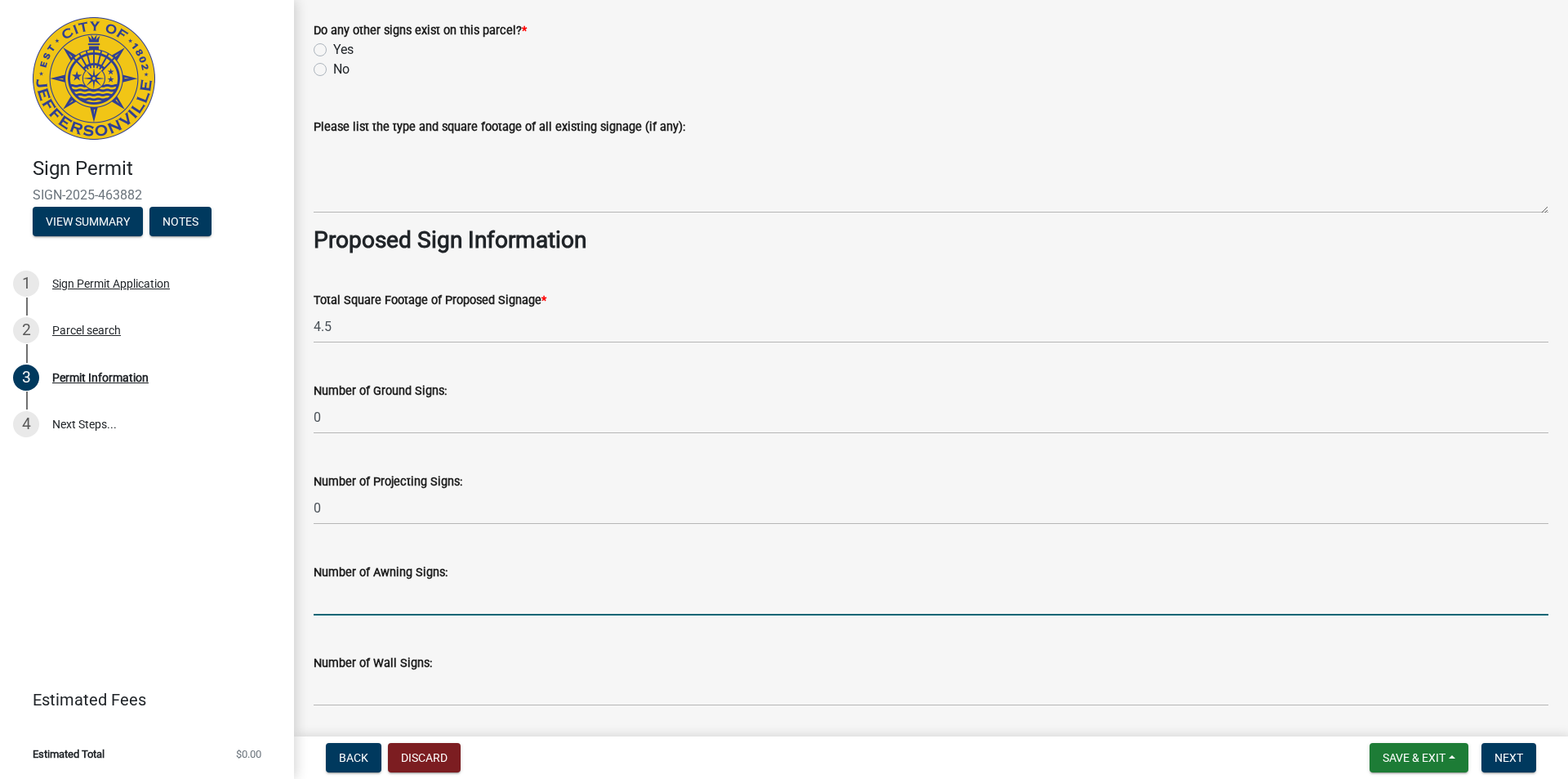
click at [463, 594] on input "text" at bounding box center [931, 598] width 1235 height 34
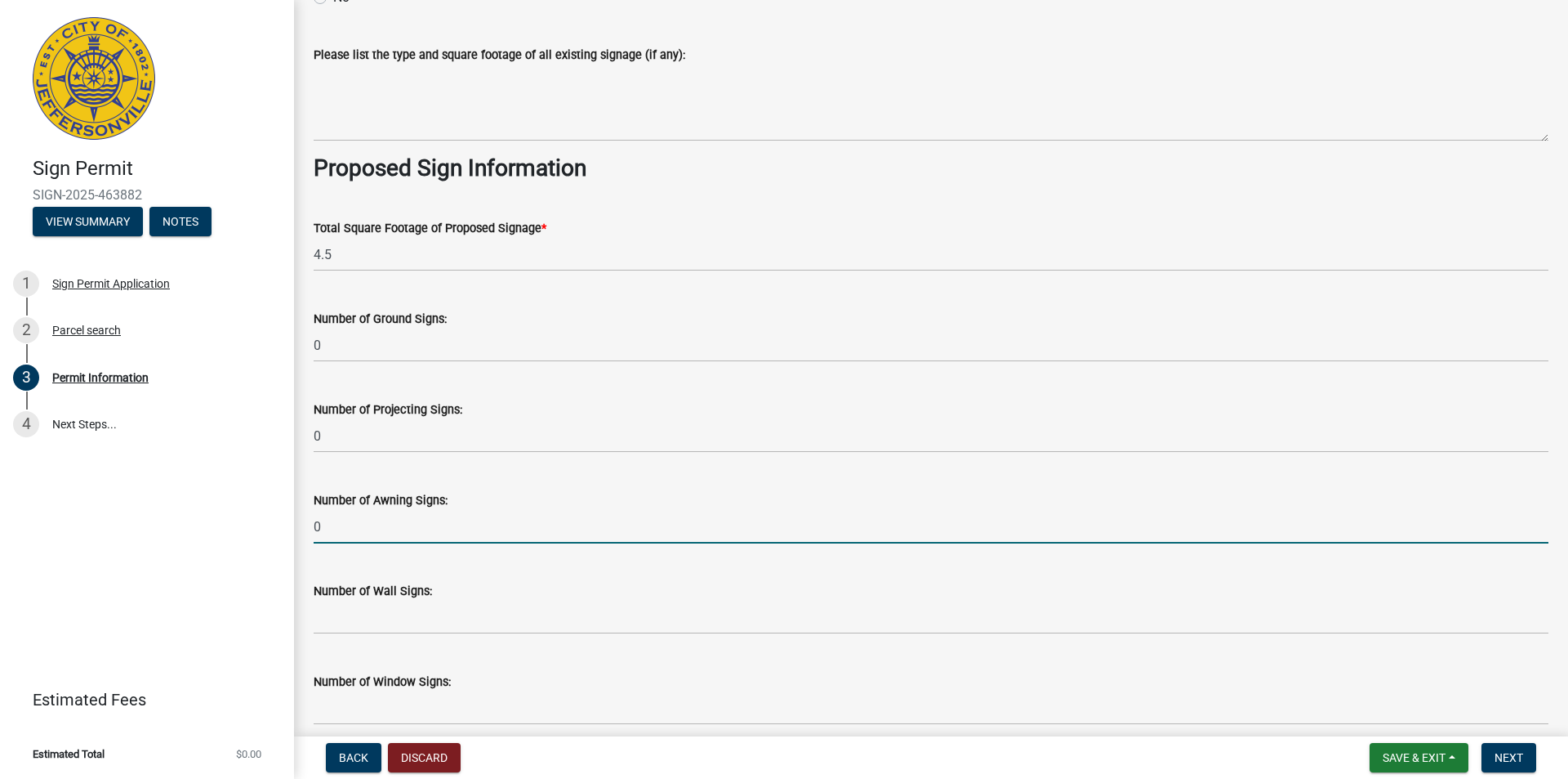
scroll to position [2043, 0]
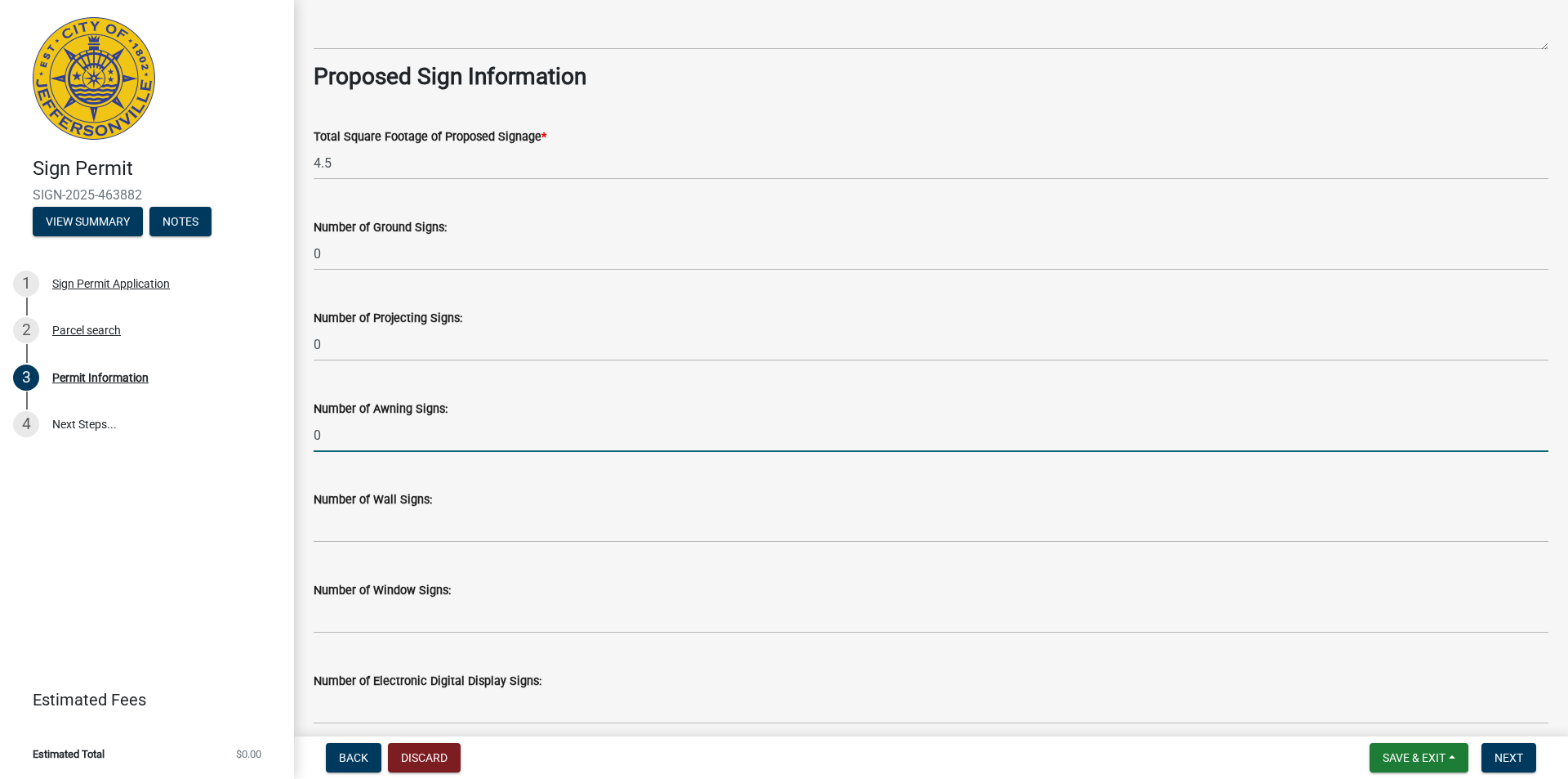
type input "0"
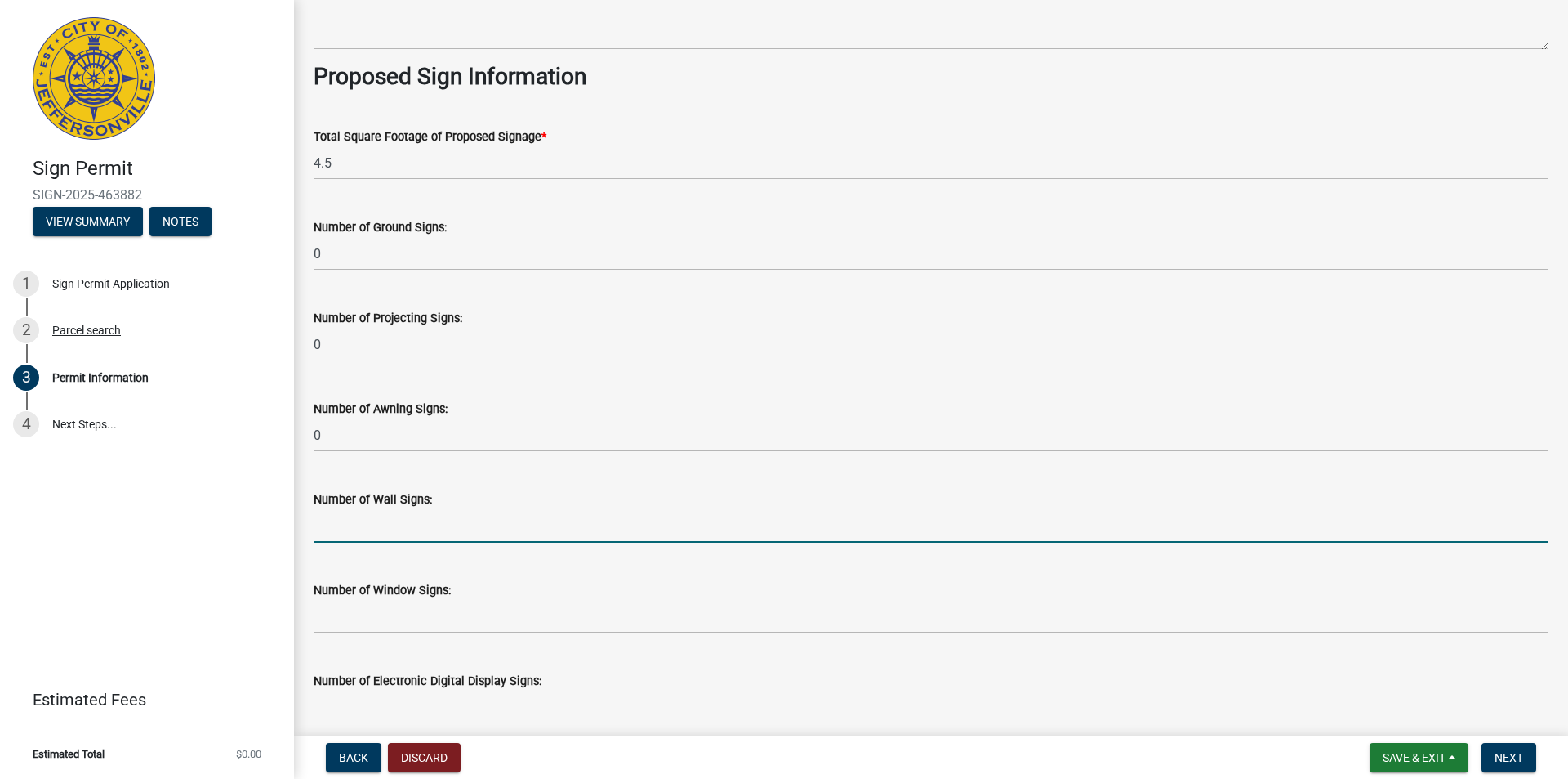
click at [339, 518] on input "text" at bounding box center [931, 526] width 1235 height 34
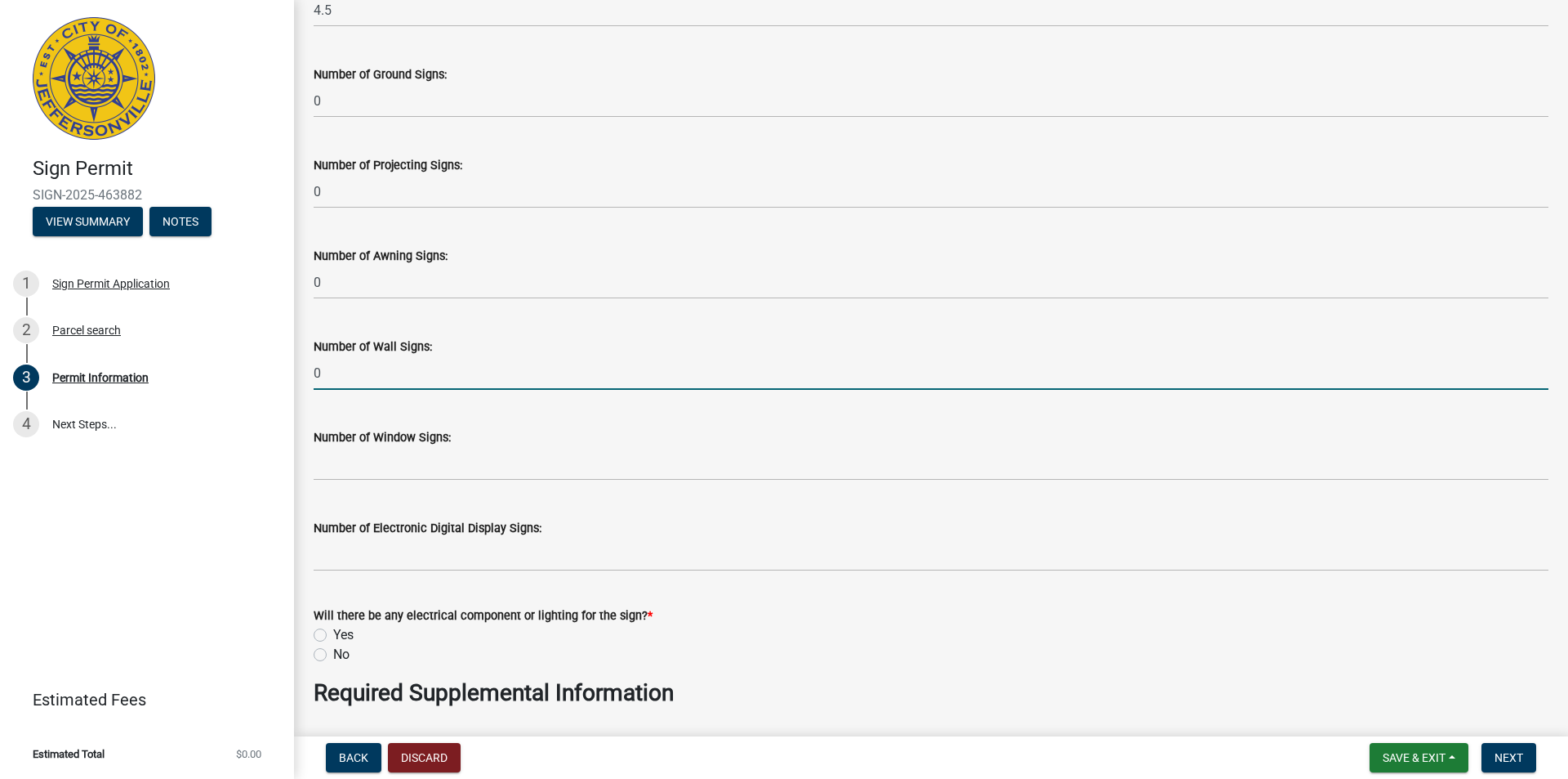
scroll to position [2206, 0]
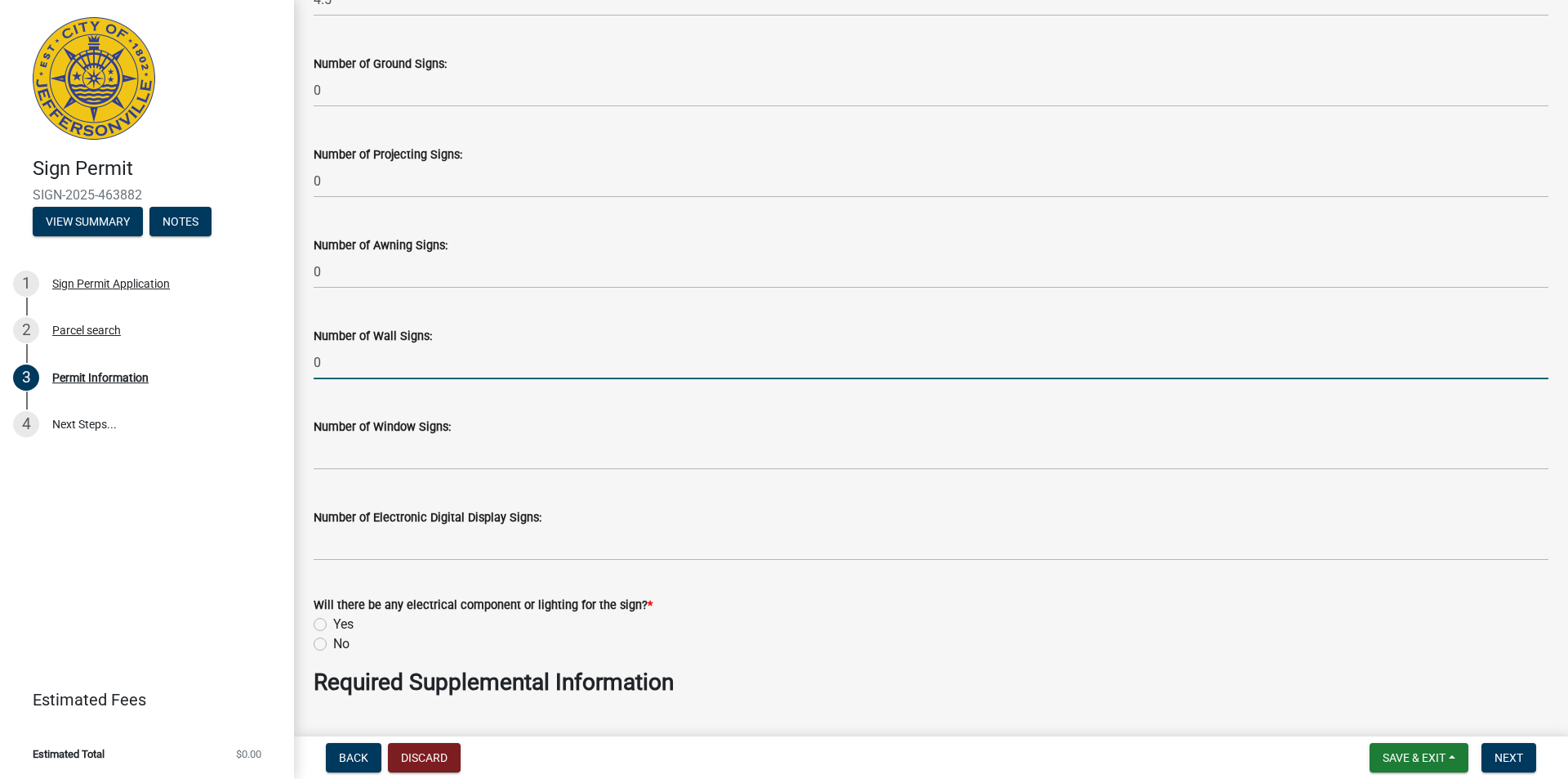
type input "0"
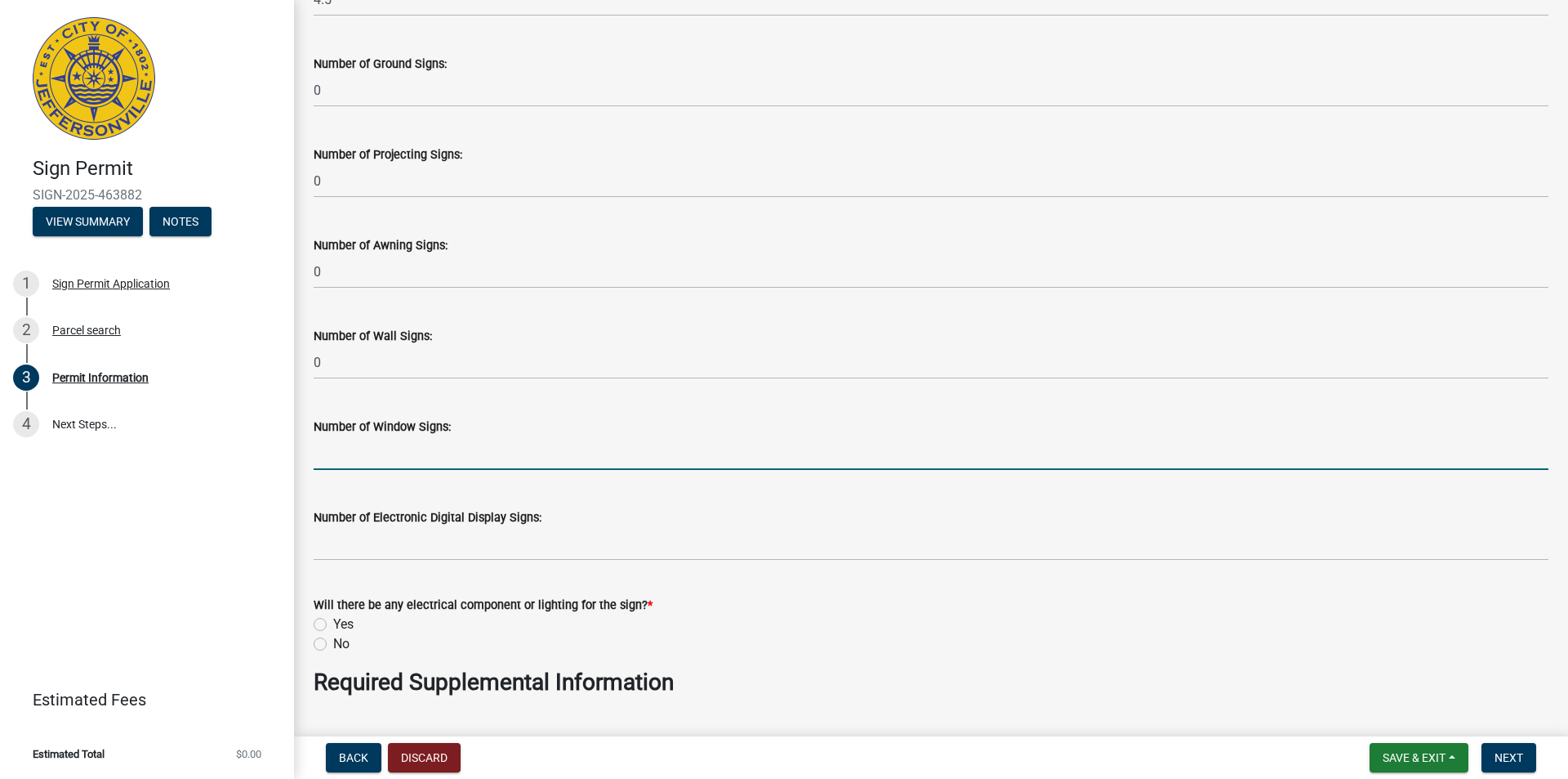
click at [348, 449] on input "text" at bounding box center [931, 453] width 1235 height 34
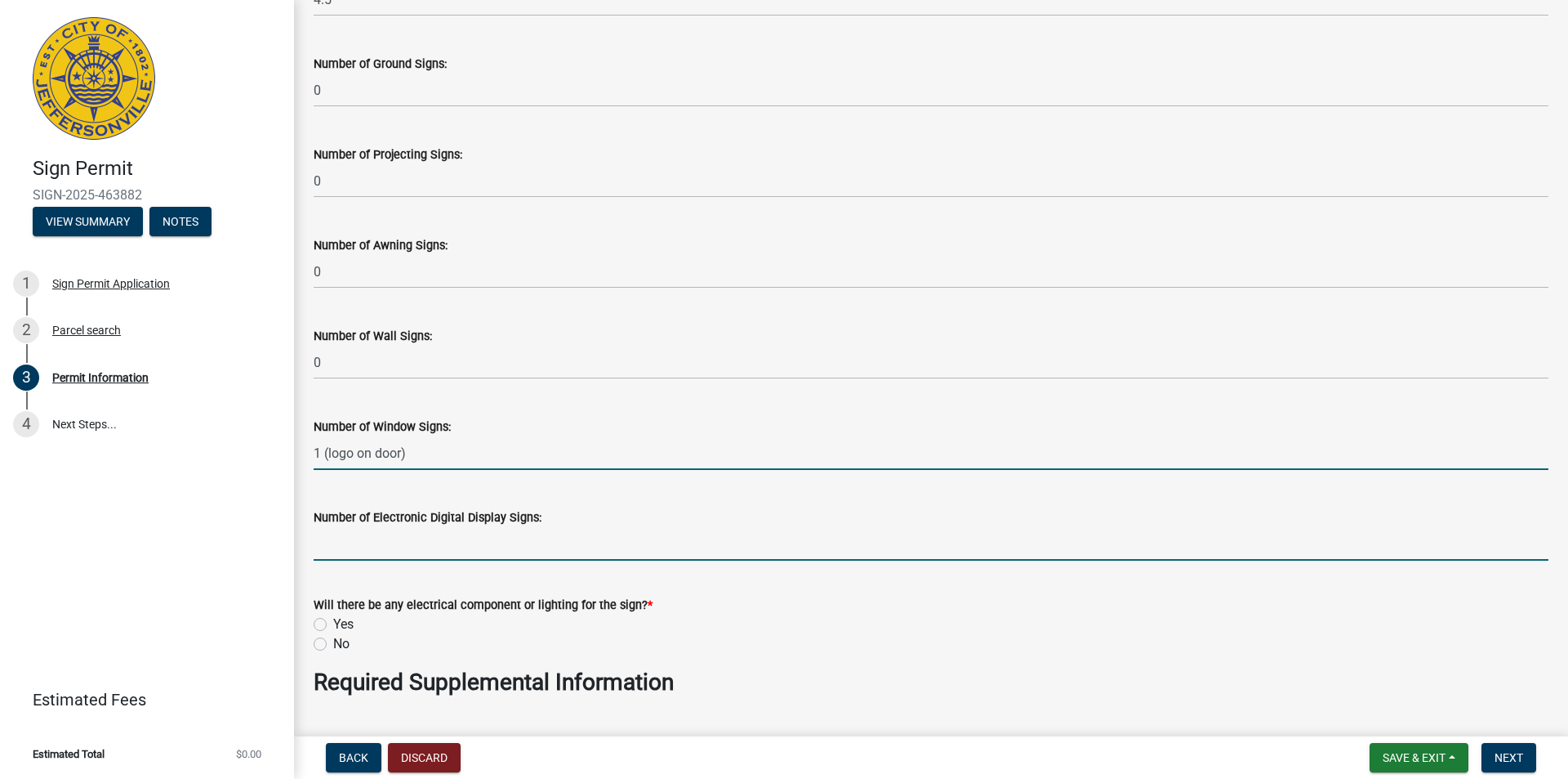
type input "-1"
click at [325, 539] on form "Number of Electronic Digital Display Signs:" at bounding box center [931, 534] width 1235 height 54
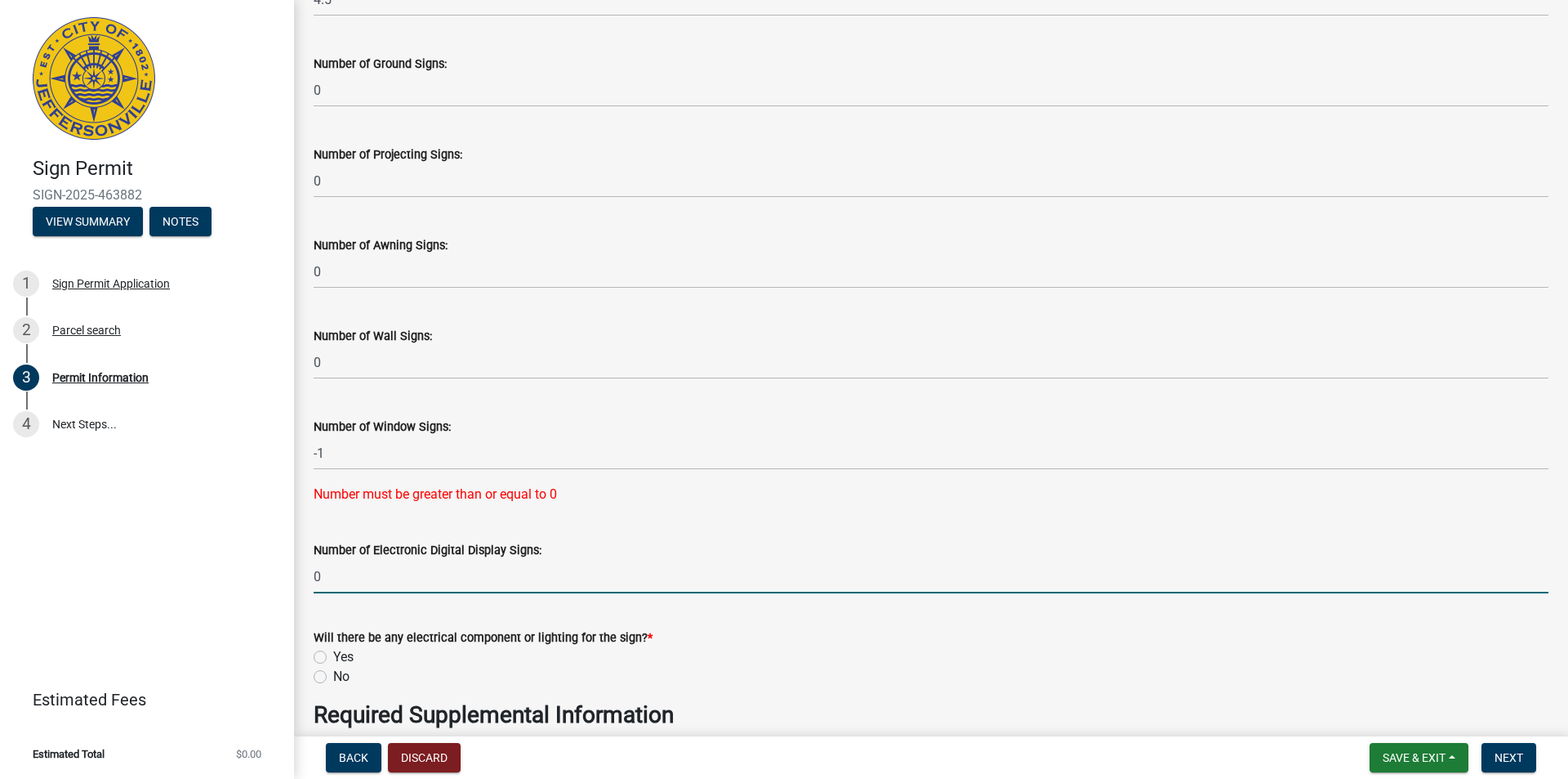
type input "0"
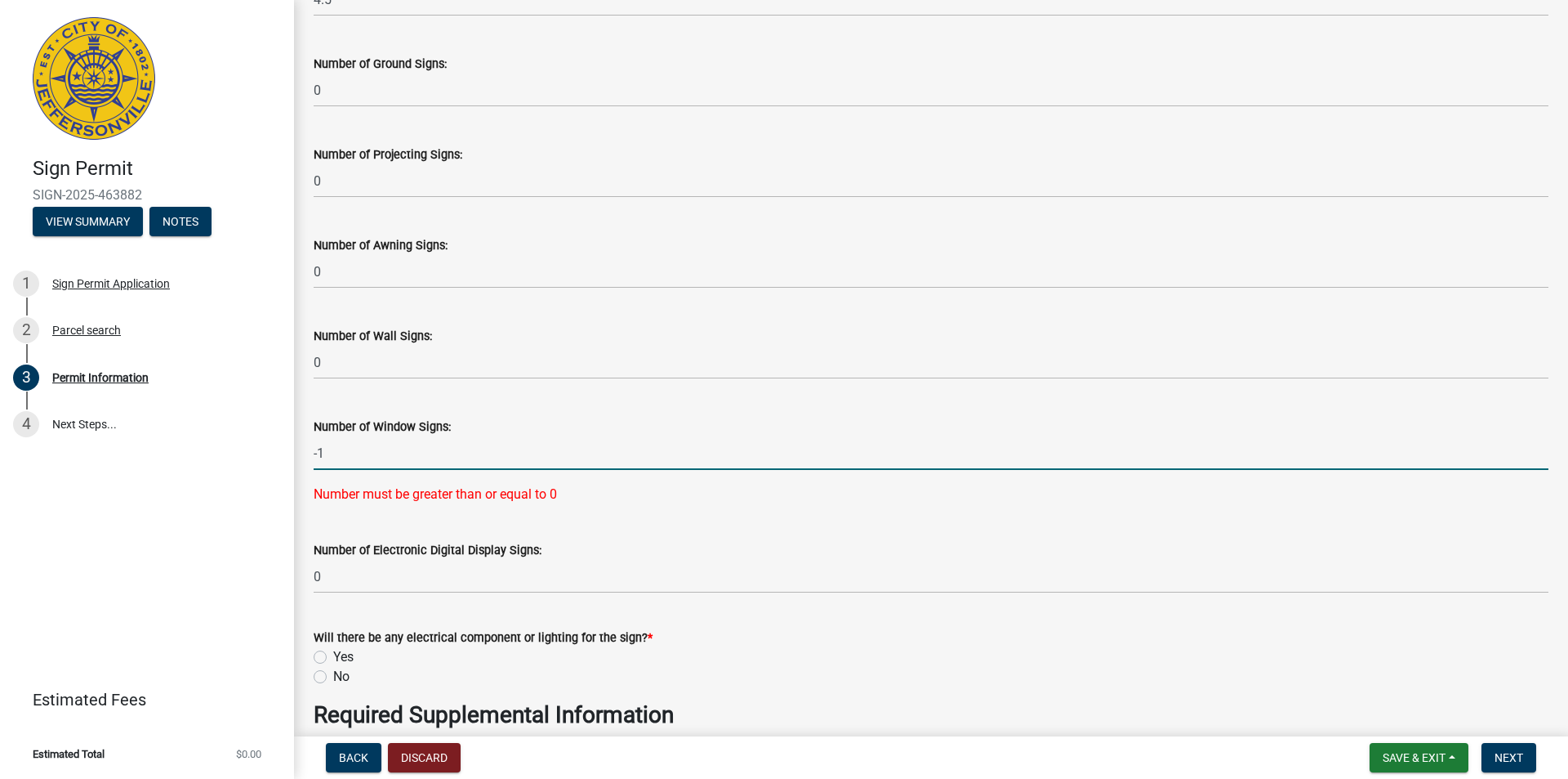
drag, startPoint x: 333, startPoint y: 447, endPoint x: 310, endPoint y: 443, distance: 23.3
click at [310, 443] on div "Number of Window Signs: -1 Number must be greater than or equal to 0" at bounding box center [931, 449] width 1259 height 111
type input "1"
click at [544, 402] on div "Number of Window Signs: 1 Number must be greater than or equal to 0" at bounding box center [931, 449] width 1235 height 111
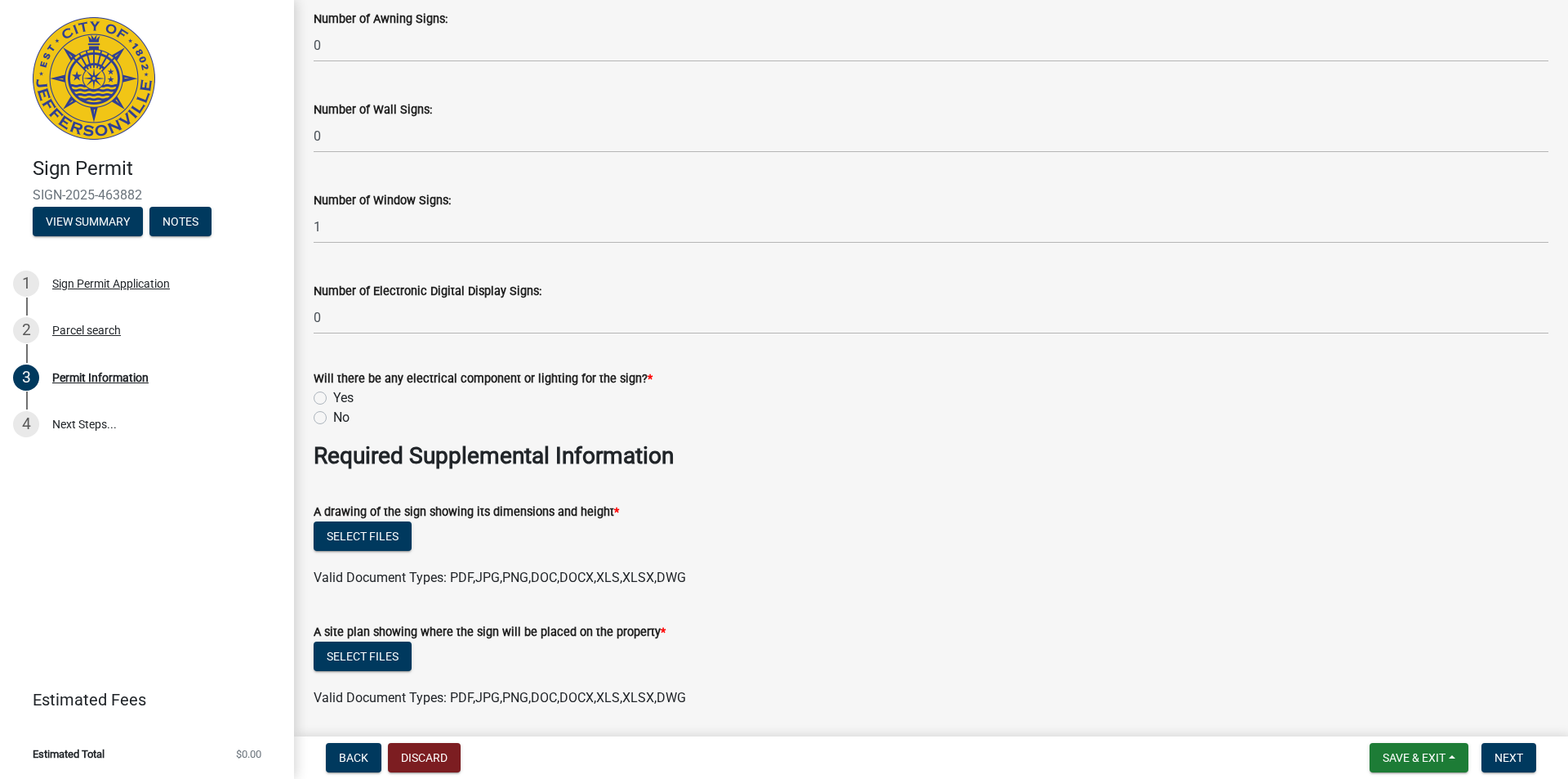
scroll to position [2451, 0]
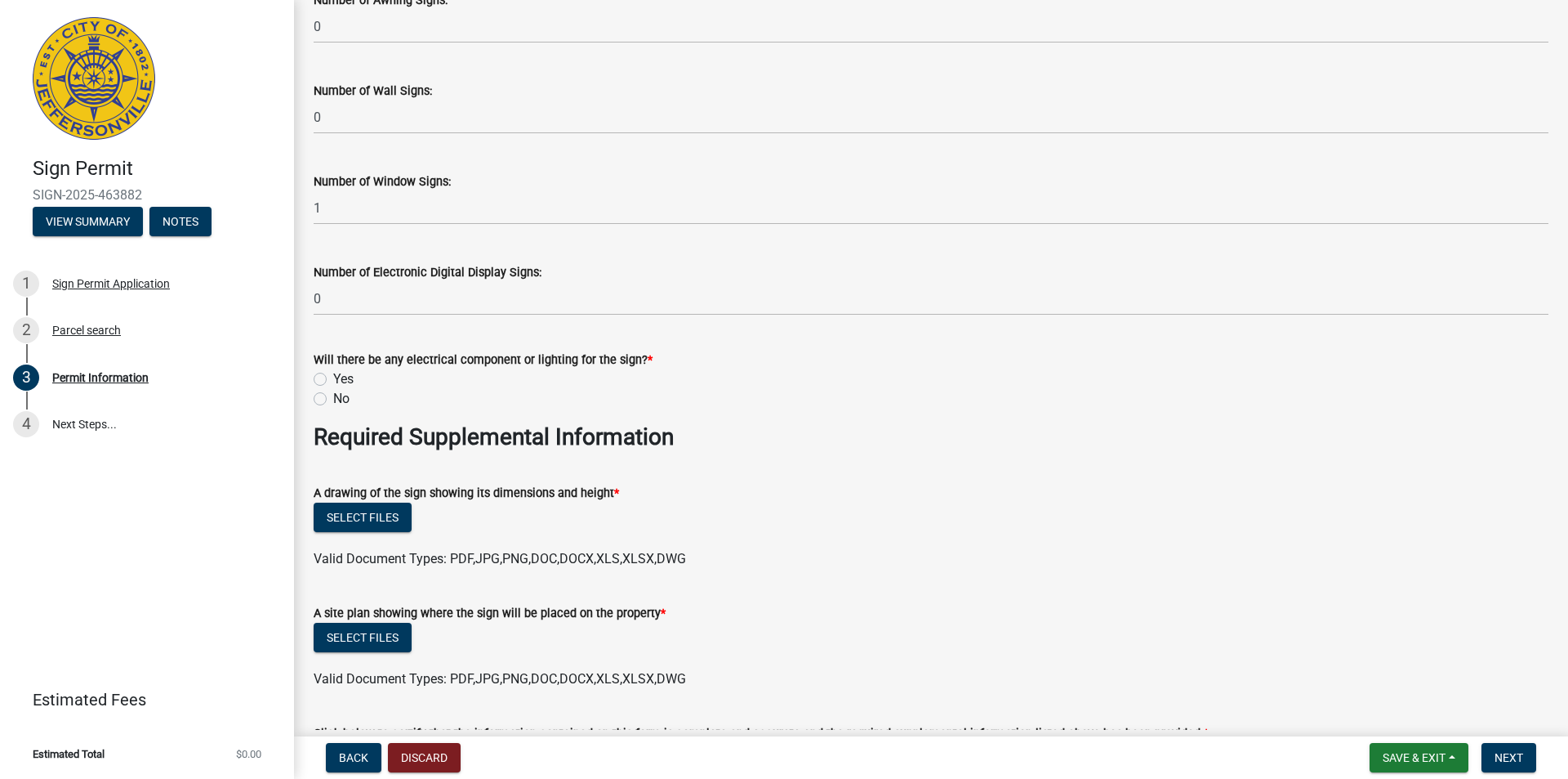
drag, startPoint x: 318, startPoint y: 393, endPoint x: 754, endPoint y: 347, distance: 438.4
click at [333, 393] on label "No" at bounding box center [341, 399] width 16 height 20
click at [333, 393] on input "No" at bounding box center [338, 394] width 11 height 11
radio input "true"
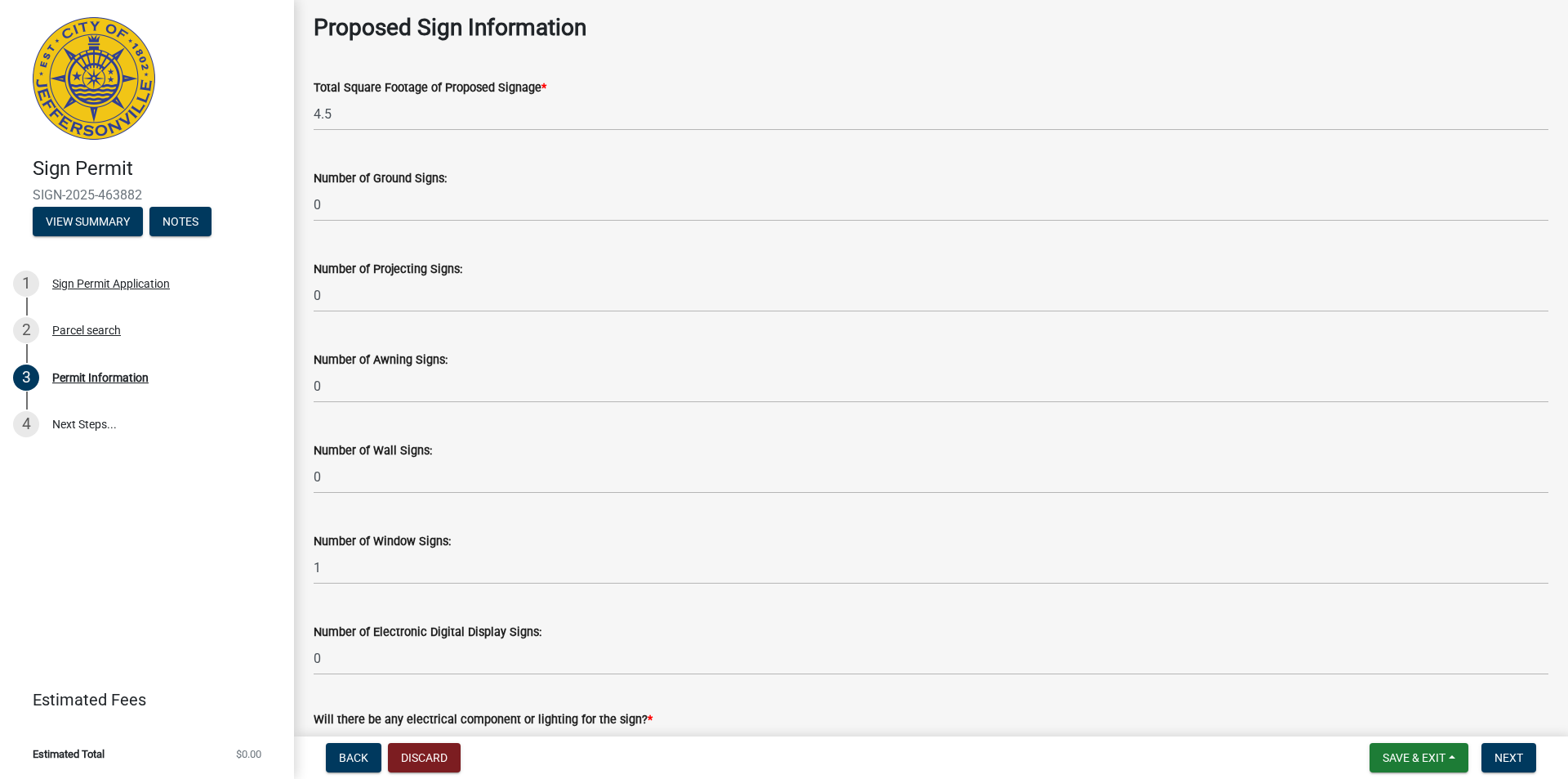
scroll to position [2125, 0]
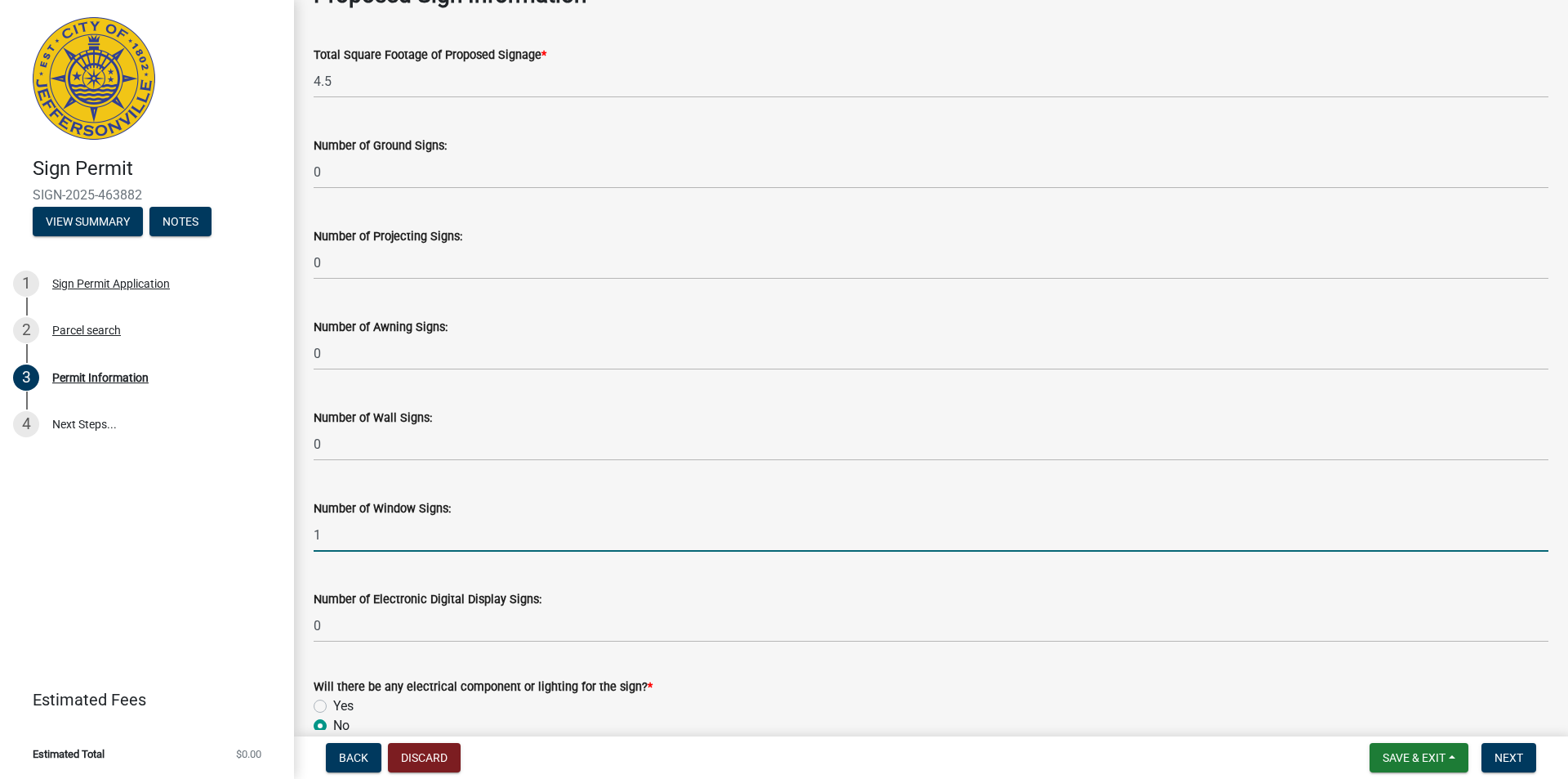
drag, startPoint x: 325, startPoint y: 527, endPoint x: 288, endPoint y: 528, distance: 37.0
click at [288, 528] on div "Sign Permit SIGN-2025-463882 View Summary Notes 1 Sign Permit Application 2 Par…" at bounding box center [784, 390] width 1568 height 779
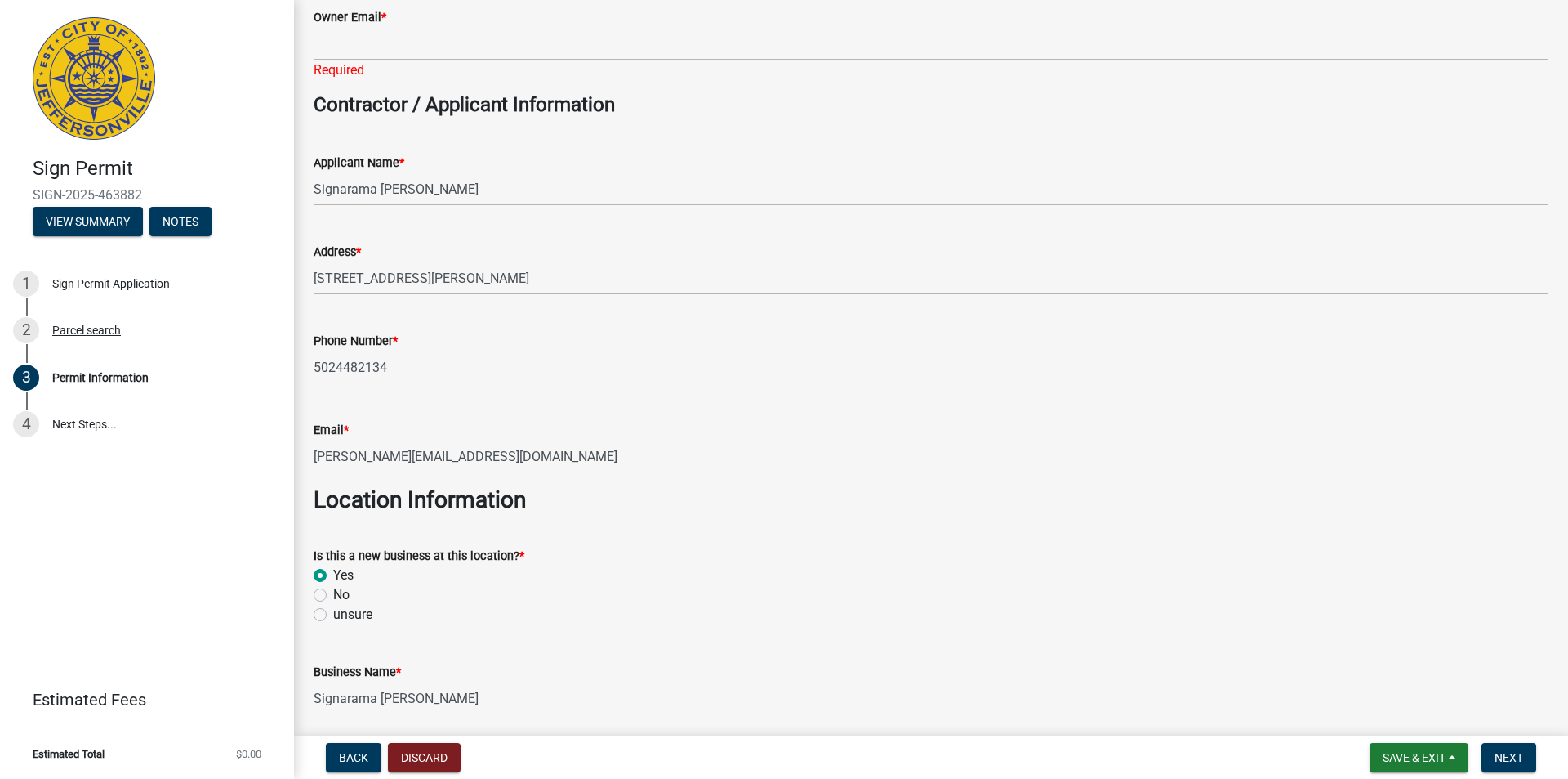
scroll to position [356, 0]
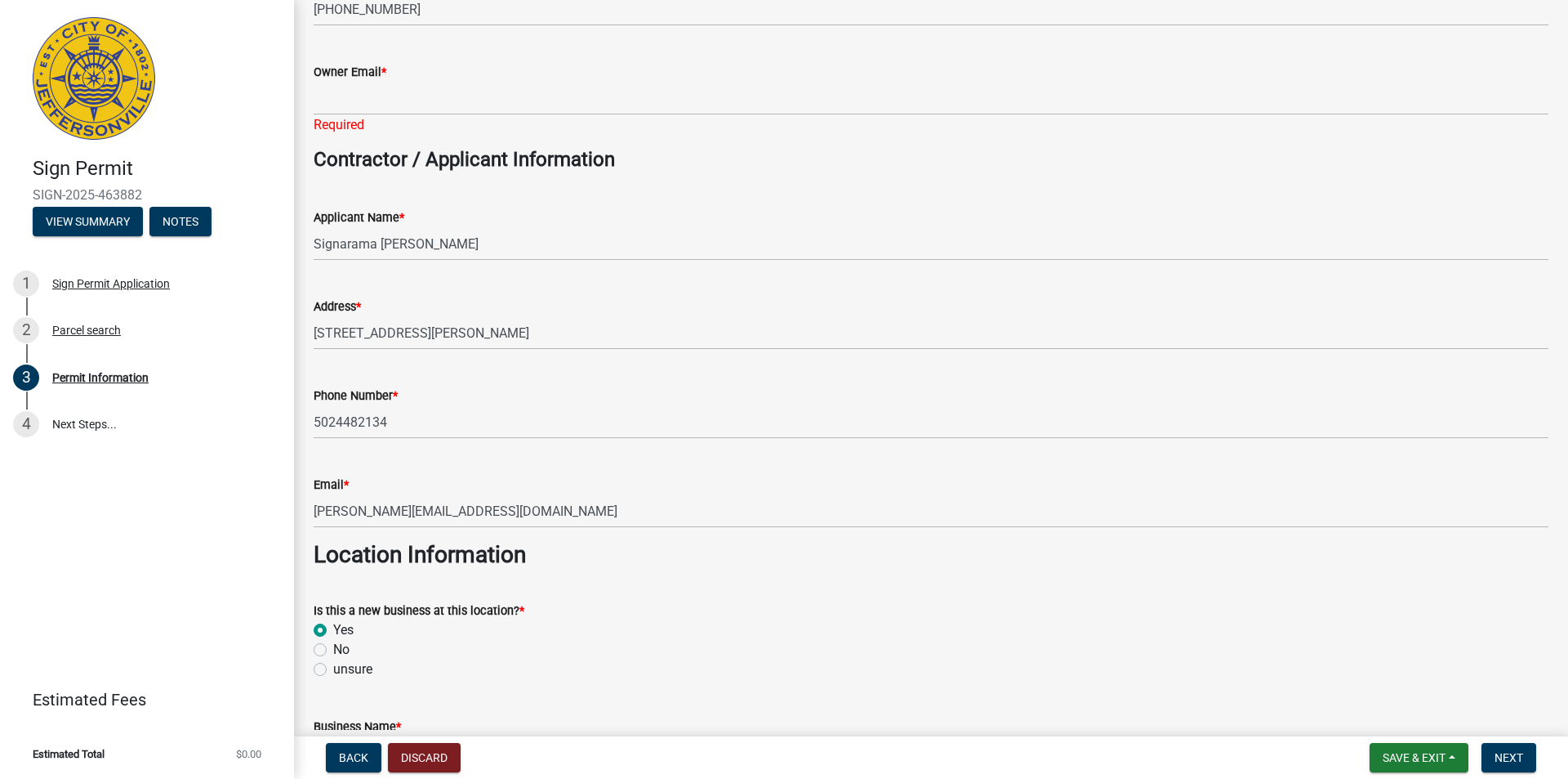
type input "0"
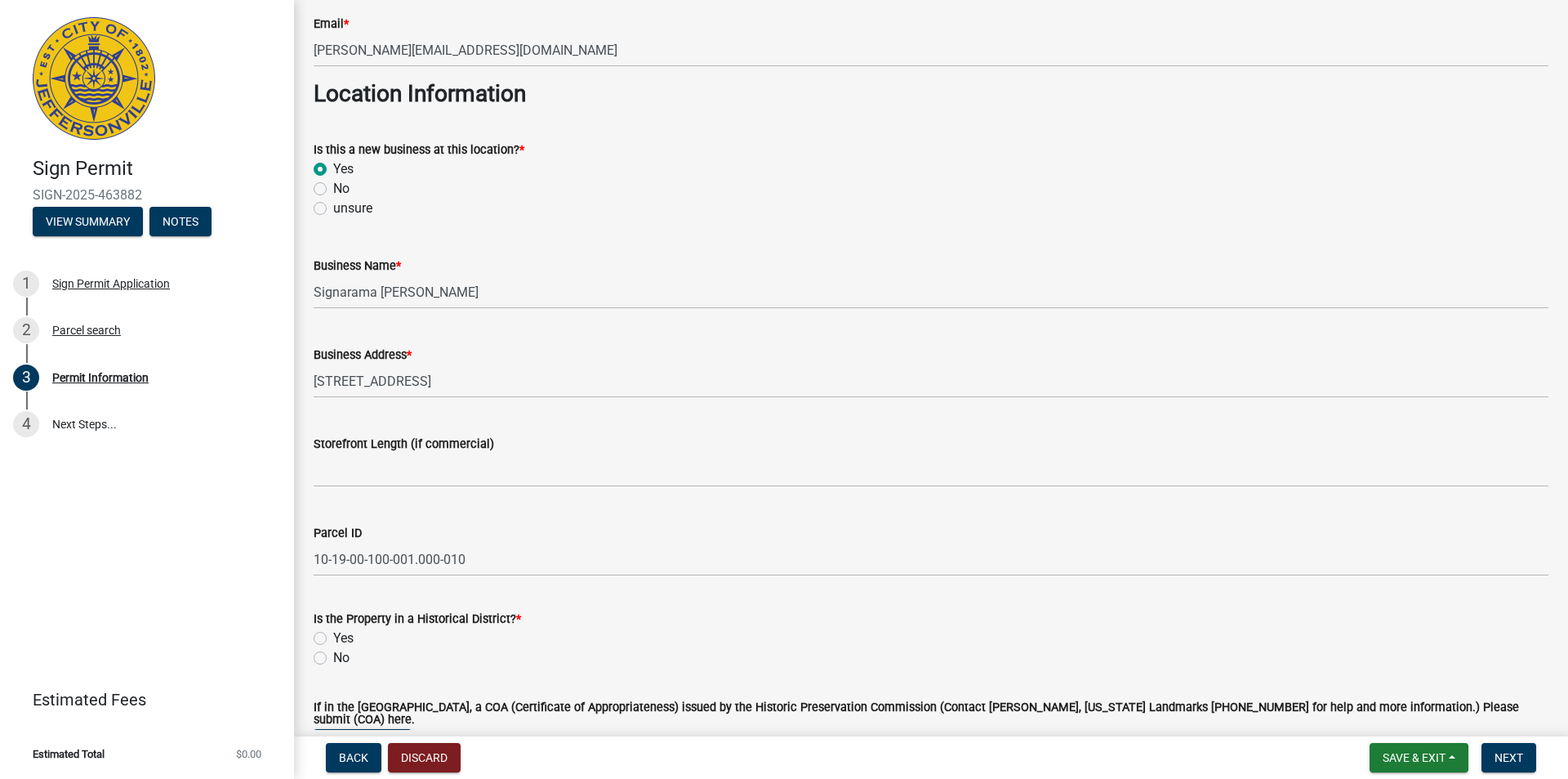
scroll to position [1144, 0]
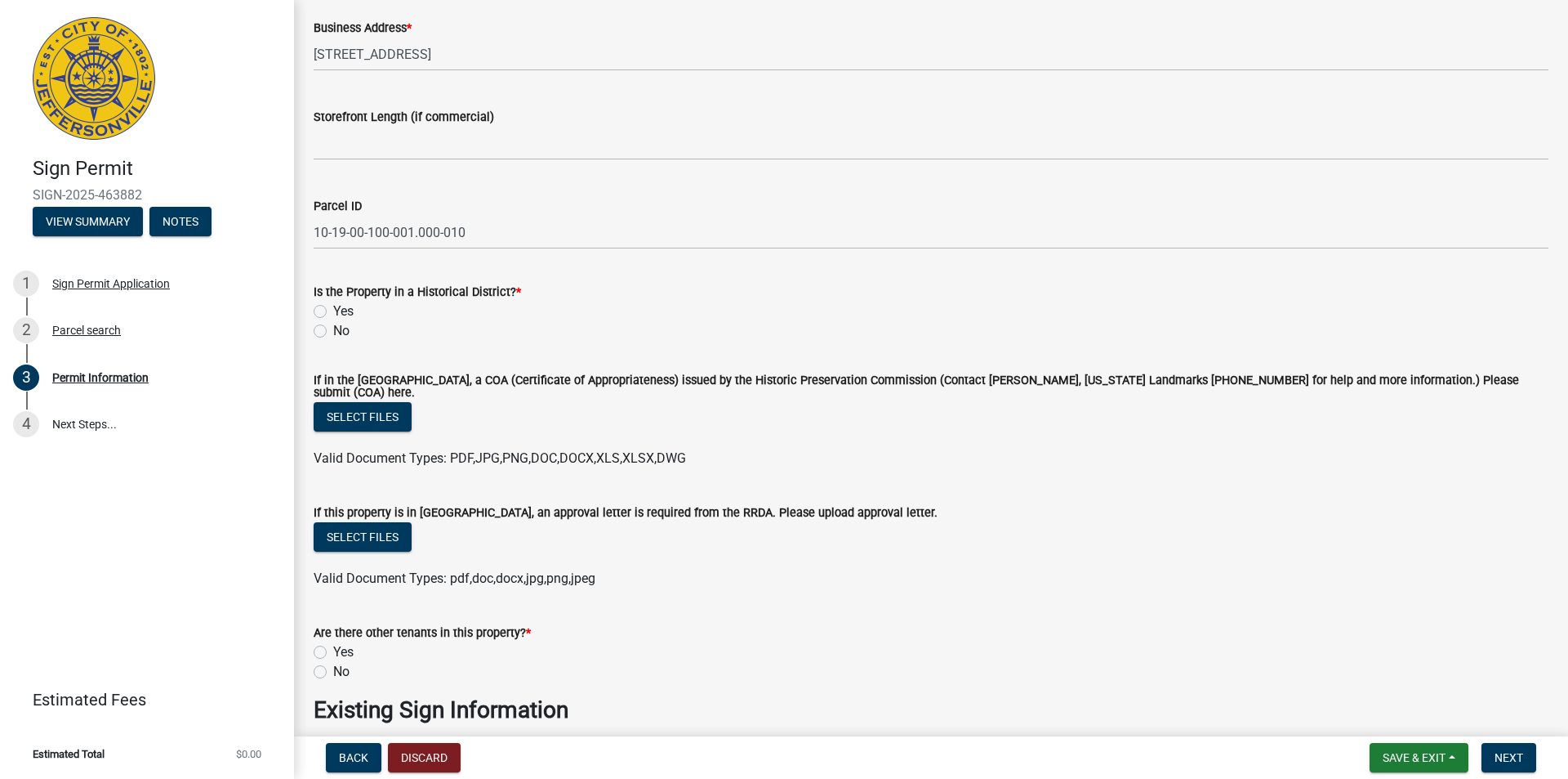
click at [333, 312] on label "Yes" at bounding box center [343, 311] width 21 height 20
click at [333, 312] on input "Yes" at bounding box center [338, 307] width 11 height 11
radio input "true"
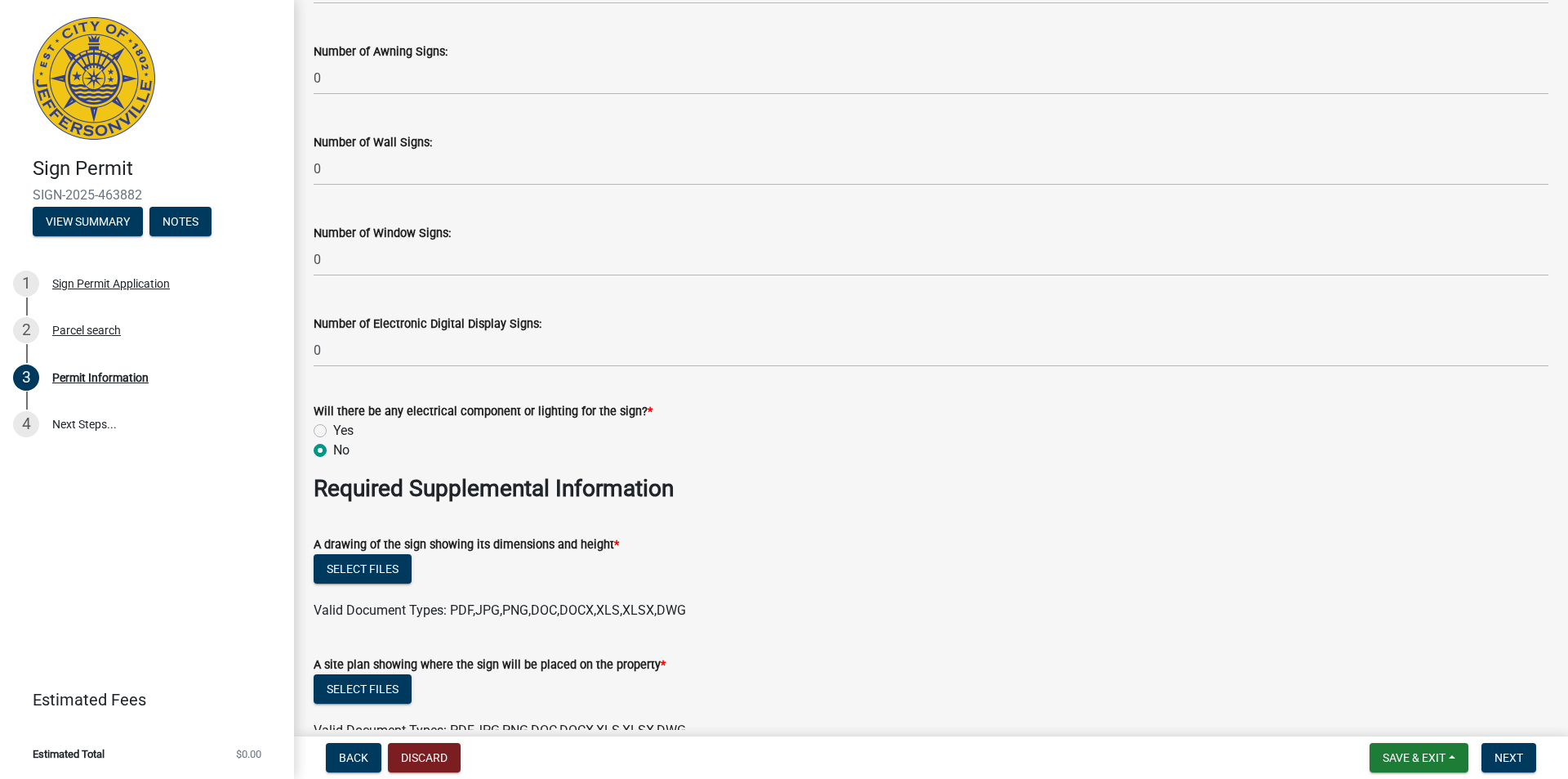
scroll to position [2533, 0]
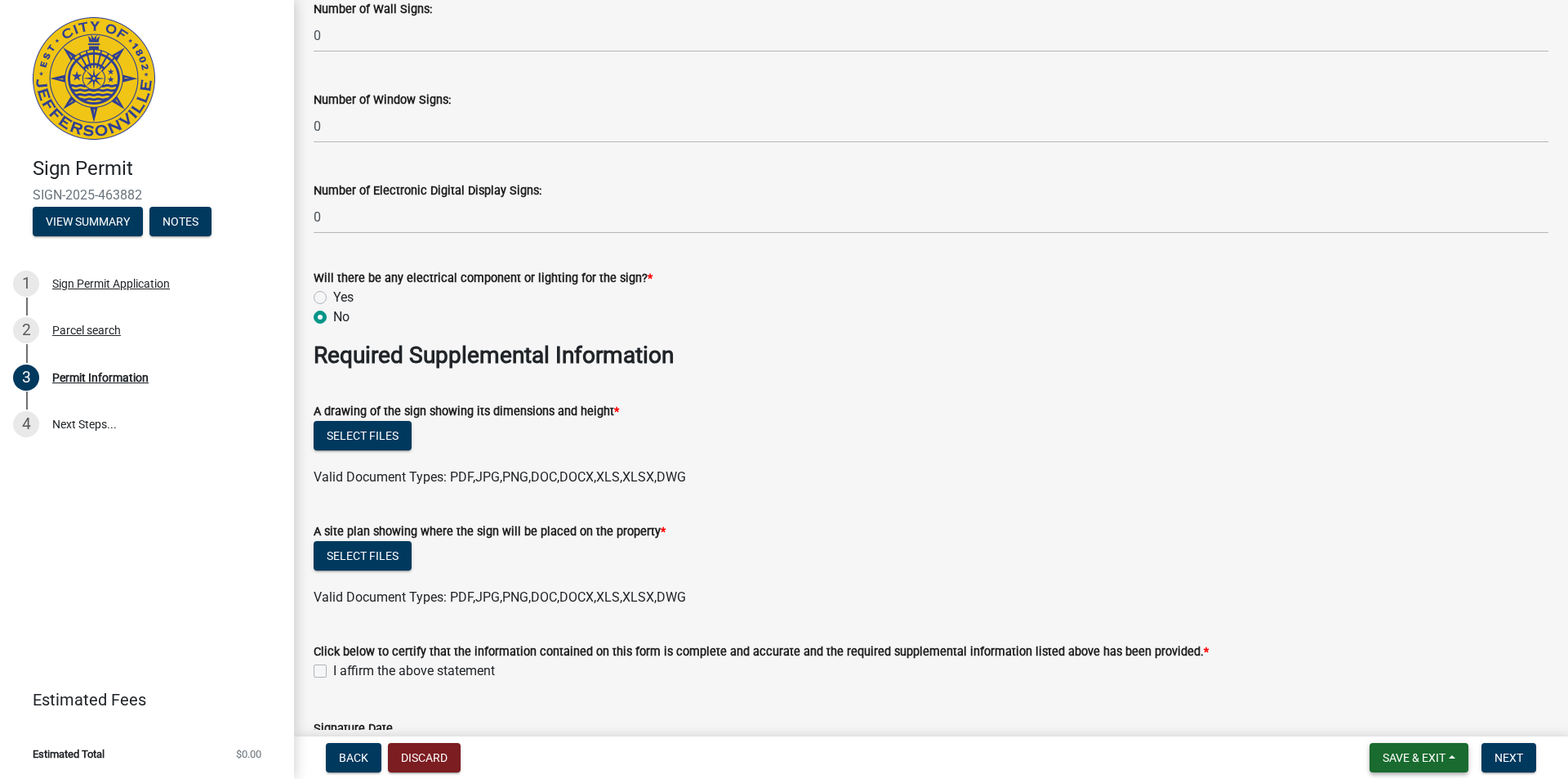
click at [1415, 757] on span "Save & Exit" at bounding box center [1414, 757] width 63 height 13
click at [1370, 675] on button "Save" at bounding box center [1403, 675] width 131 height 39
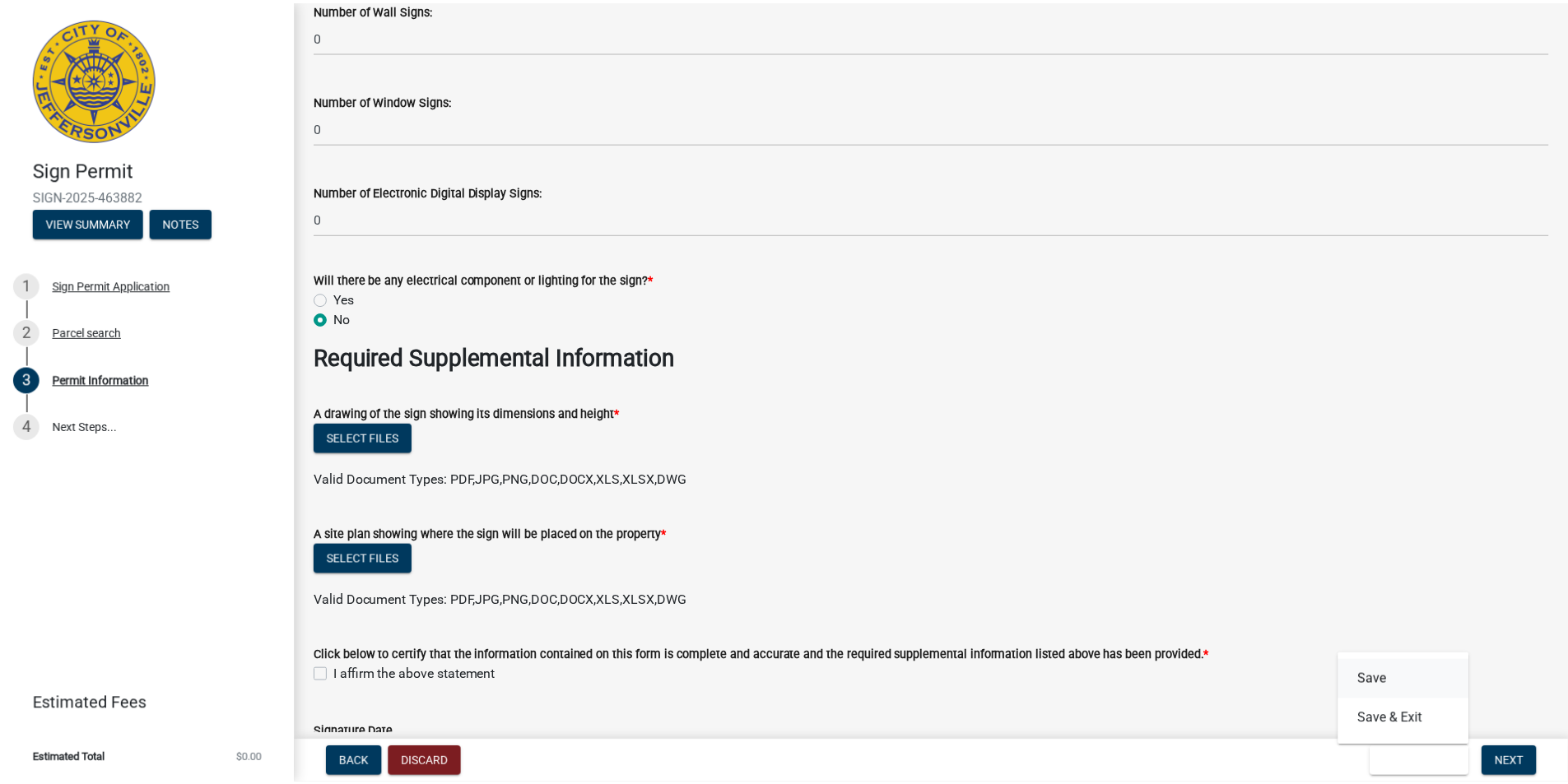
scroll to position [0, 0]
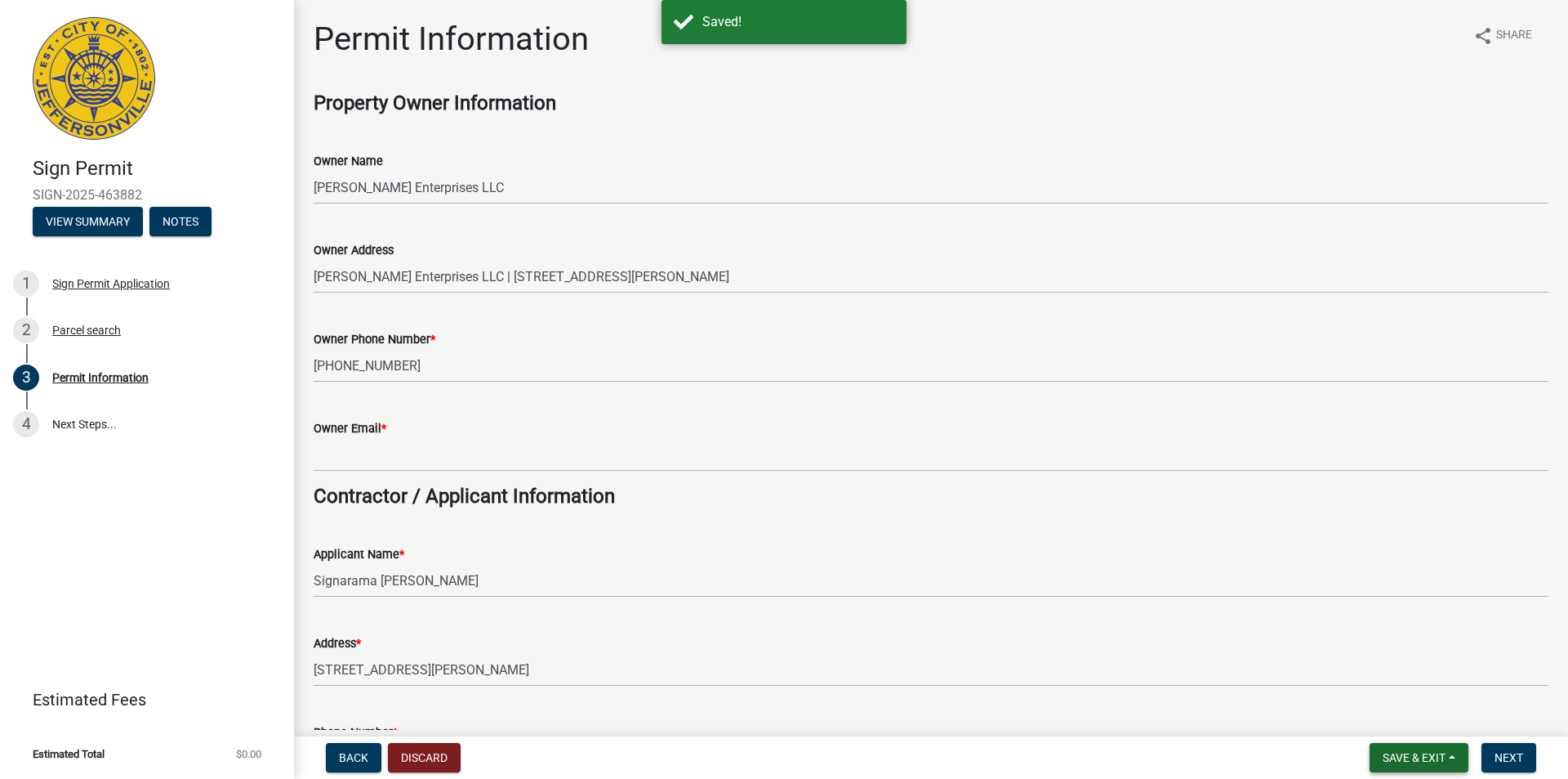
click at [1404, 756] on span "Save & Exit" at bounding box center [1414, 757] width 63 height 13
click at [1387, 717] on button "Save & Exit" at bounding box center [1403, 715] width 131 height 39
